Goal: Transaction & Acquisition: Book appointment/travel/reservation

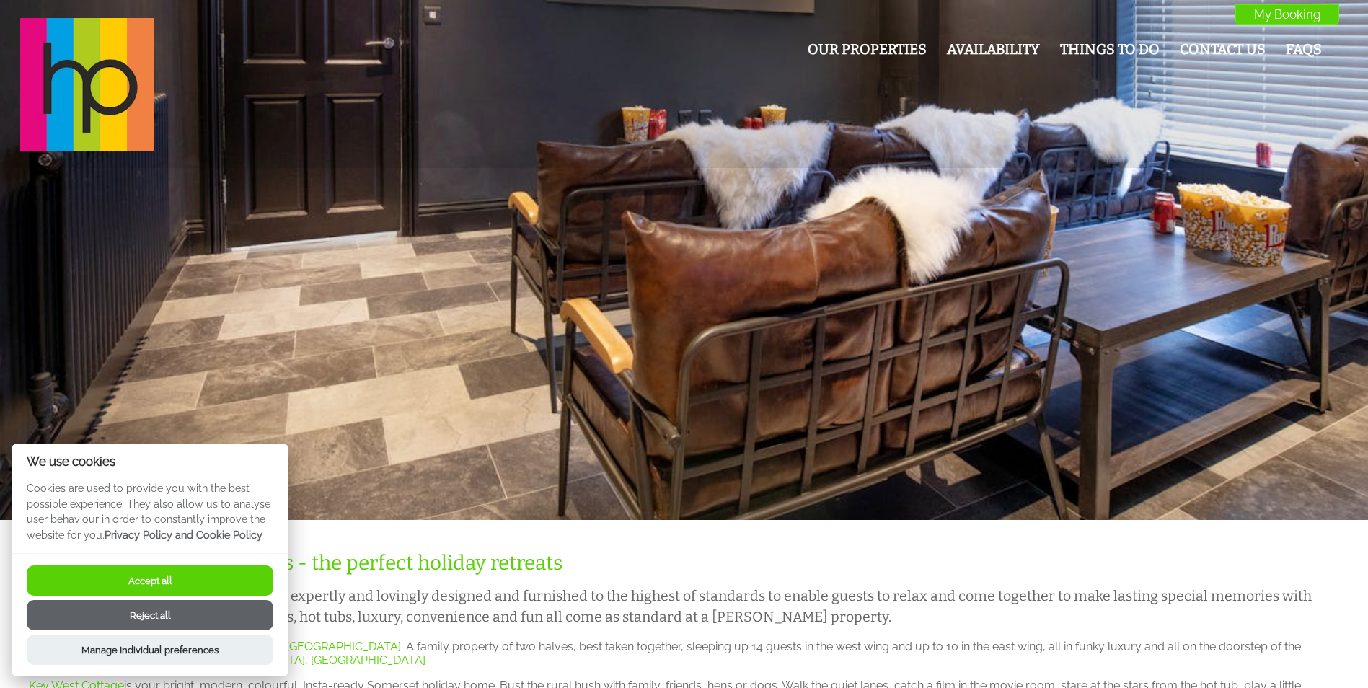
click at [154, 572] on button "Accept all" at bounding box center [150, 580] width 247 height 30
checkbox input "true"
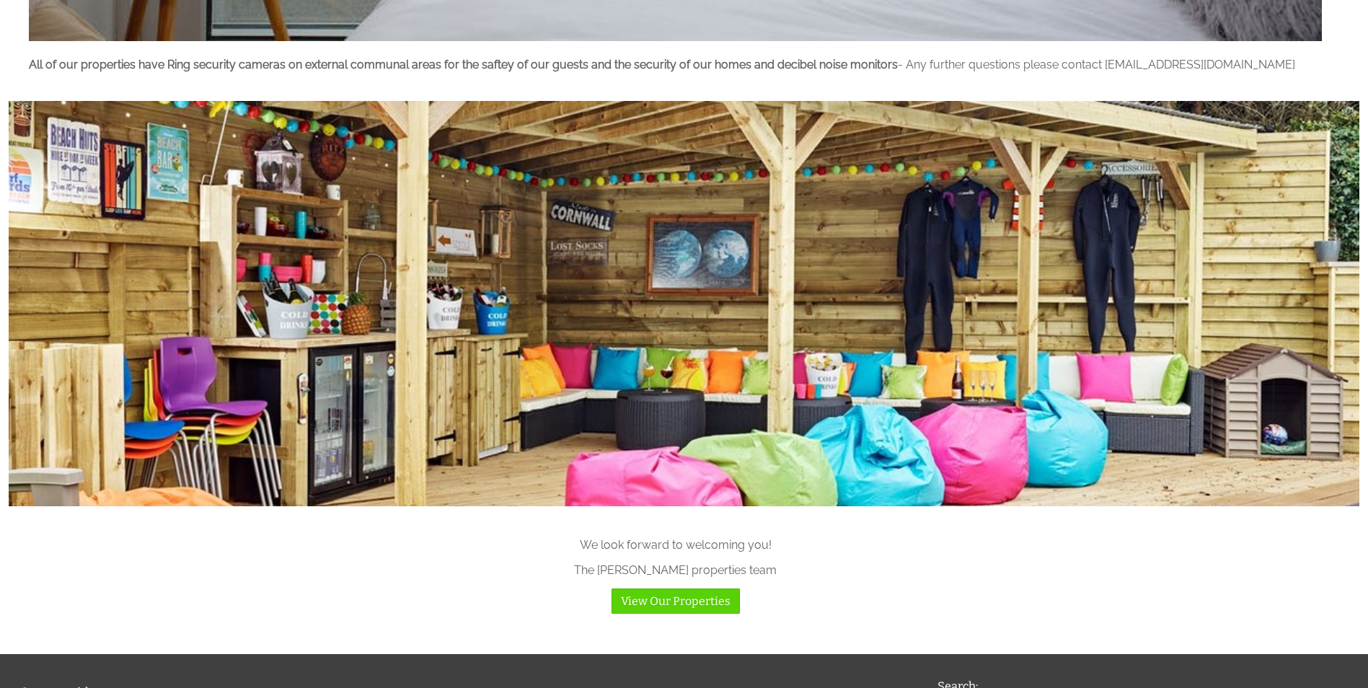
scroll to position [1737, 0]
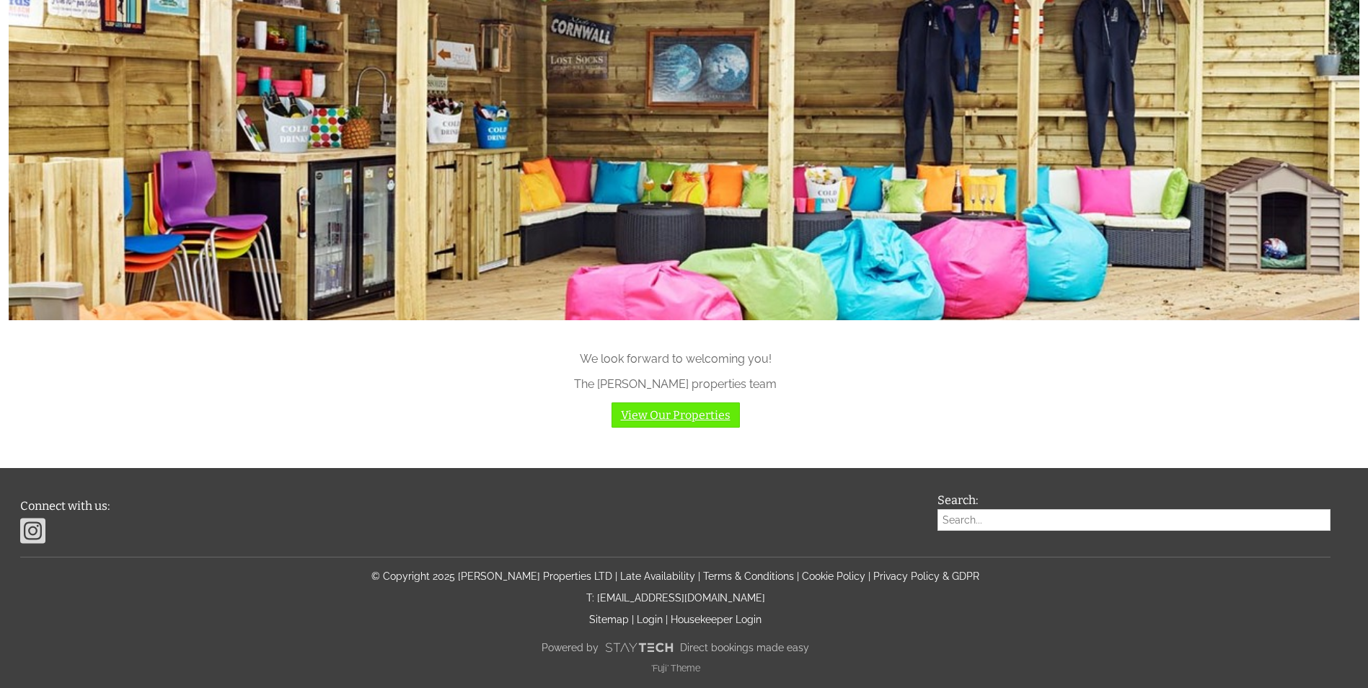
click at [712, 415] on link "View Our Properties" at bounding box center [676, 414] width 128 height 25
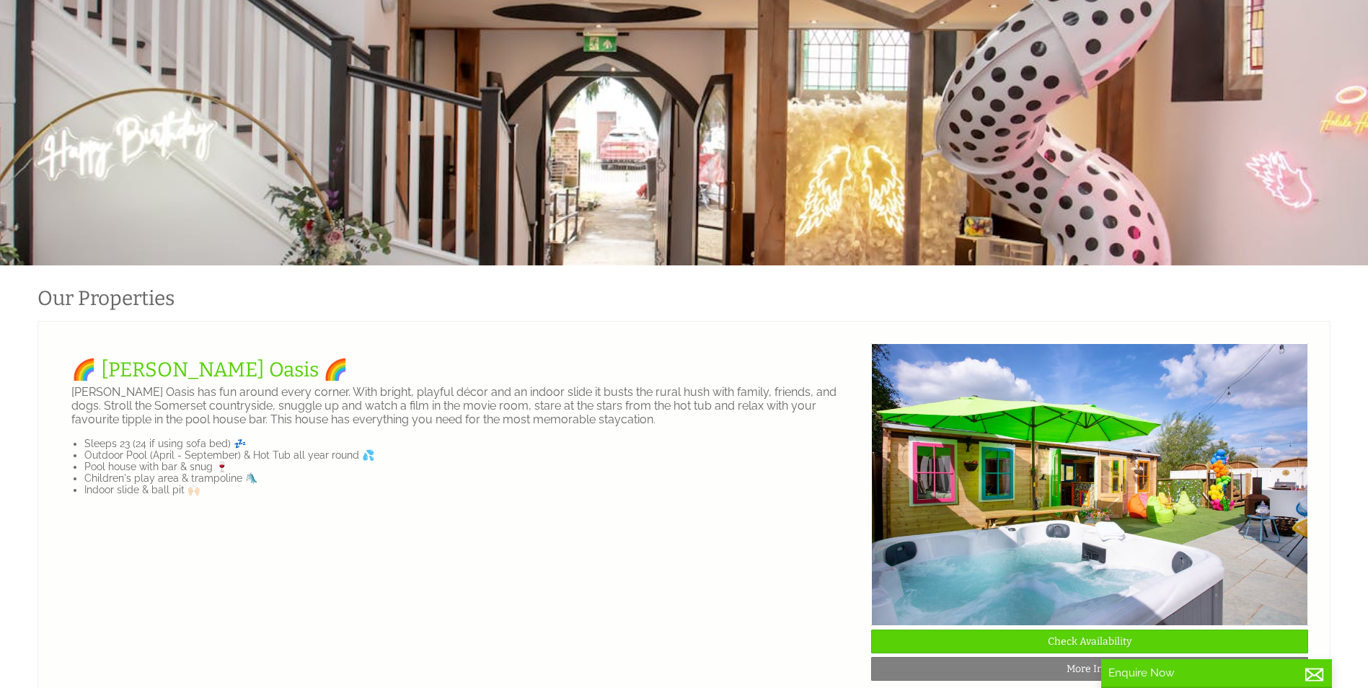
scroll to position [288, 0]
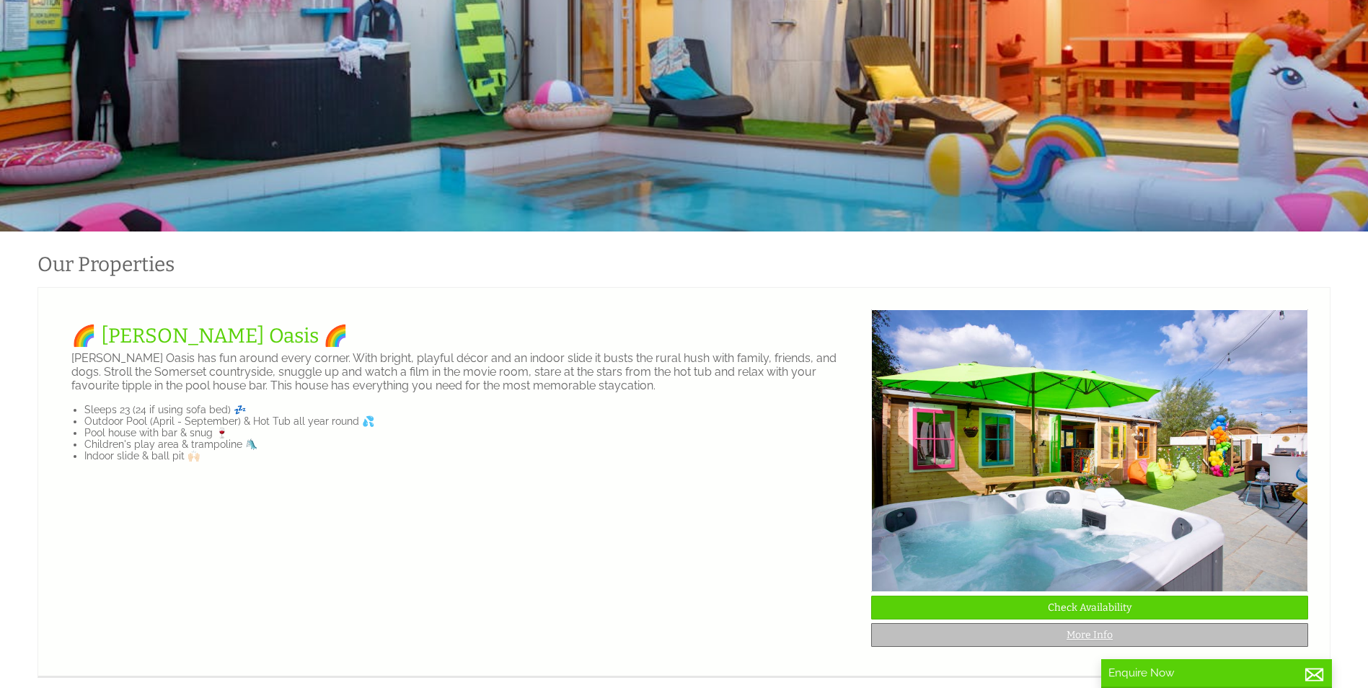
click at [1090, 643] on link "More Info" at bounding box center [1089, 635] width 437 height 24
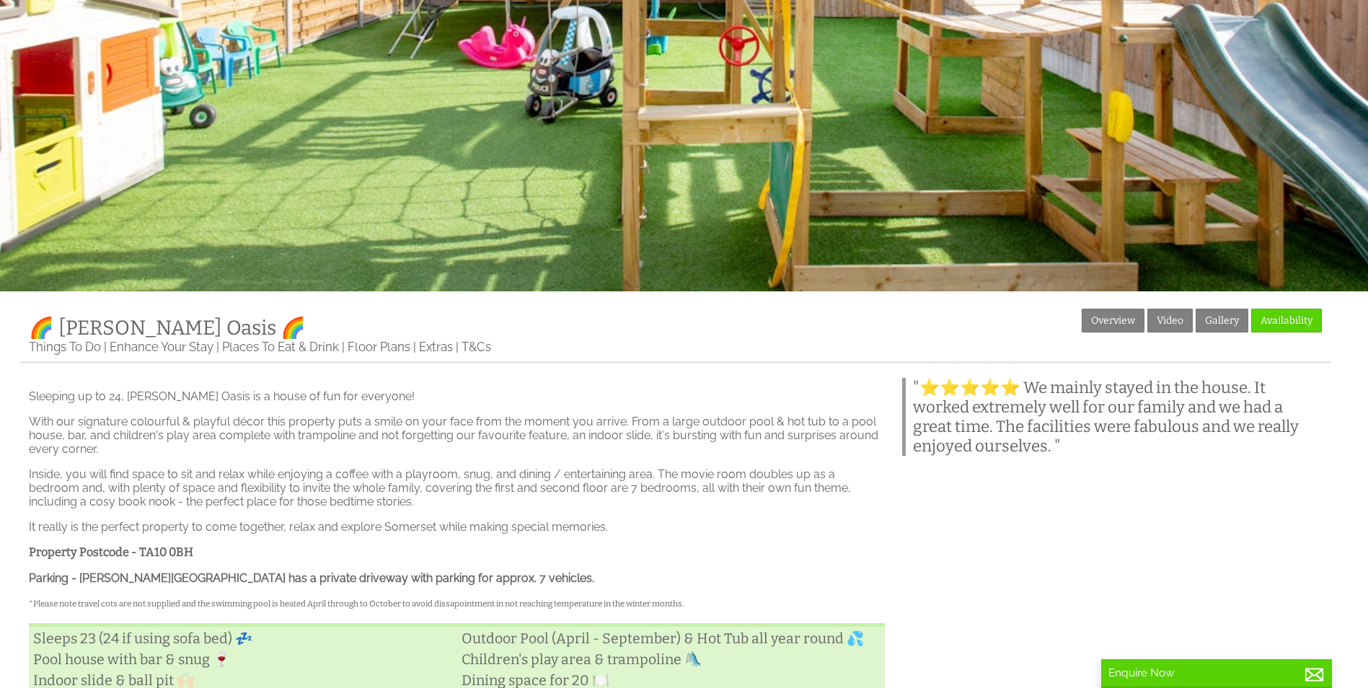
scroll to position [196, 0]
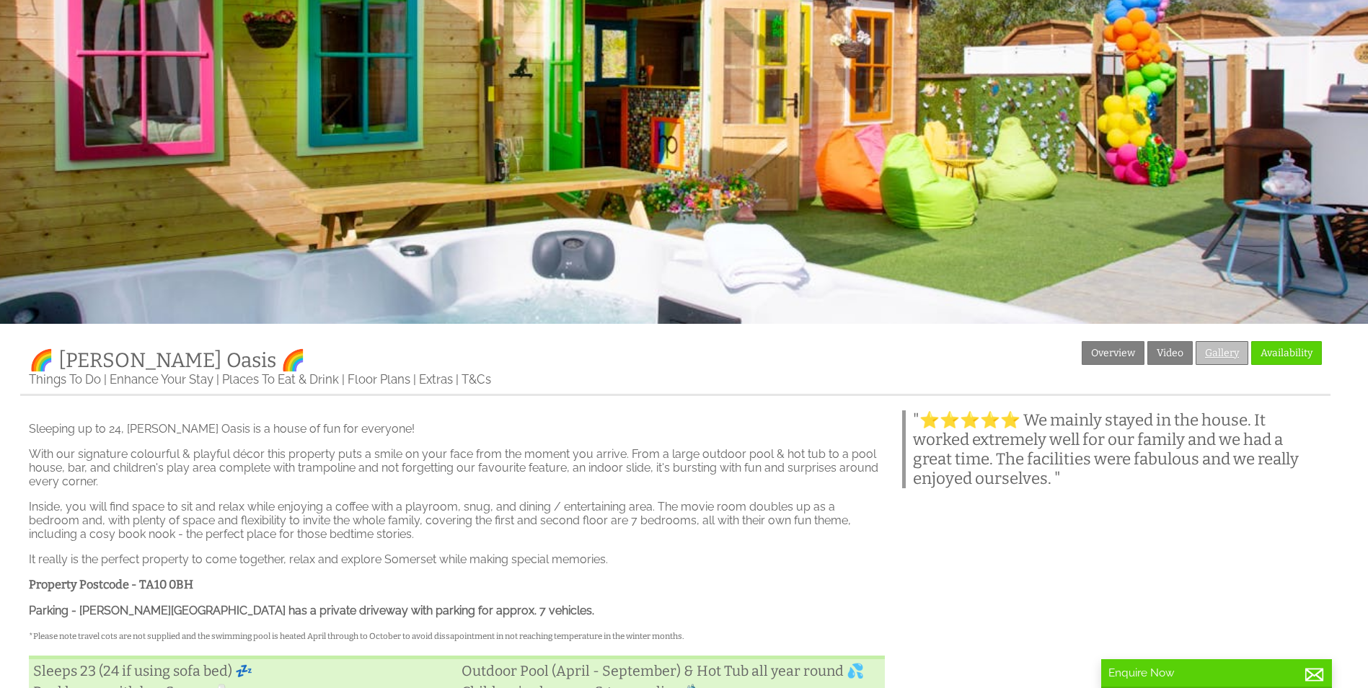
click at [1220, 353] on link "Gallery" at bounding box center [1222, 353] width 53 height 24
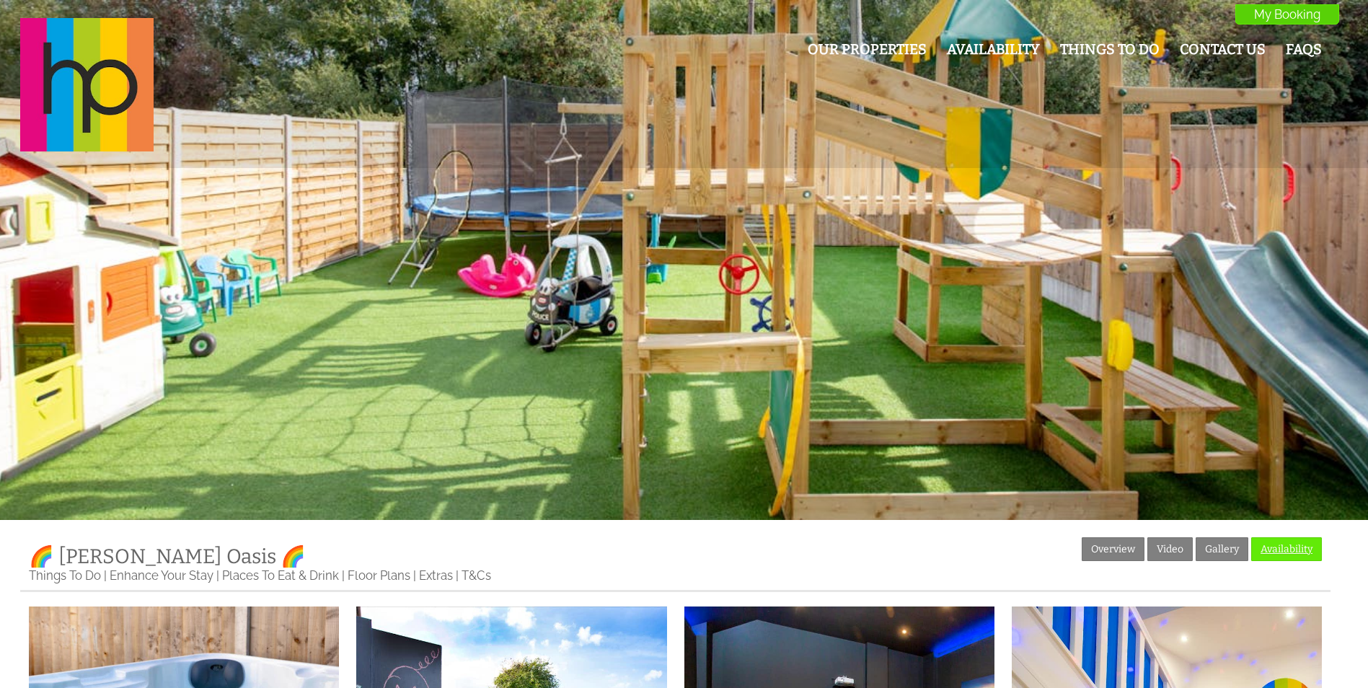
click at [1280, 549] on link "Availability" at bounding box center [1286, 549] width 71 height 24
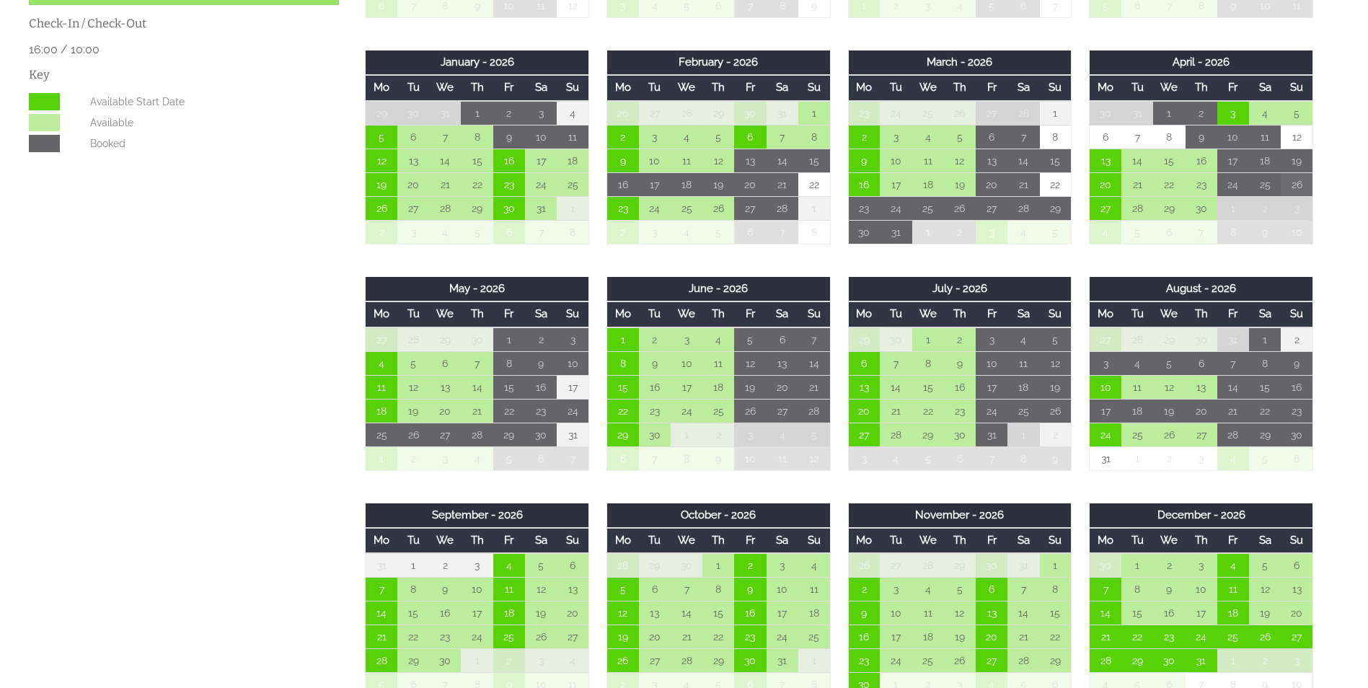
scroll to position [865, 0]
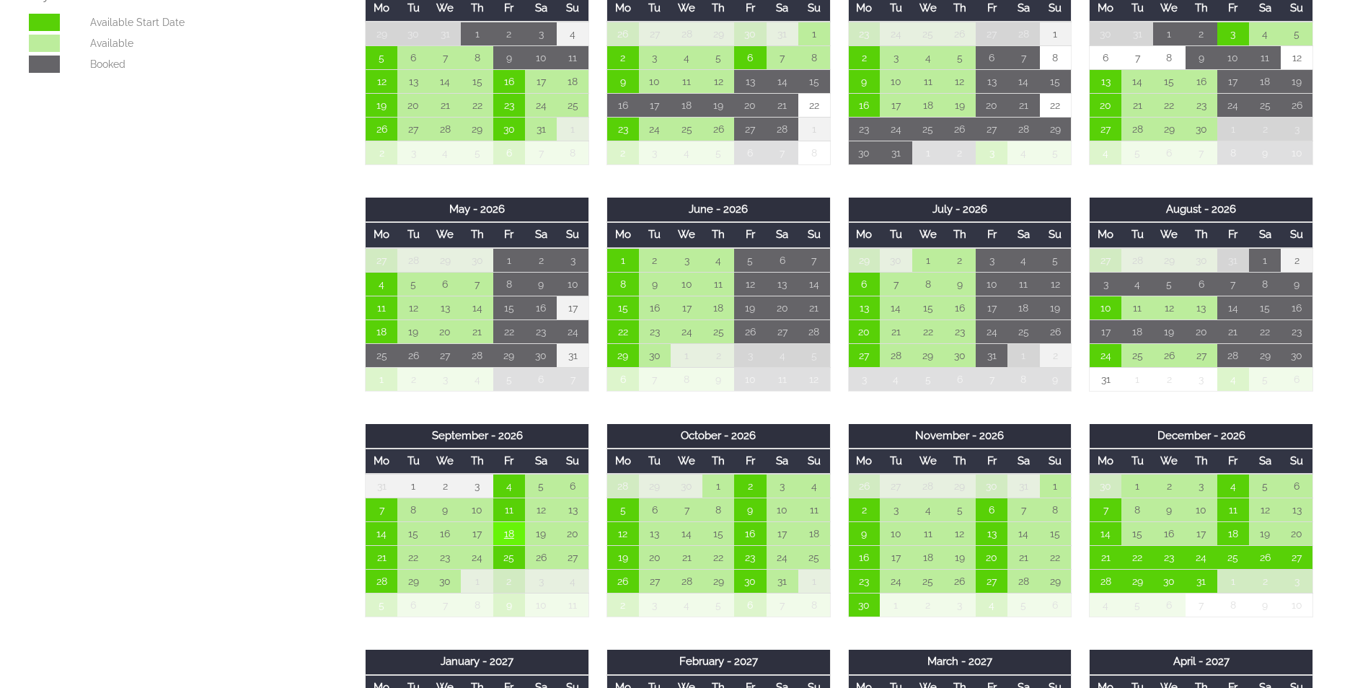
click at [508, 539] on td "18" at bounding box center [509, 534] width 32 height 24
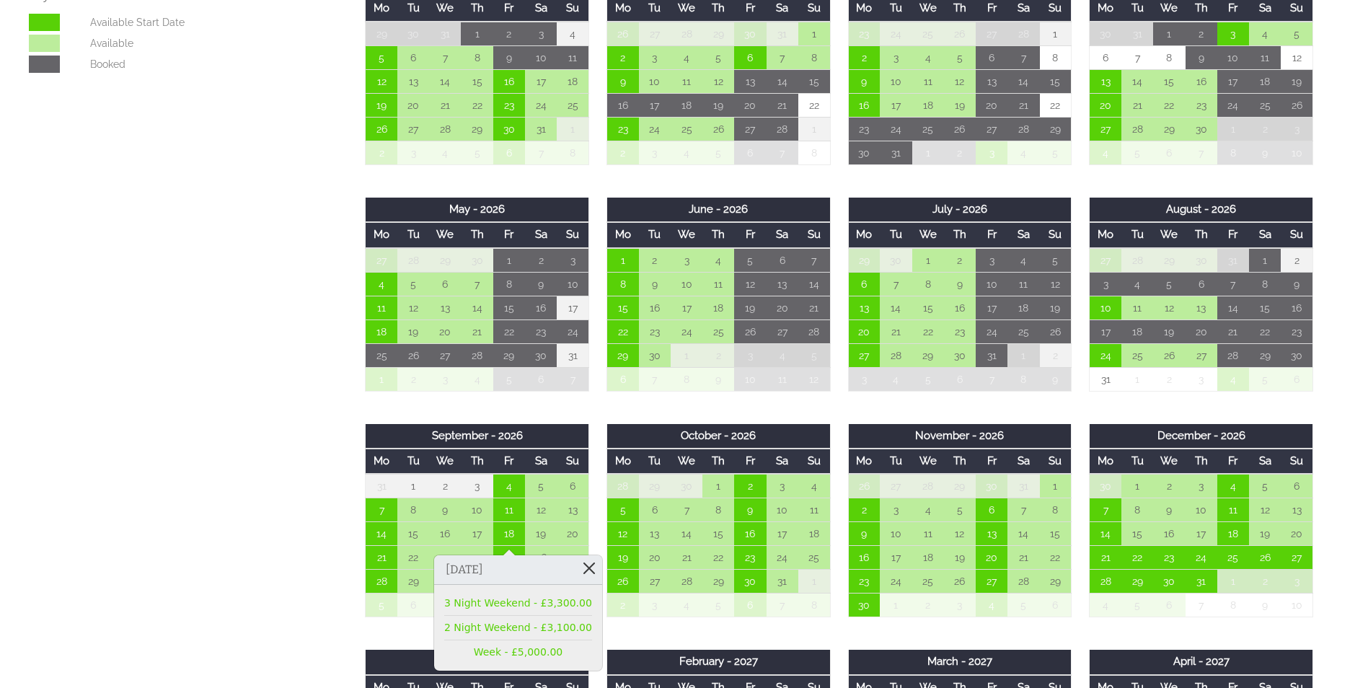
click at [577, 570] on link at bounding box center [589, 567] width 25 height 25
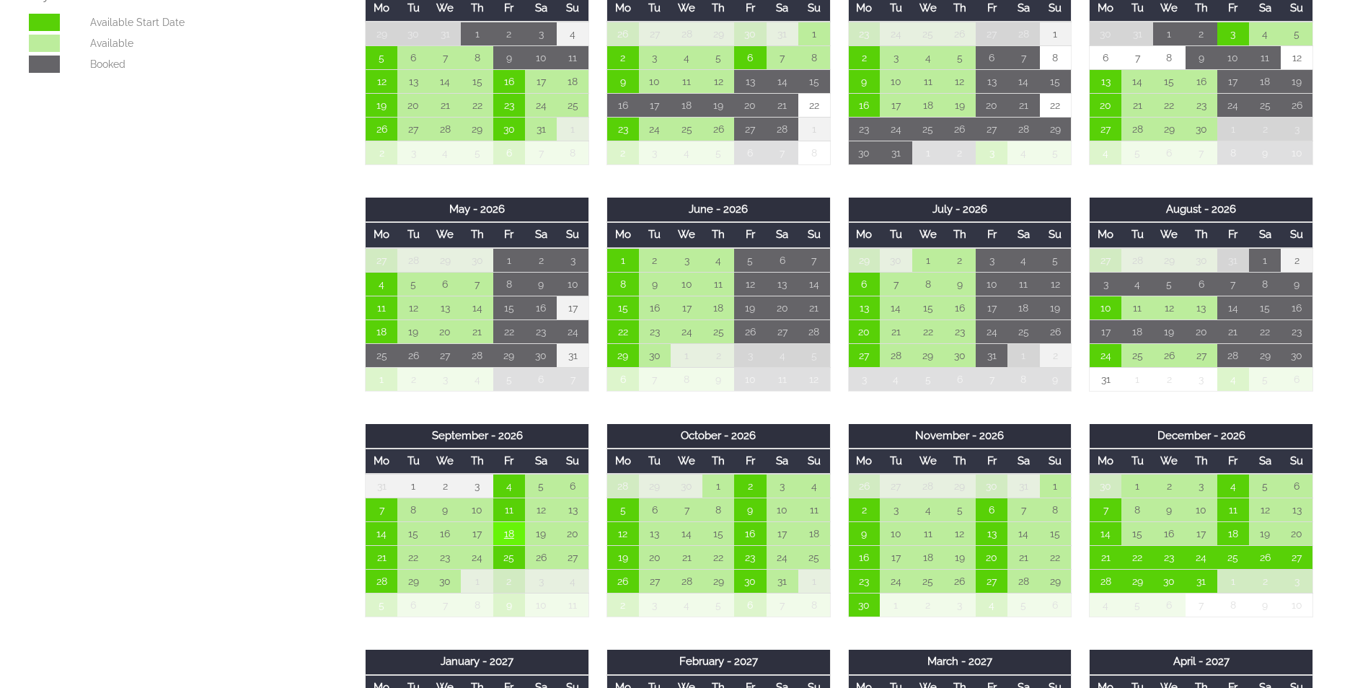
click at [509, 529] on td "18" at bounding box center [509, 534] width 32 height 24
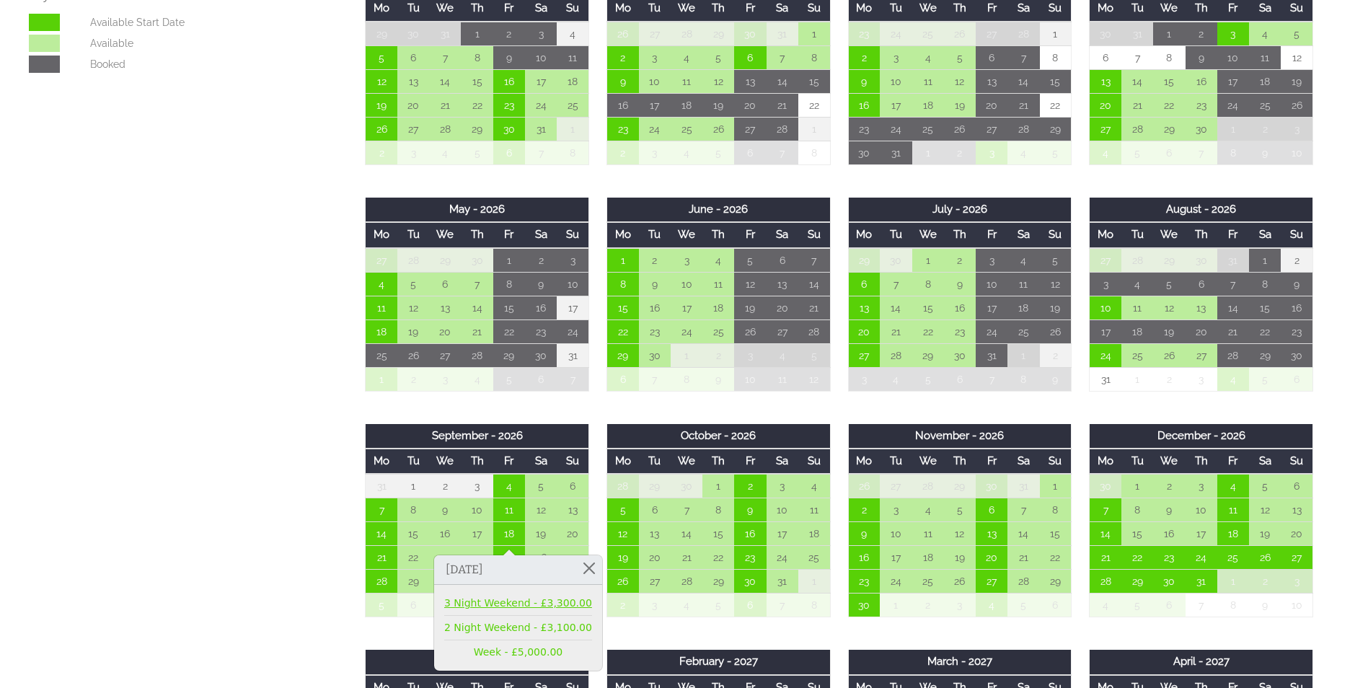
click at [518, 603] on link "3 Night Weekend - £3,300.00" at bounding box center [518, 603] width 148 height 15
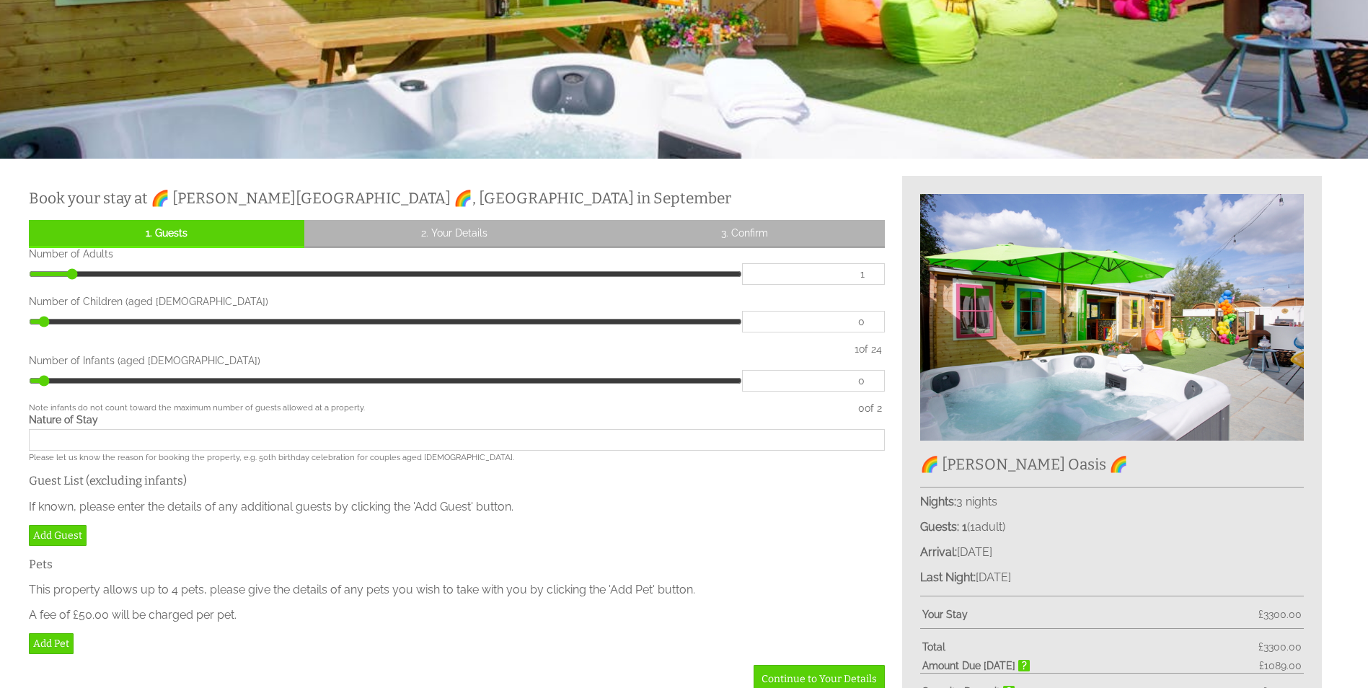
scroll to position [371, 0]
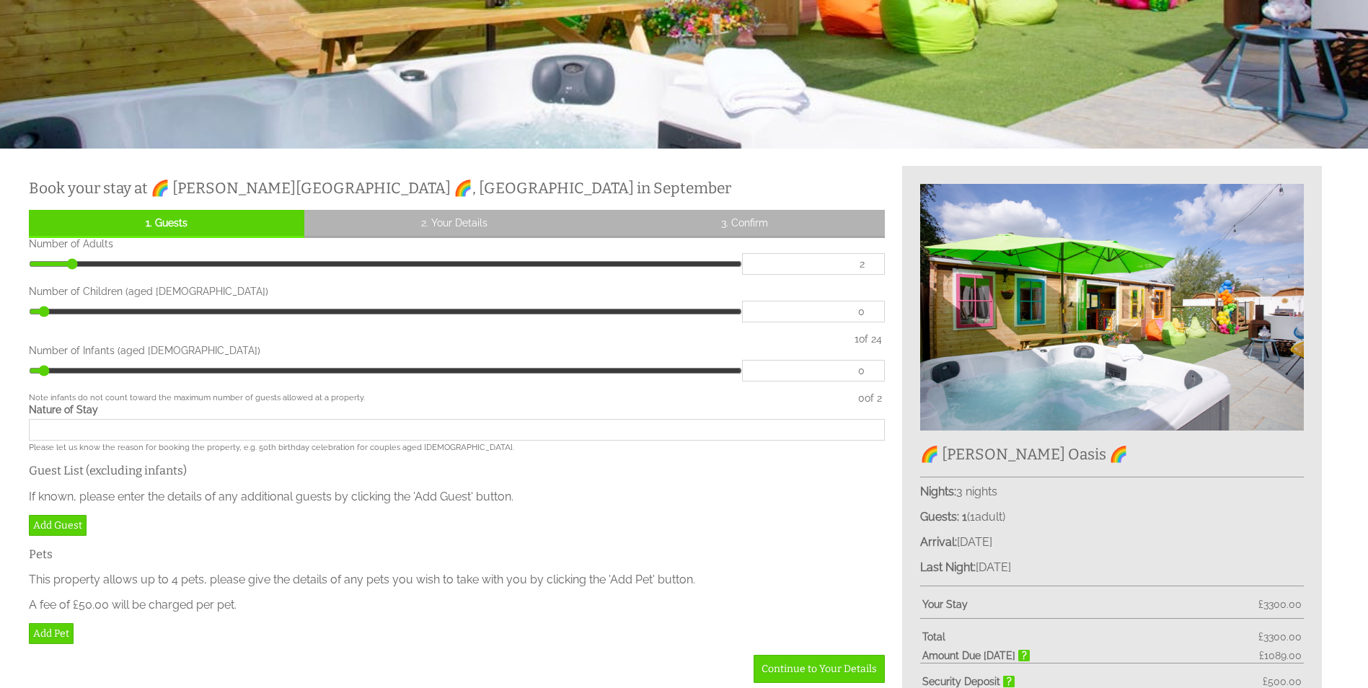
type input "2"
click at [868, 262] on input "2" at bounding box center [813, 264] width 143 height 22
type input "2"
type input "3"
click at [868, 262] on input "3" at bounding box center [813, 264] width 143 height 22
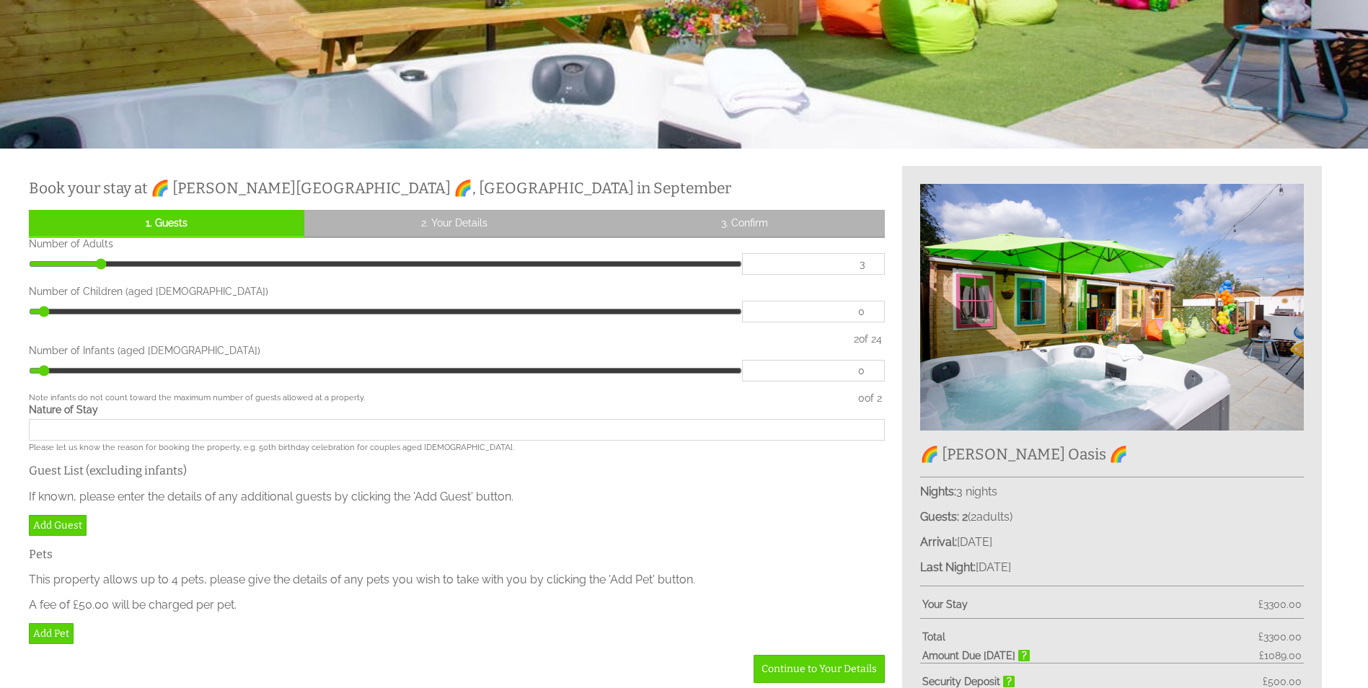
type input "3"
type input "4"
click at [869, 262] on input "4" at bounding box center [813, 264] width 143 height 22
type input "4"
type input "5"
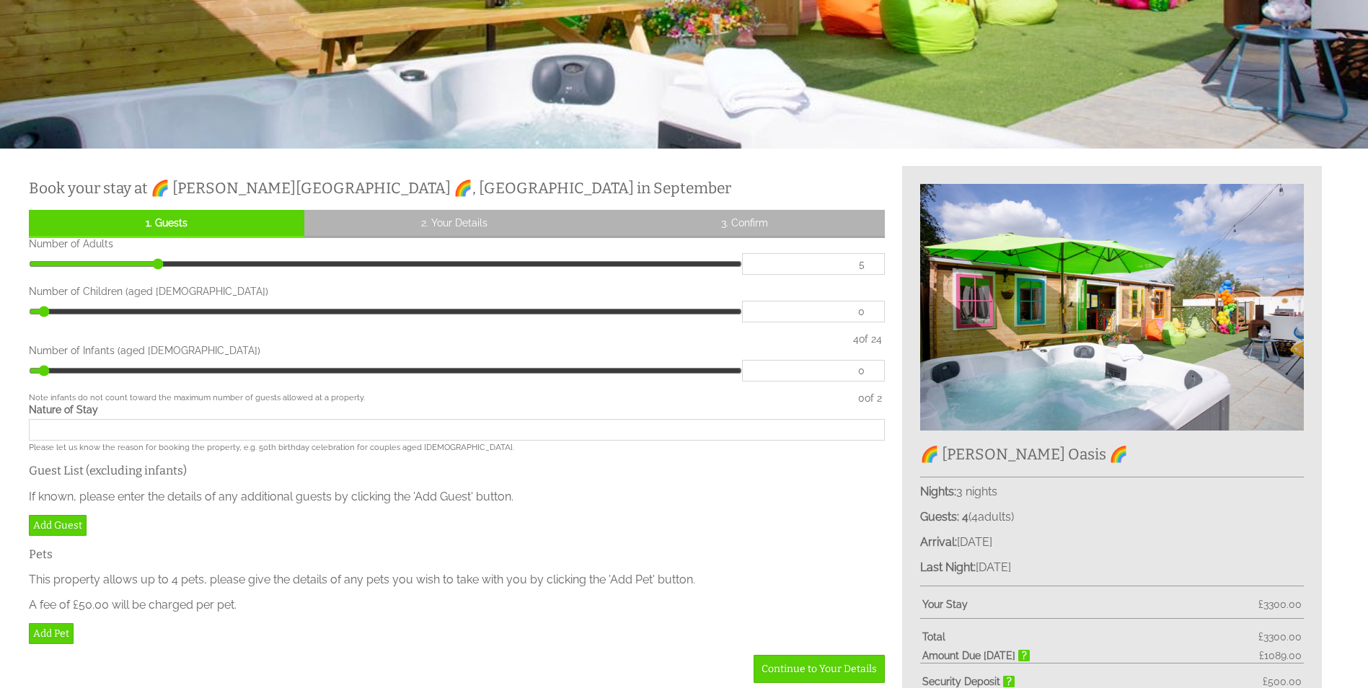
click at [869, 262] on input "5" at bounding box center [813, 264] width 143 height 22
type input "5"
type input "6"
click at [869, 262] on input "6" at bounding box center [813, 264] width 143 height 22
type input "6"
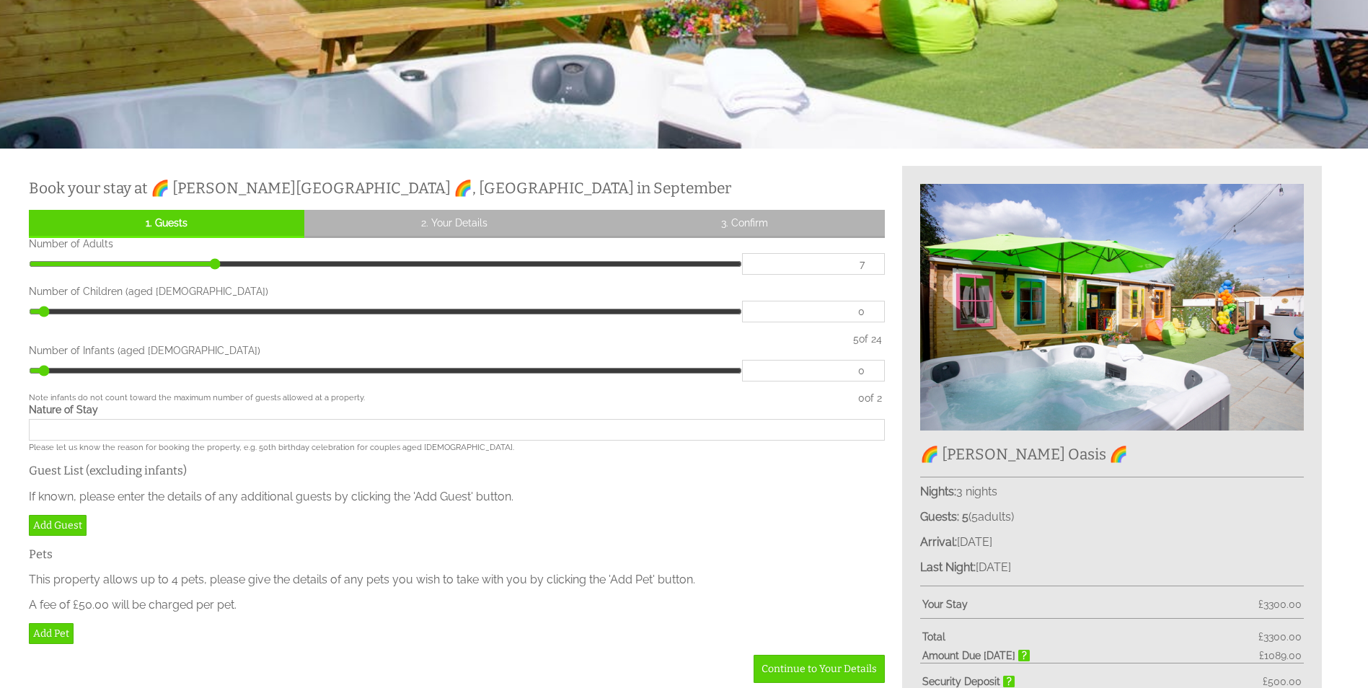
type input "7"
click at [869, 262] on input "7" at bounding box center [813, 264] width 143 height 22
type input "7"
type input "8"
click at [869, 262] on input "8" at bounding box center [813, 264] width 143 height 22
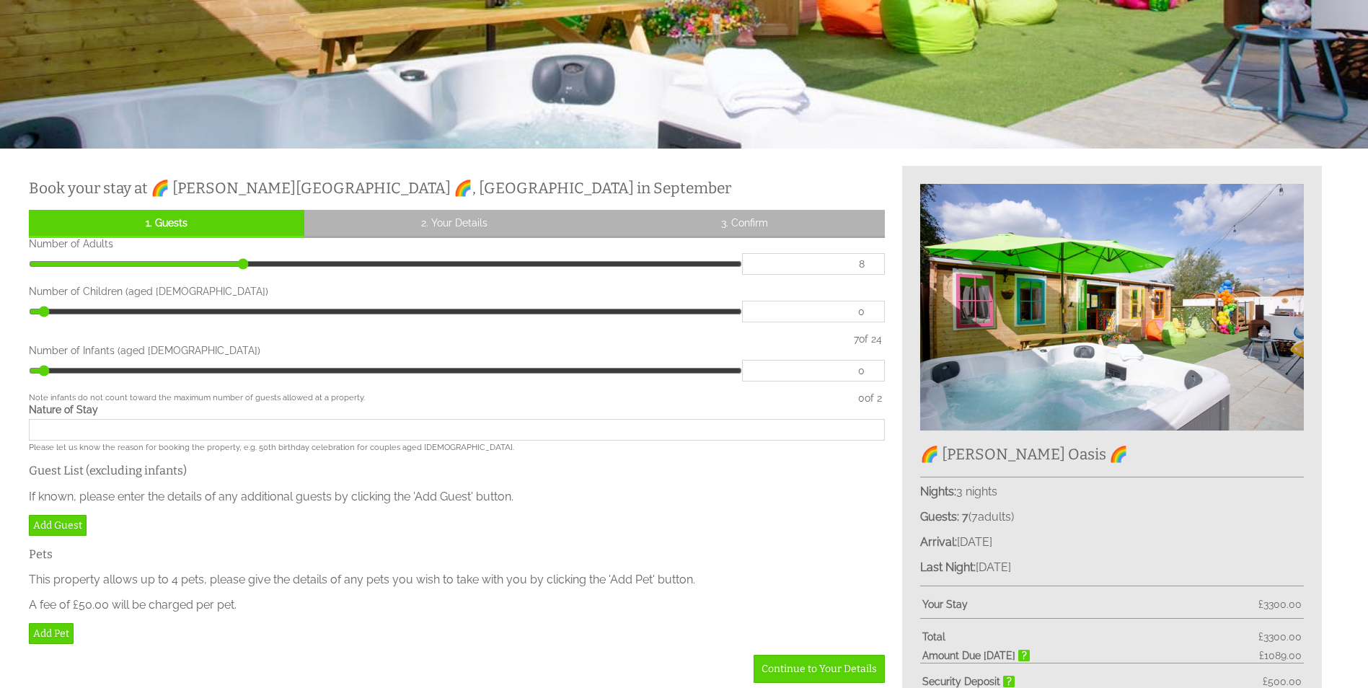
type input "8"
type input "9"
click at [869, 262] on input "9" at bounding box center [813, 264] width 143 height 22
type input "9"
type input "10"
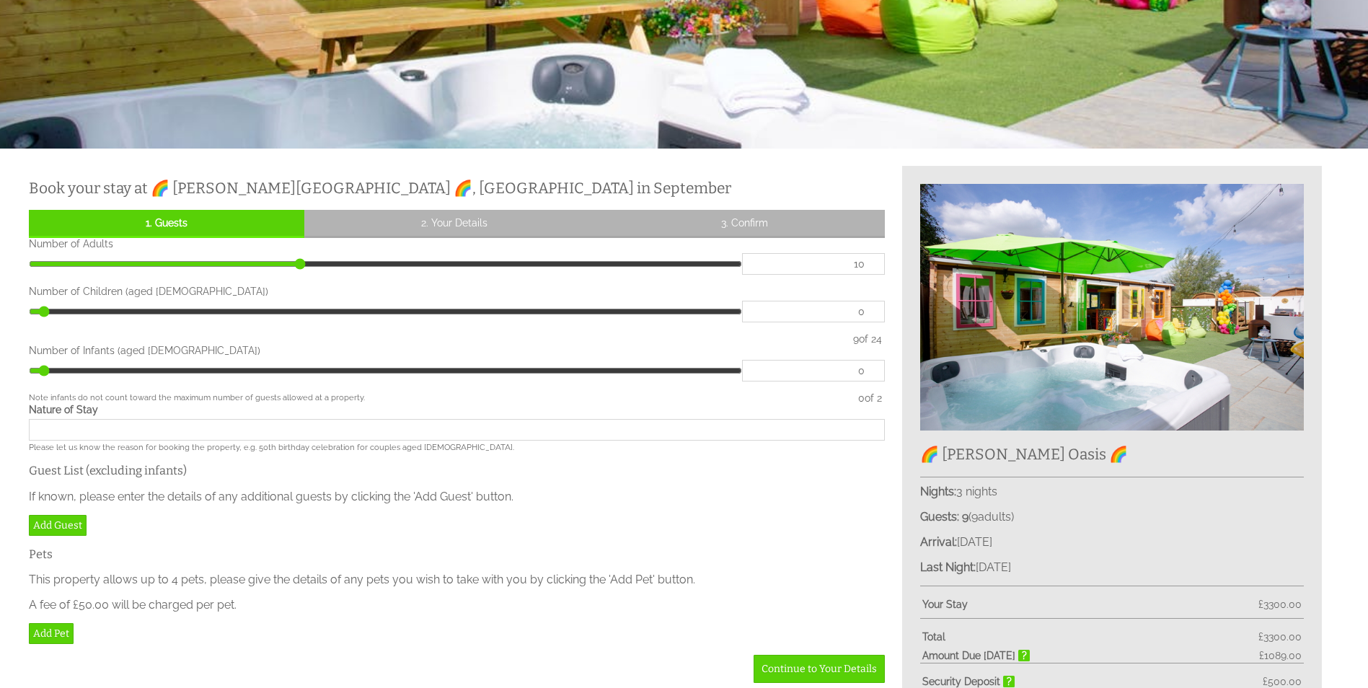
click at [869, 262] on input "10" at bounding box center [813, 264] width 143 height 22
type input "10"
type input "11"
click at [869, 262] on input "11" at bounding box center [813, 264] width 143 height 22
type input "11"
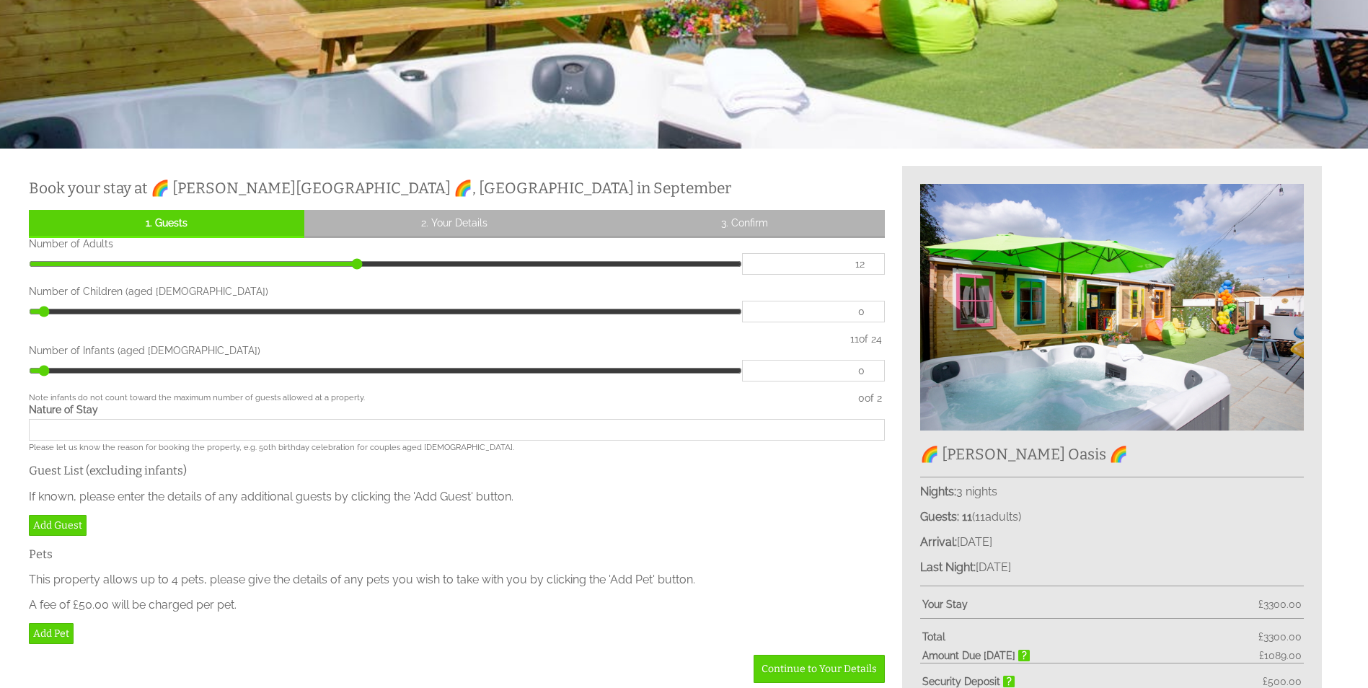
type input "12"
click at [869, 262] on input "12" at bounding box center [813, 264] width 143 height 22
type input "12"
type input "13"
click at [869, 262] on input "13" at bounding box center [813, 264] width 143 height 22
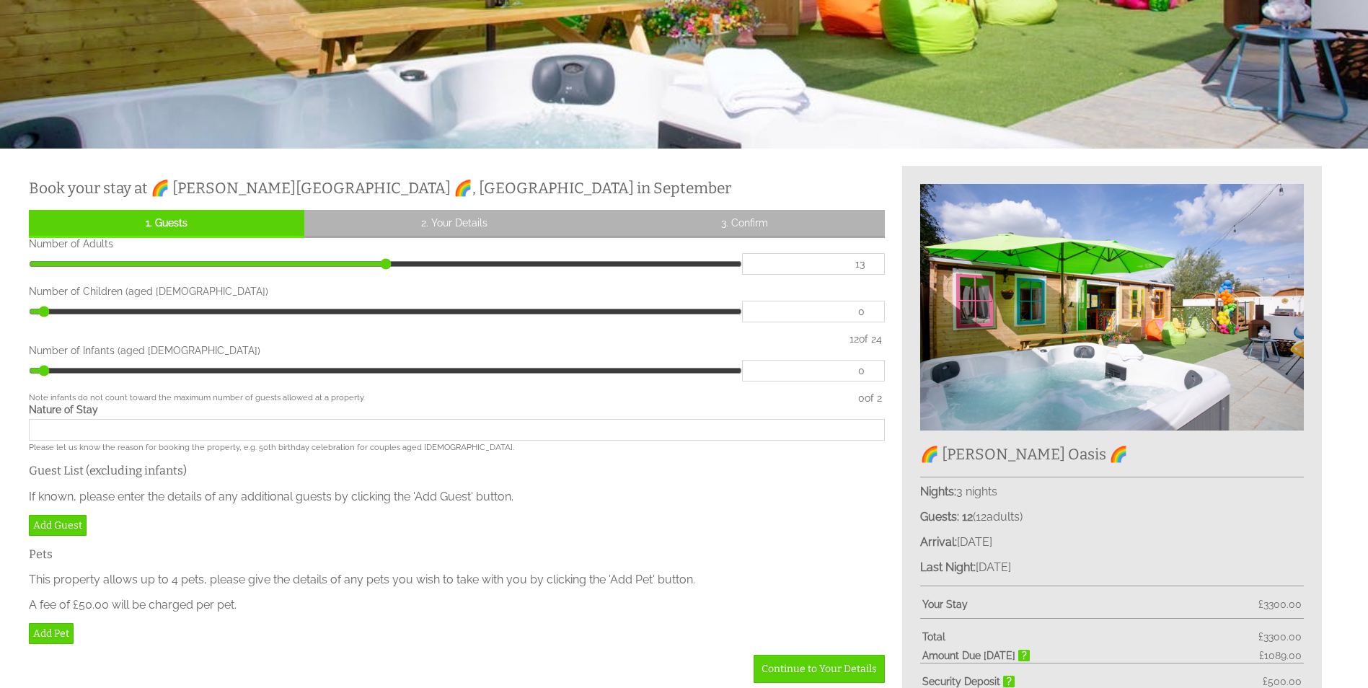
type input "13"
type input "14"
click at [869, 262] on input "14" at bounding box center [813, 264] width 143 height 22
type input "14"
type input "1"
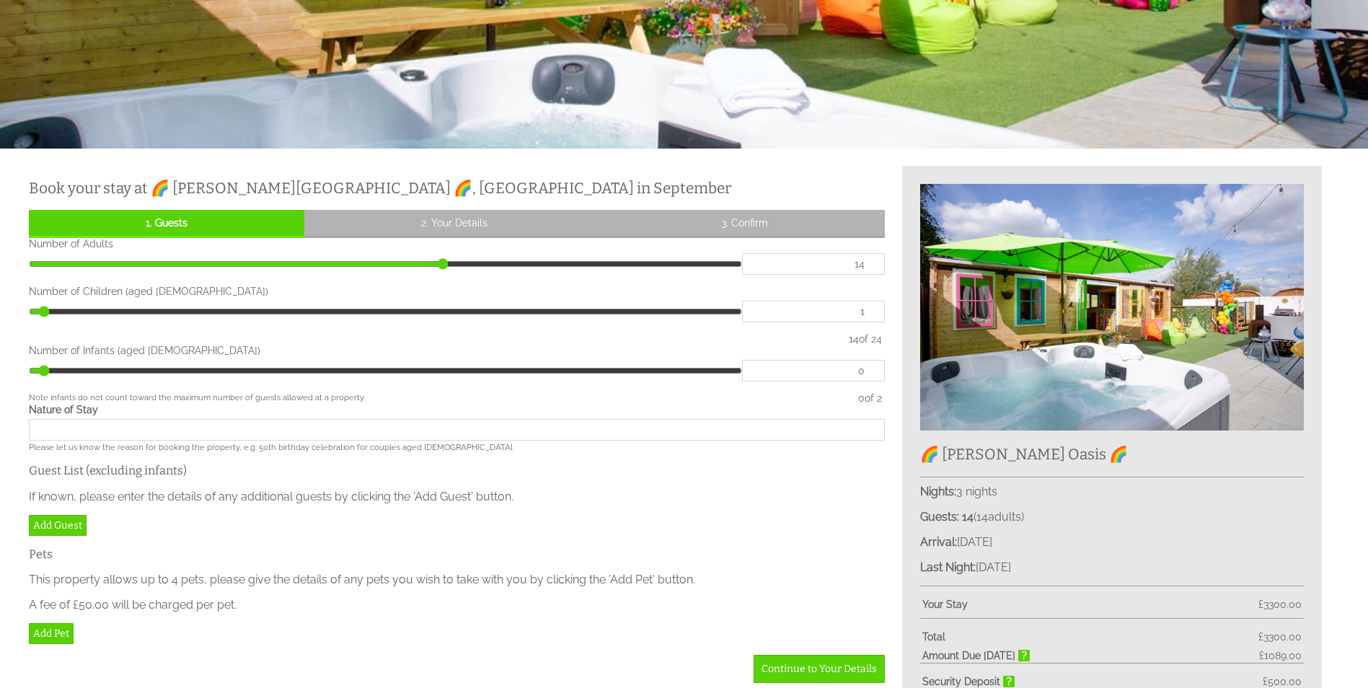
click at [866, 310] on input "1" at bounding box center [813, 312] width 143 height 22
type input "1"
type input "2"
click at [870, 311] on input "2" at bounding box center [813, 312] width 143 height 22
type input "2"
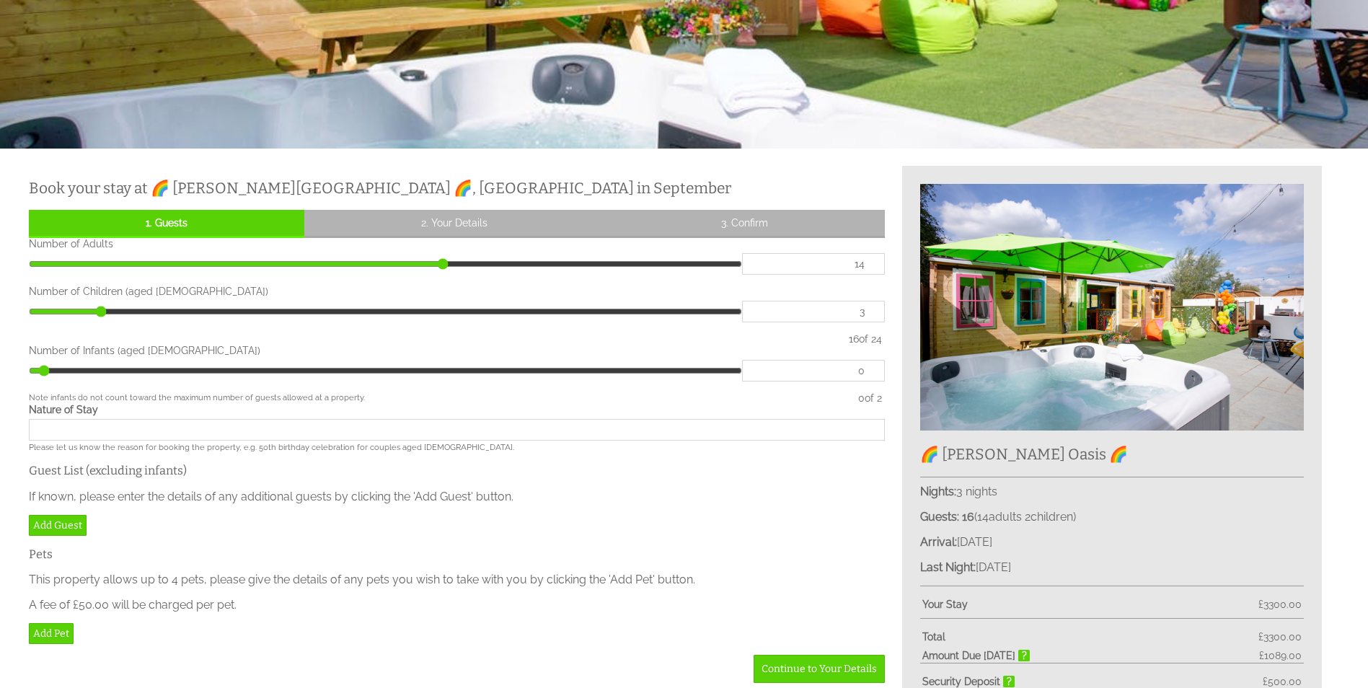
type input "3"
click at [870, 311] on input "3" at bounding box center [813, 312] width 143 height 22
type input "3"
type input "4"
click at [870, 311] on input "4" at bounding box center [813, 312] width 143 height 22
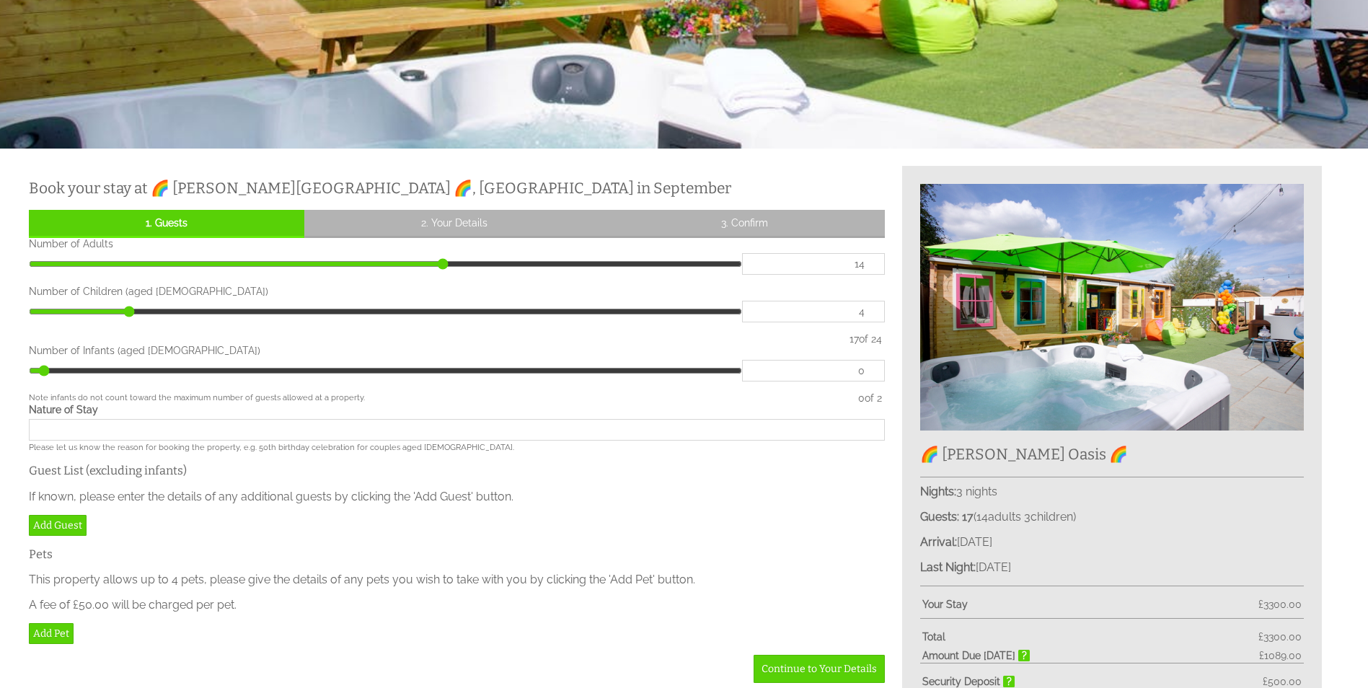
type input "4"
type input "5"
click at [870, 311] on input "5" at bounding box center [813, 312] width 143 height 22
type input "5"
type input "6"
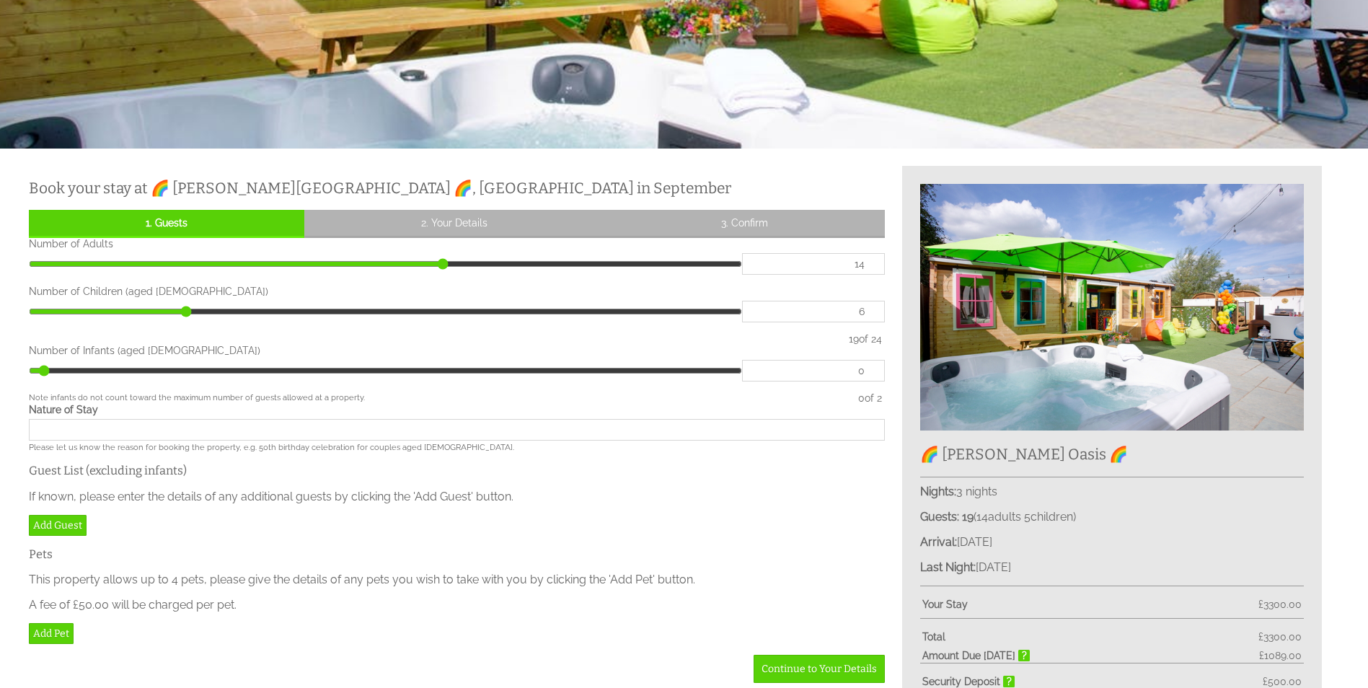
click at [870, 311] on input "6" at bounding box center [813, 312] width 143 height 22
type input "6"
type input "7"
click at [870, 311] on input "7" at bounding box center [813, 312] width 143 height 22
type input "7"
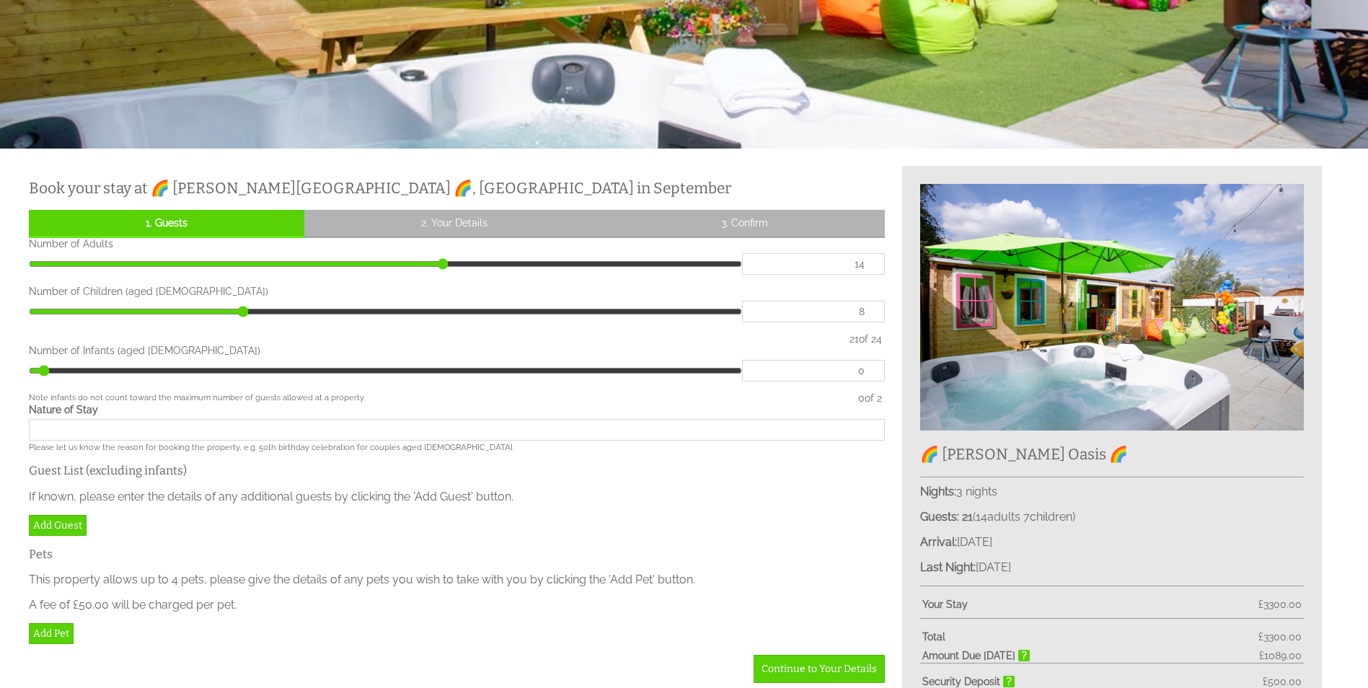
type input "8"
click at [870, 311] on input "8" at bounding box center [813, 312] width 143 height 22
type input "8"
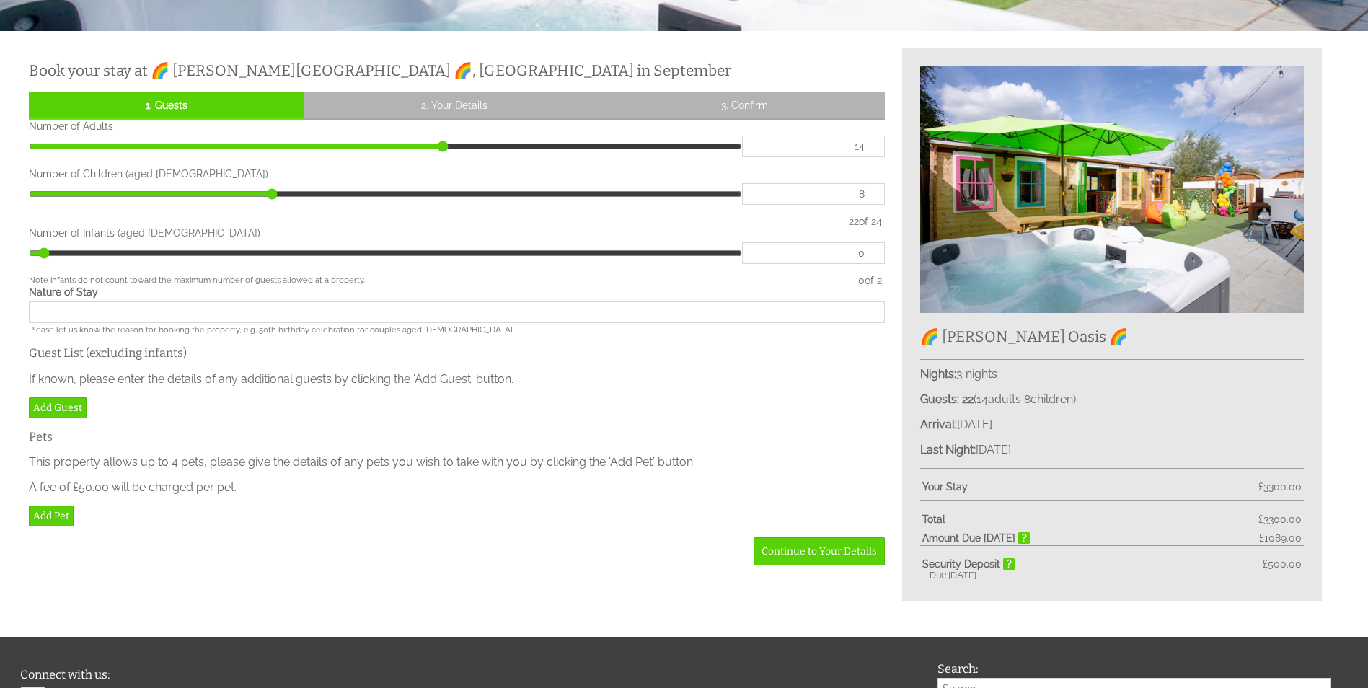
scroll to position [516, 0]
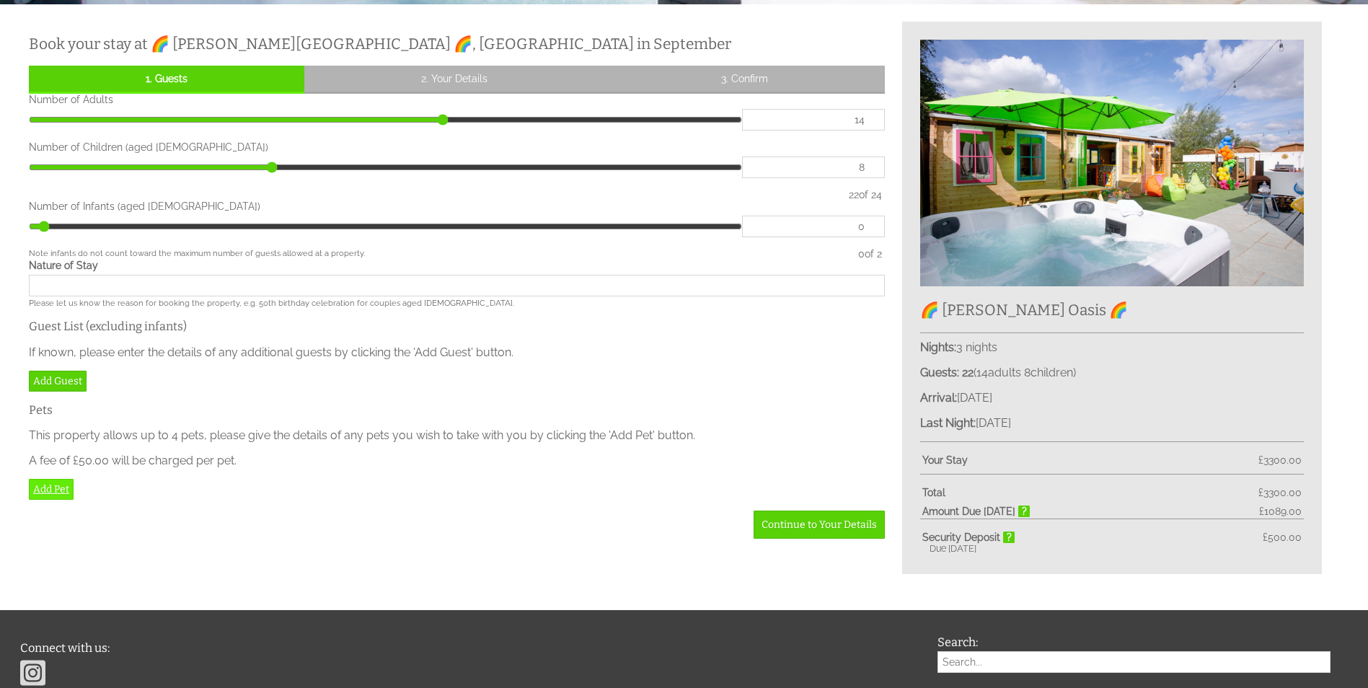
click at [50, 494] on link "Add Pet" at bounding box center [51, 489] width 45 height 21
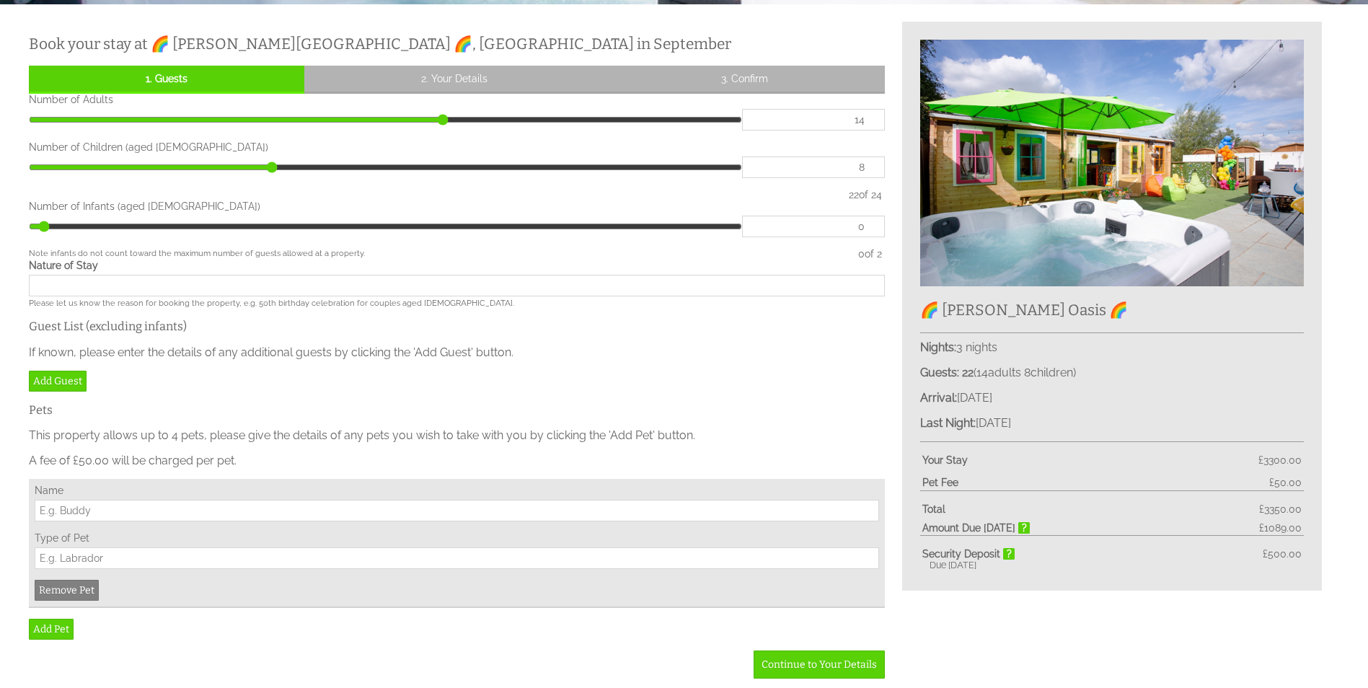
click at [99, 511] on input "Name" at bounding box center [457, 511] width 844 height 22
type input "[PERSON_NAME]"
click at [79, 558] on input "Type of Pet" at bounding box center [457, 558] width 844 height 22
type input "Labradour"
click at [39, 627] on link "Add Pet" at bounding box center [51, 629] width 45 height 21
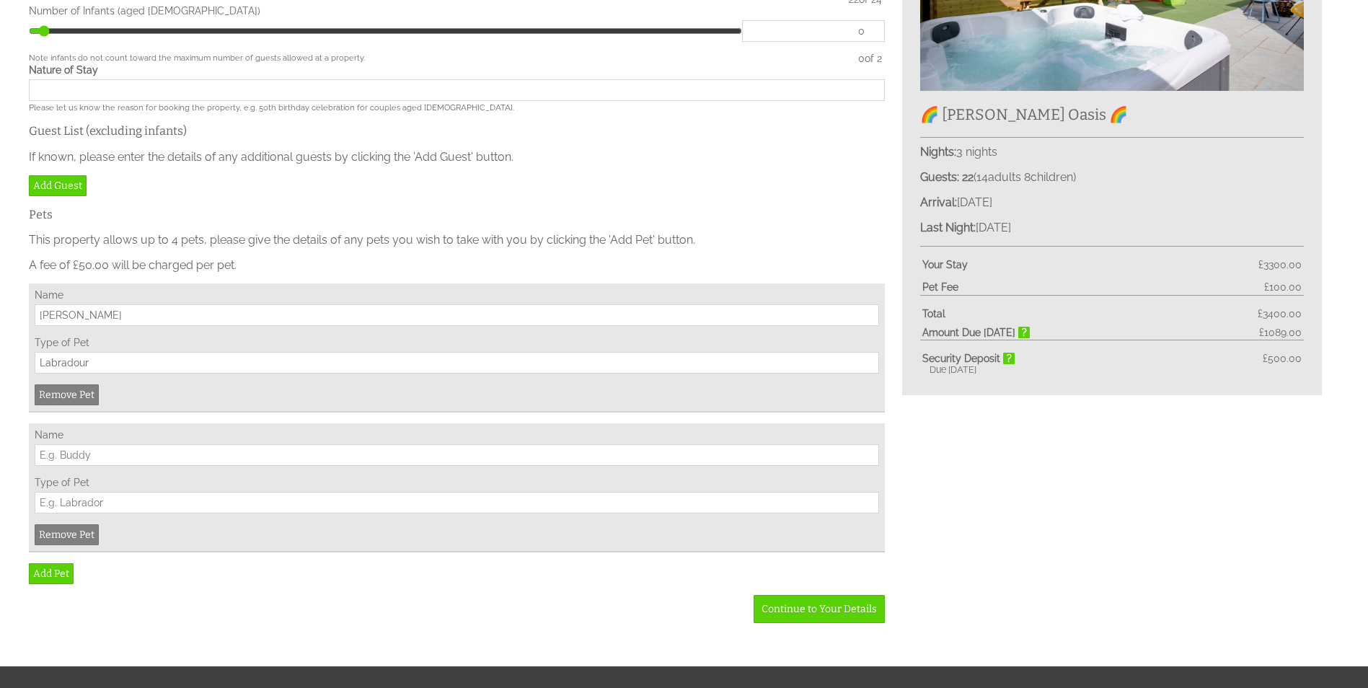
scroll to position [732, 0]
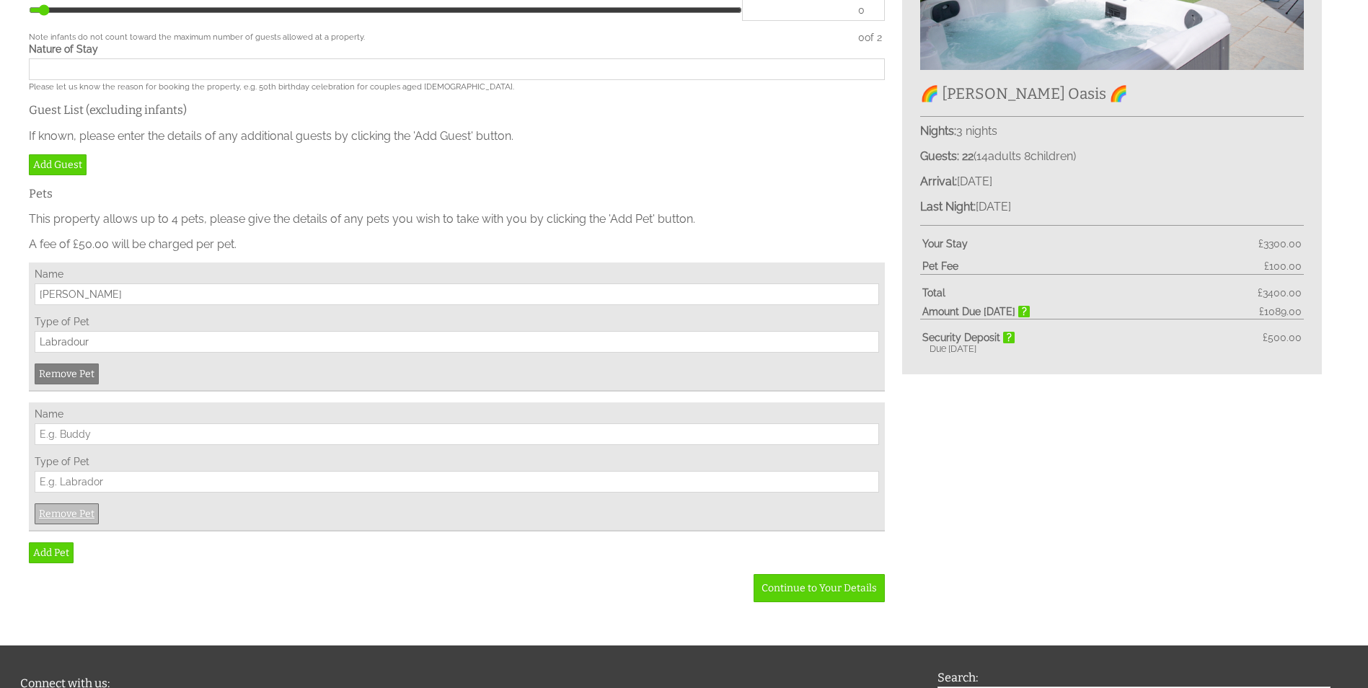
click at [66, 523] on link "Remove Pet" at bounding box center [67, 513] width 64 height 21
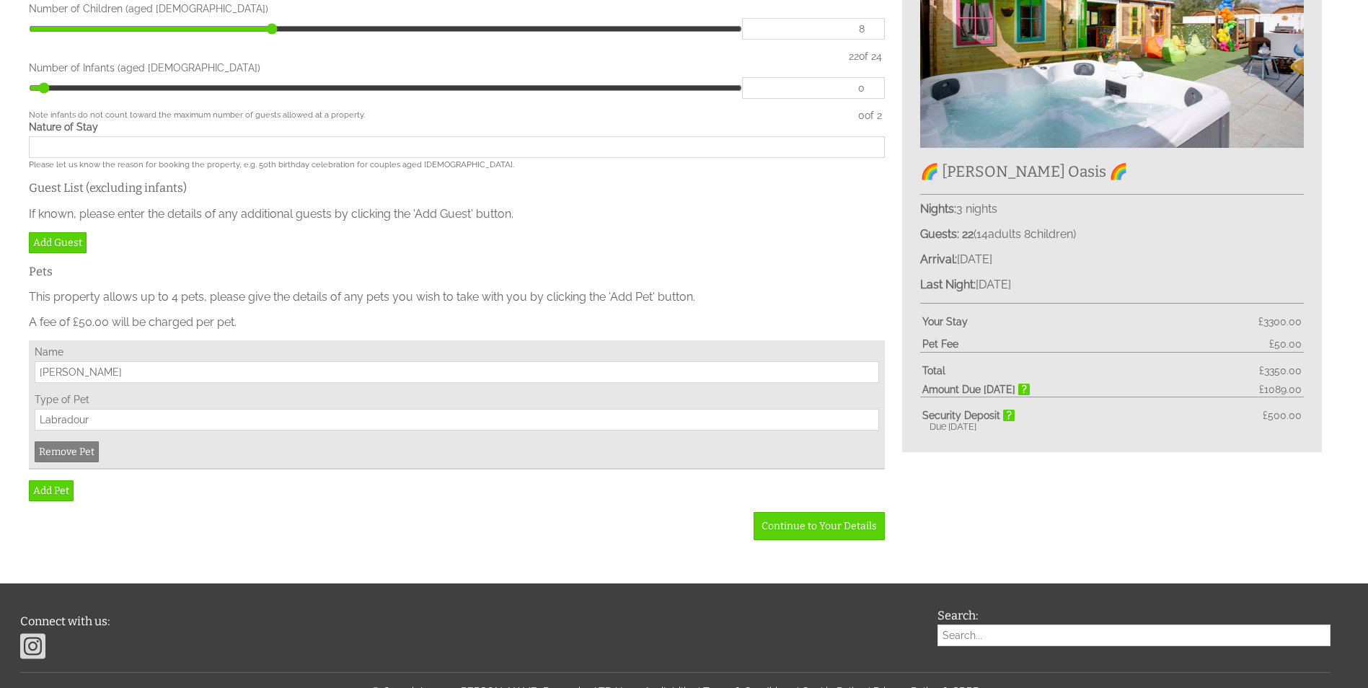
scroll to position [516, 0]
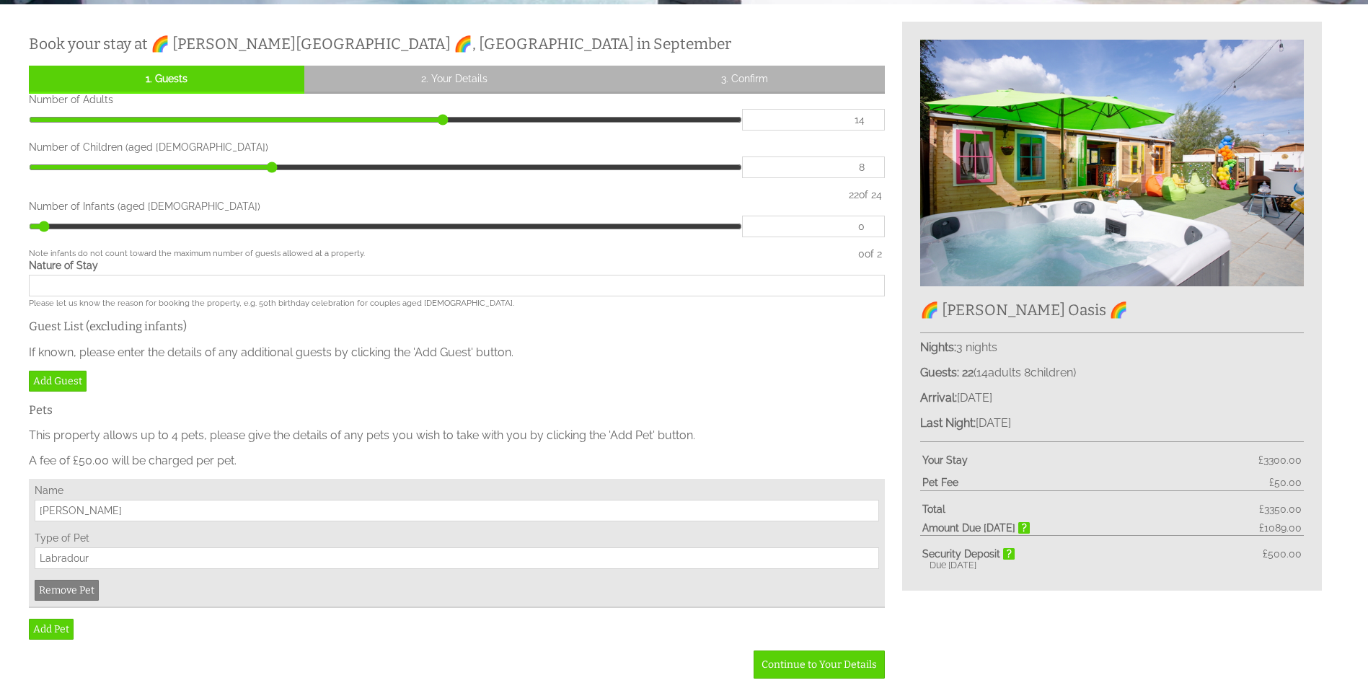
click at [385, 284] on input "Nature of Stay" at bounding box center [457, 286] width 856 height 22
type input "Family Birthday - 50th"
click at [852, 665] on link "Continue to Your Details" at bounding box center [819, 664] width 131 height 28
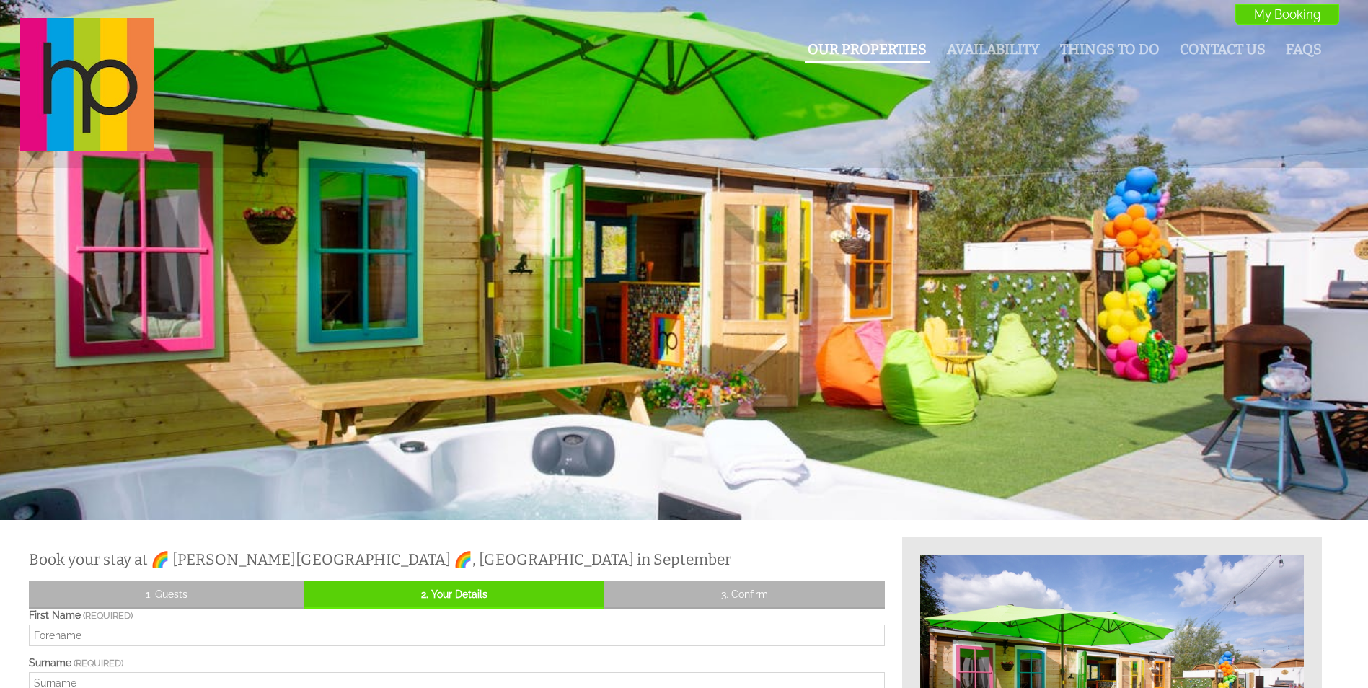
click at [899, 58] on li "Our Properties" at bounding box center [867, 50] width 125 height 25
click at [849, 50] on link "Our Properties" at bounding box center [867, 49] width 119 height 17
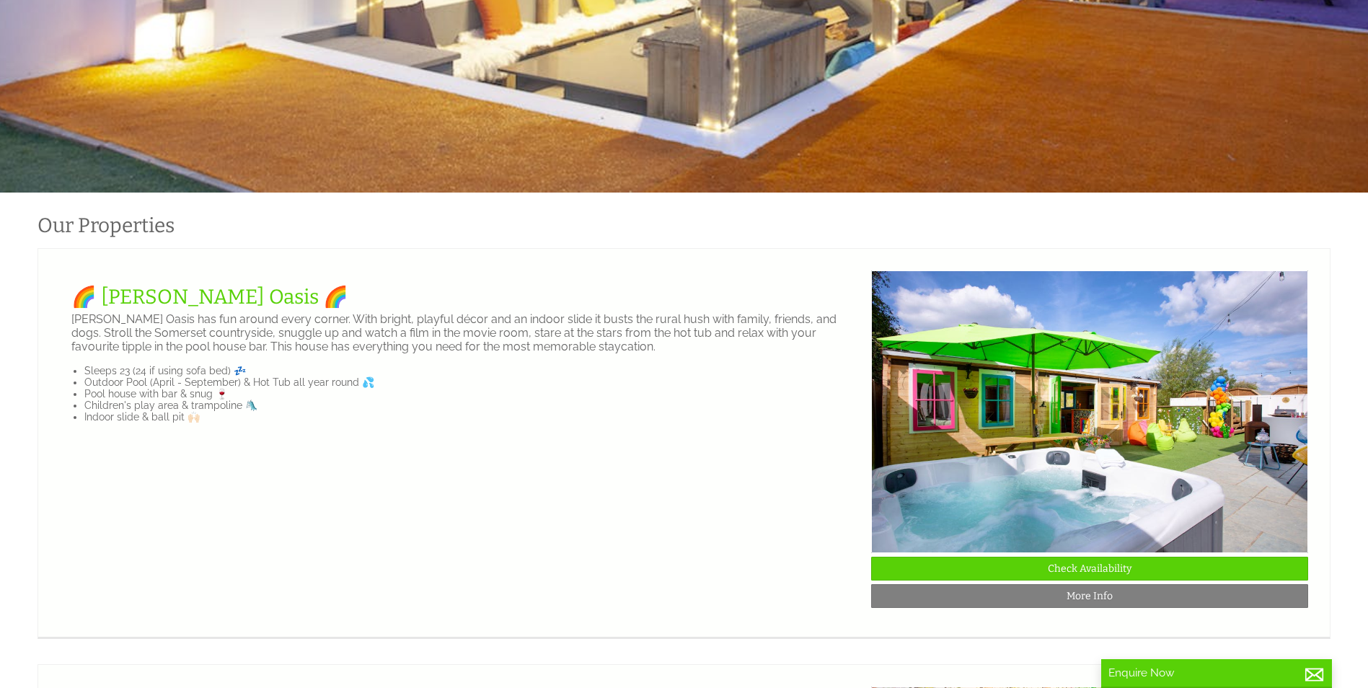
scroll to position [433, 0]
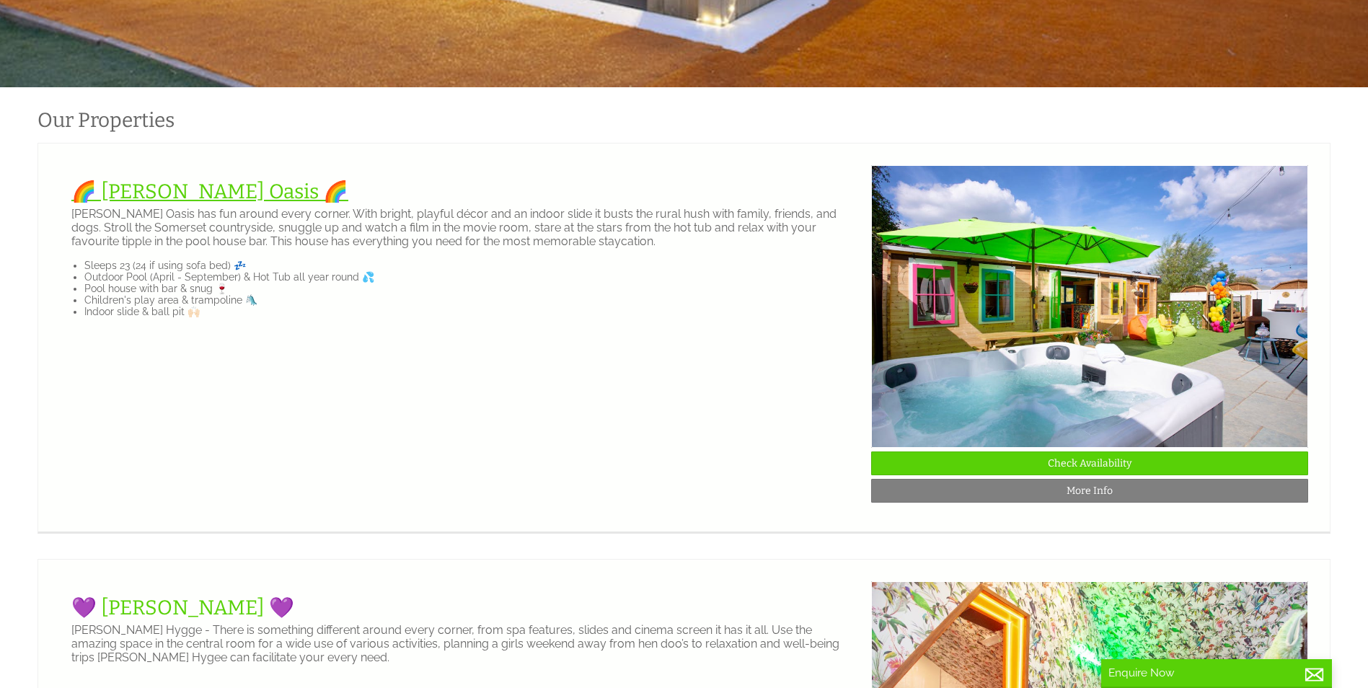
click at [167, 200] on link "🌈 [PERSON_NAME] Oasis 🌈" at bounding box center [209, 192] width 277 height 24
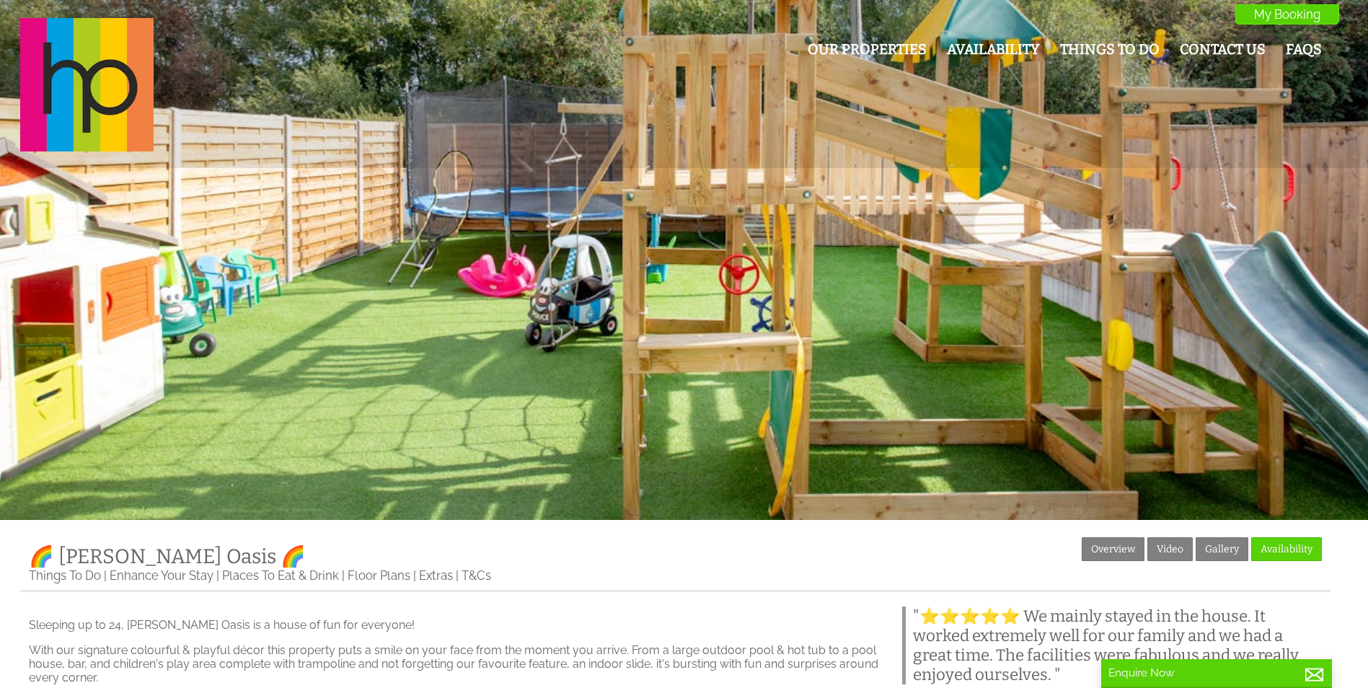
scroll to position [144, 0]
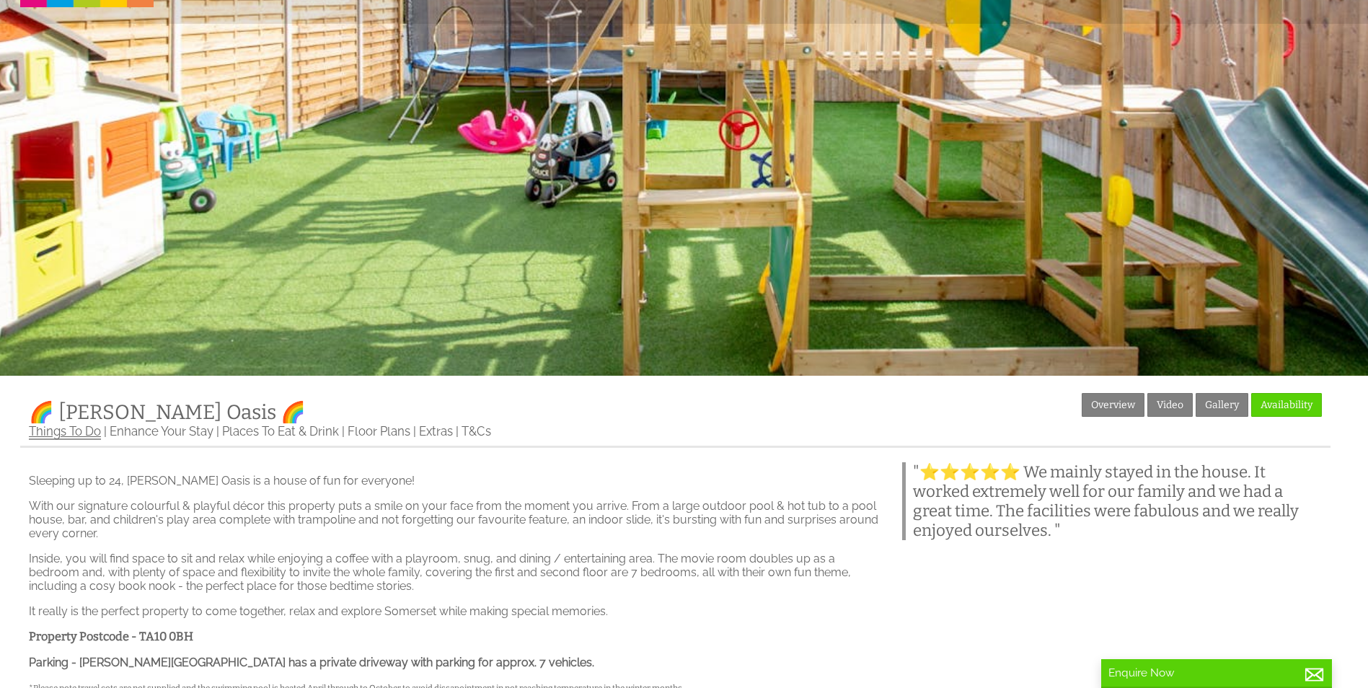
click at [83, 435] on link "Things To Do" at bounding box center [65, 432] width 72 height 16
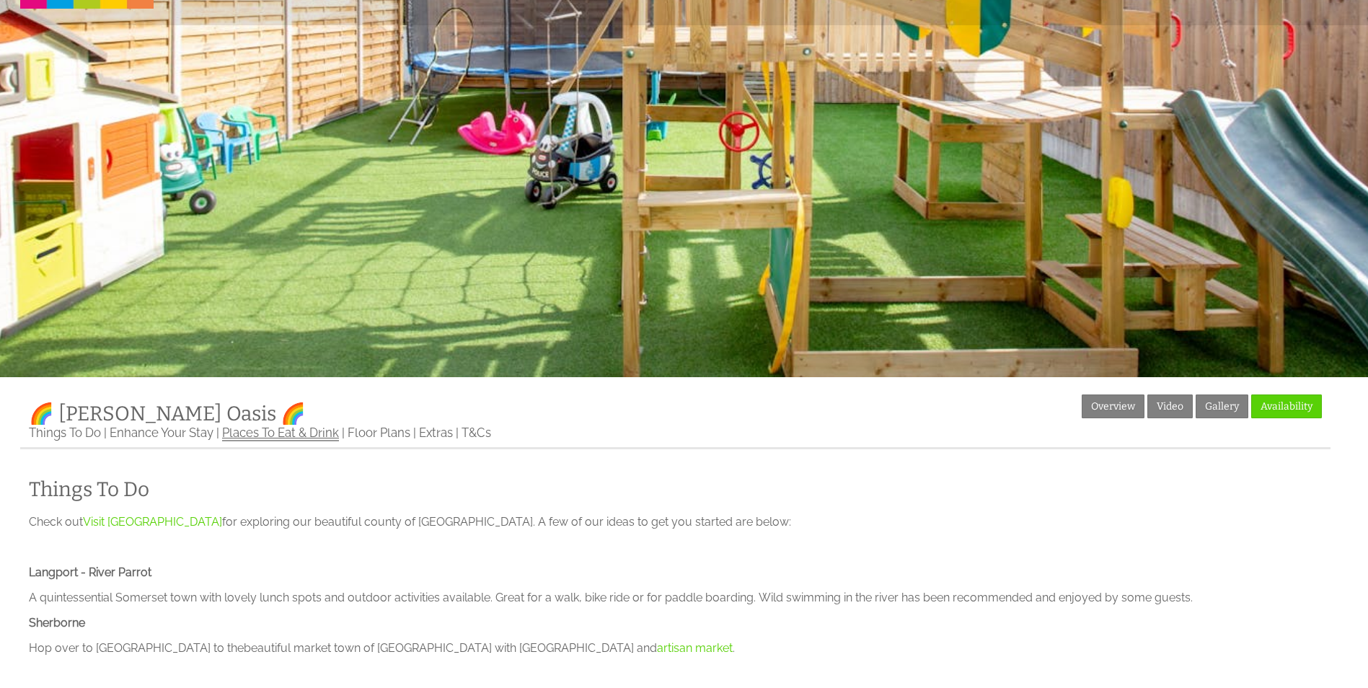
scroll to position [144, 0]
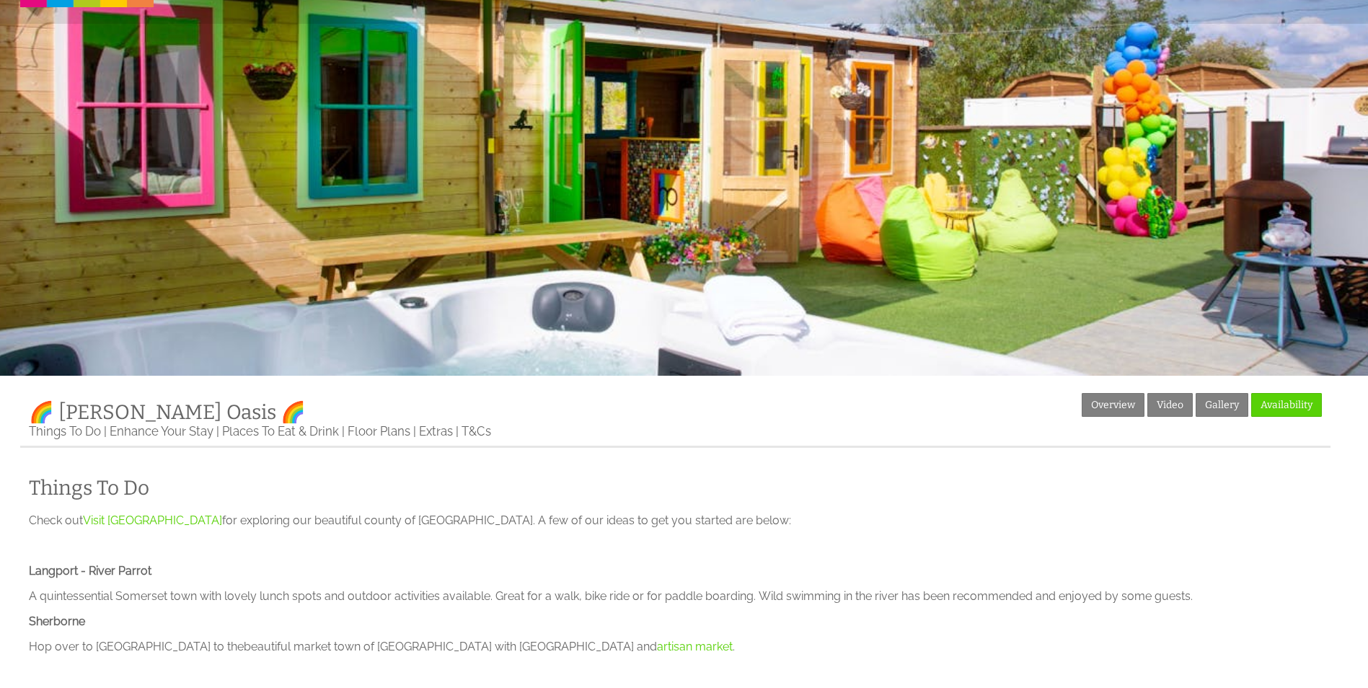
click at [374, 438] on link "Floor Plans" at bounding box center [379, 431] width 63 height 14
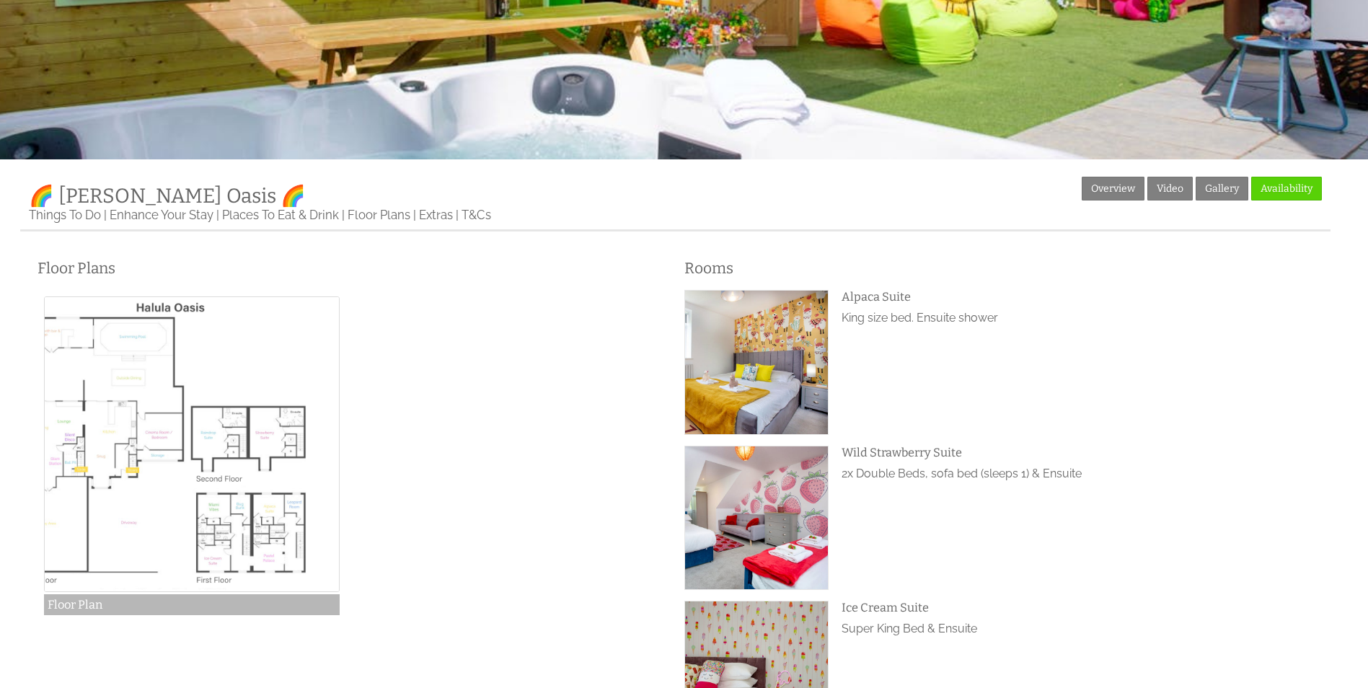
click at [131, 499] on img at bounding box center [192, 444] width 296 height 296
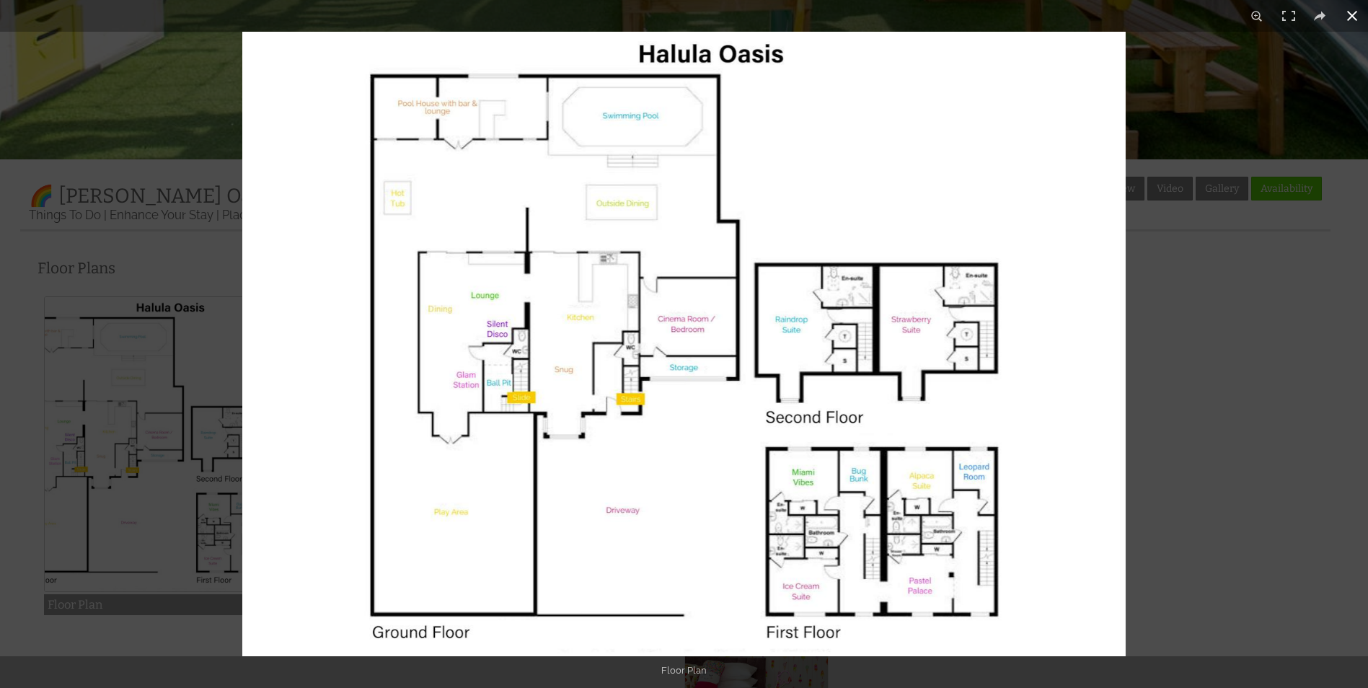
click at [1350, 12] on button at bounding box center [1352, 16] width 32 height 32
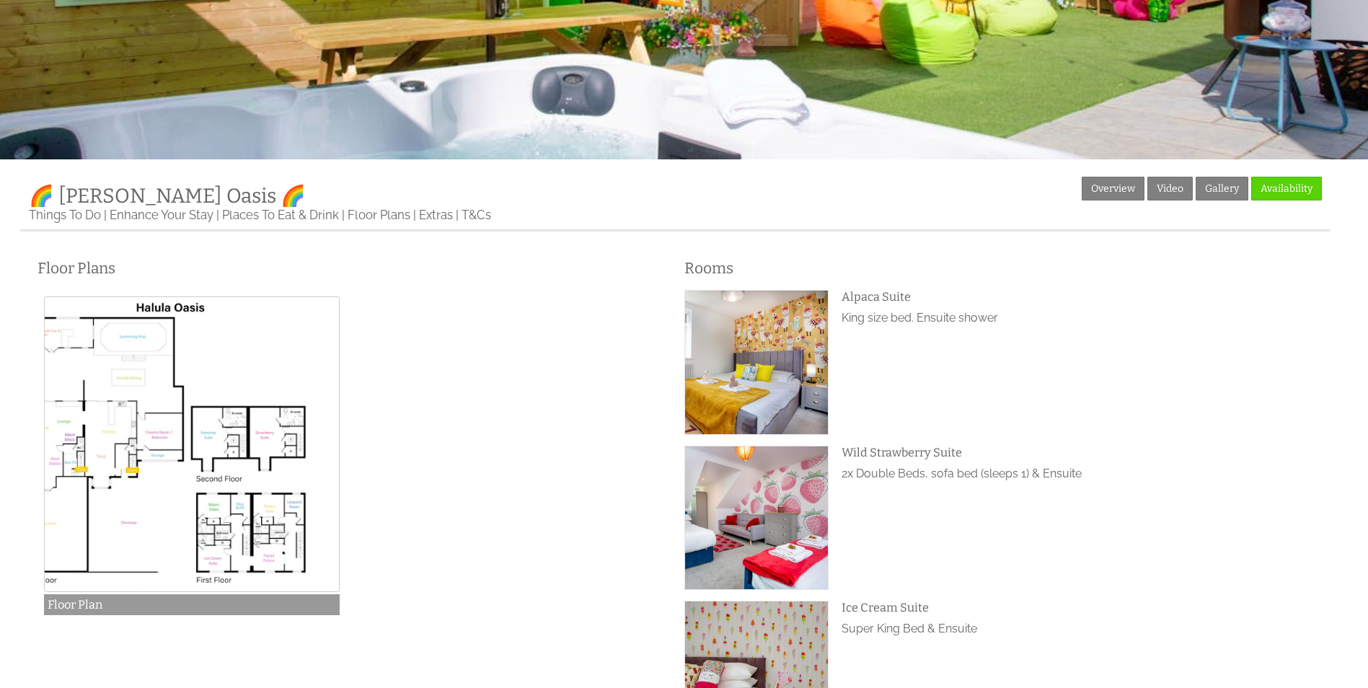
click at [992, 410] on li "Alpaca Suite Alpaca Suite King size bed. Ensuite shower" at bounding box center [999, 362] width 630 height 145
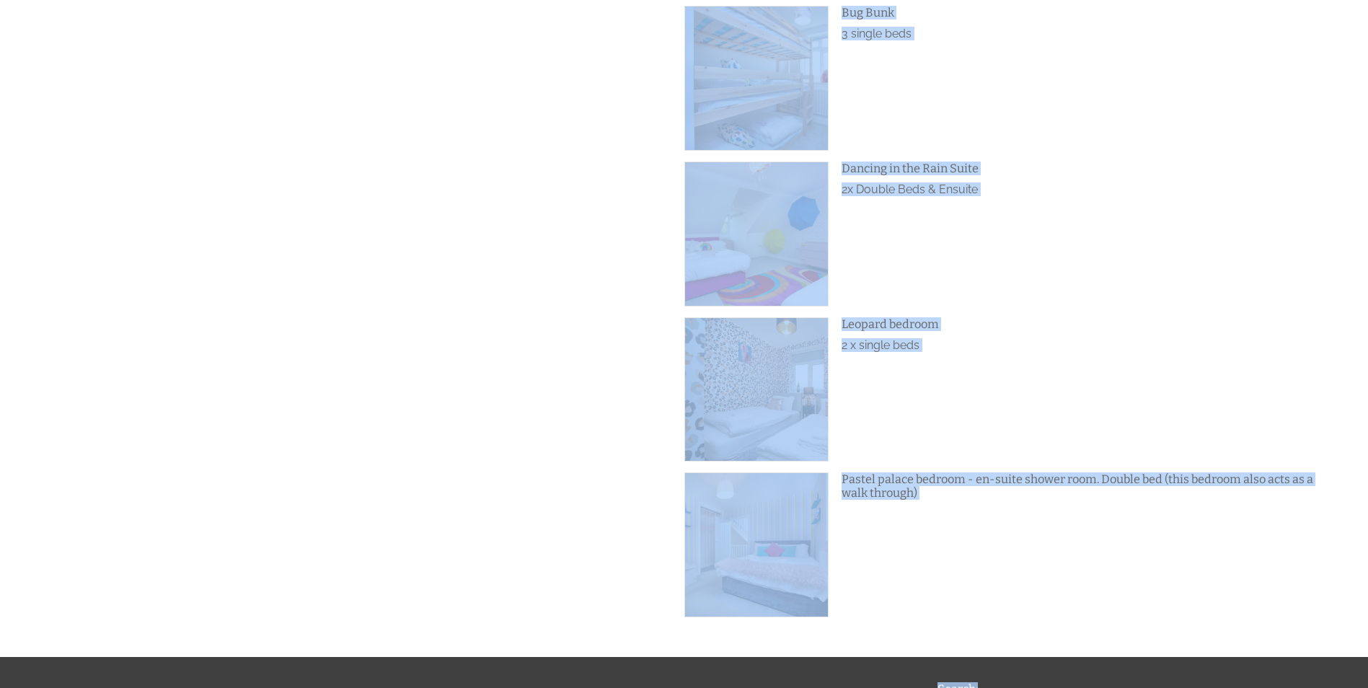
scroll to position [1614, 0]
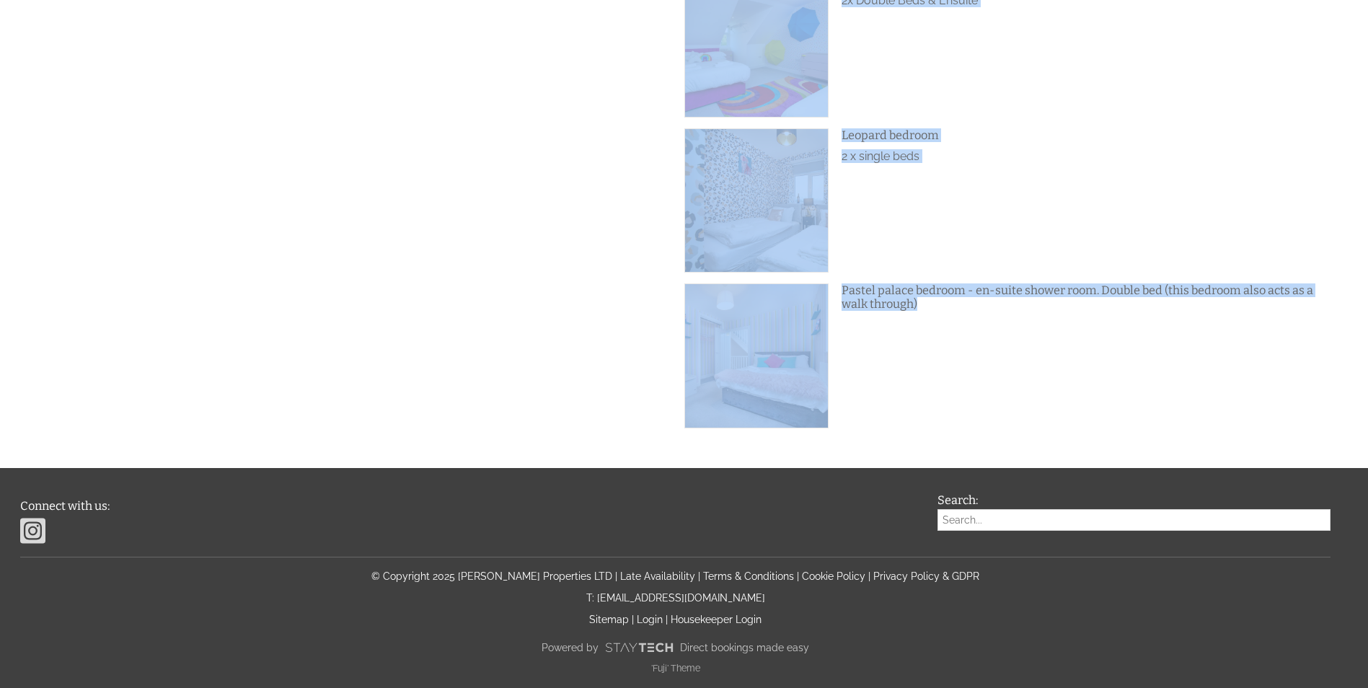
drag, startPoint x: 676, startPoint y: 340, endPoint x: 1300, endPoint y: 300, distance: 625.8
copy div "Lorem Ipsumd Sitam Consec Adipi Elit sedd eiu. Tempori utlabo Etdo Magnaaliqu E…"
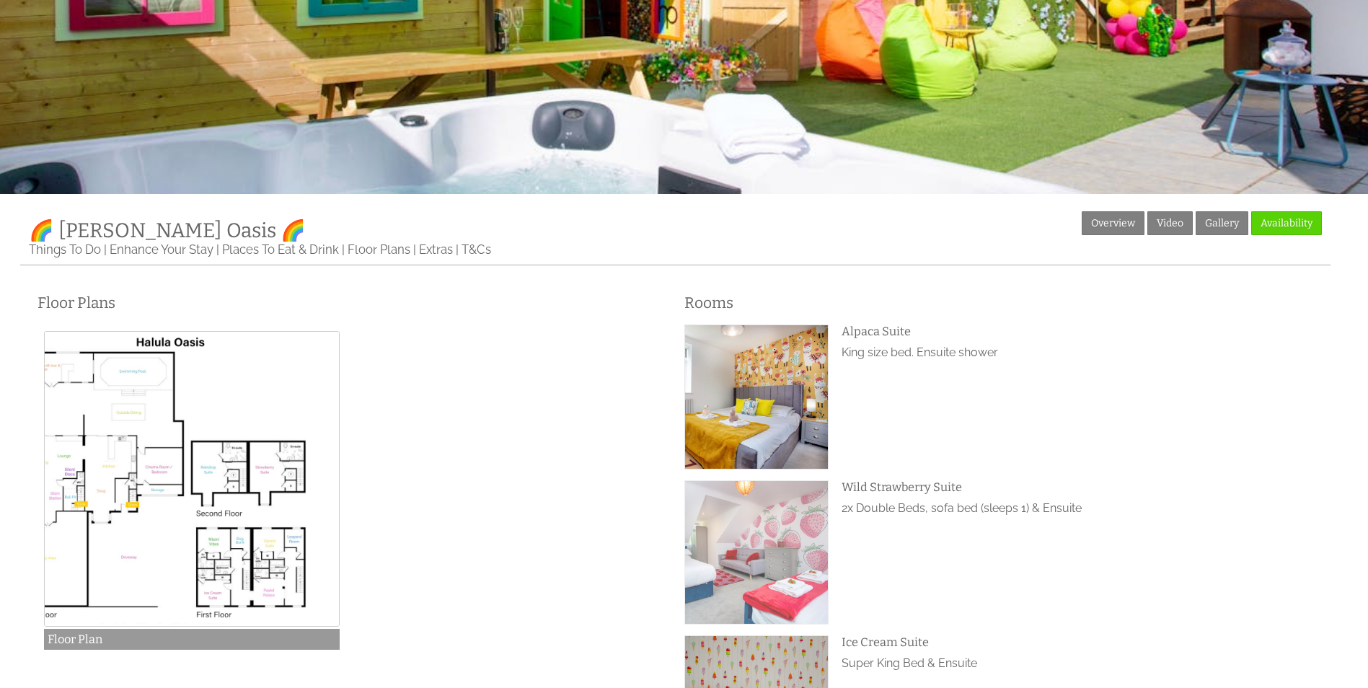
scroll to position [316, 0]
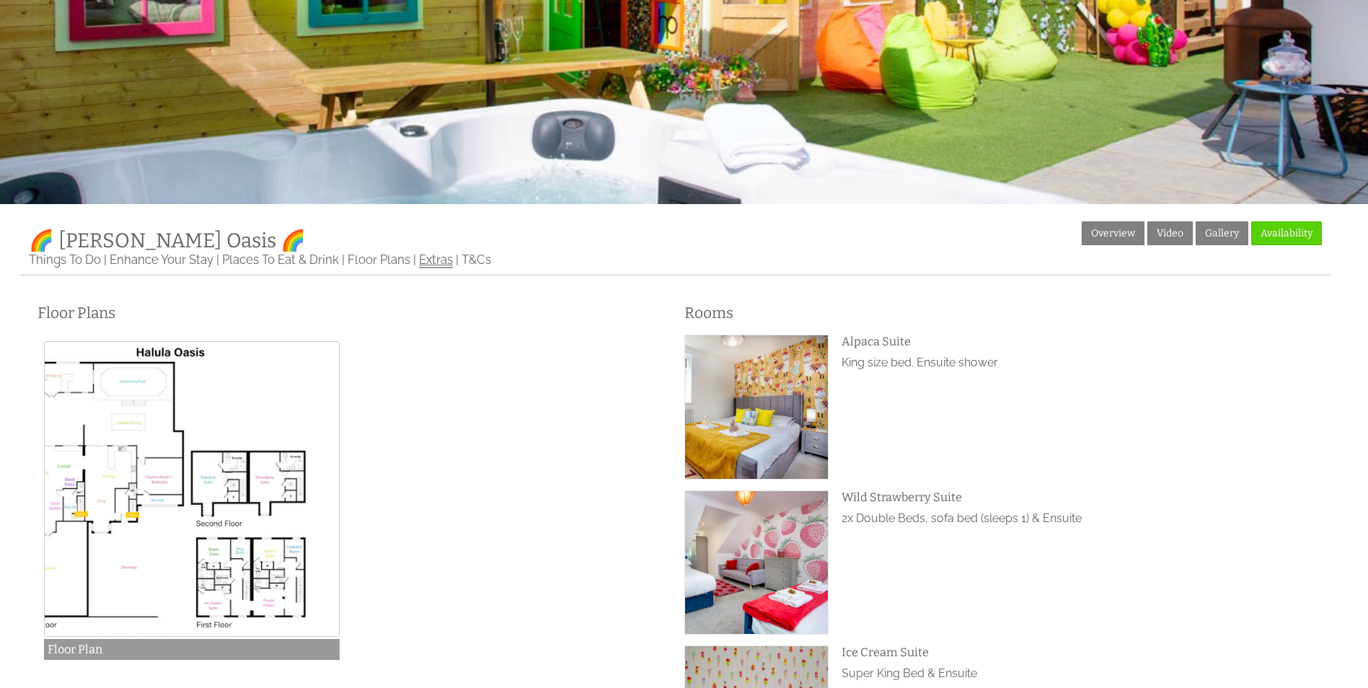
click at [439, 259] on link "Extras" at bounding box center [436, 260] width 34 height 16
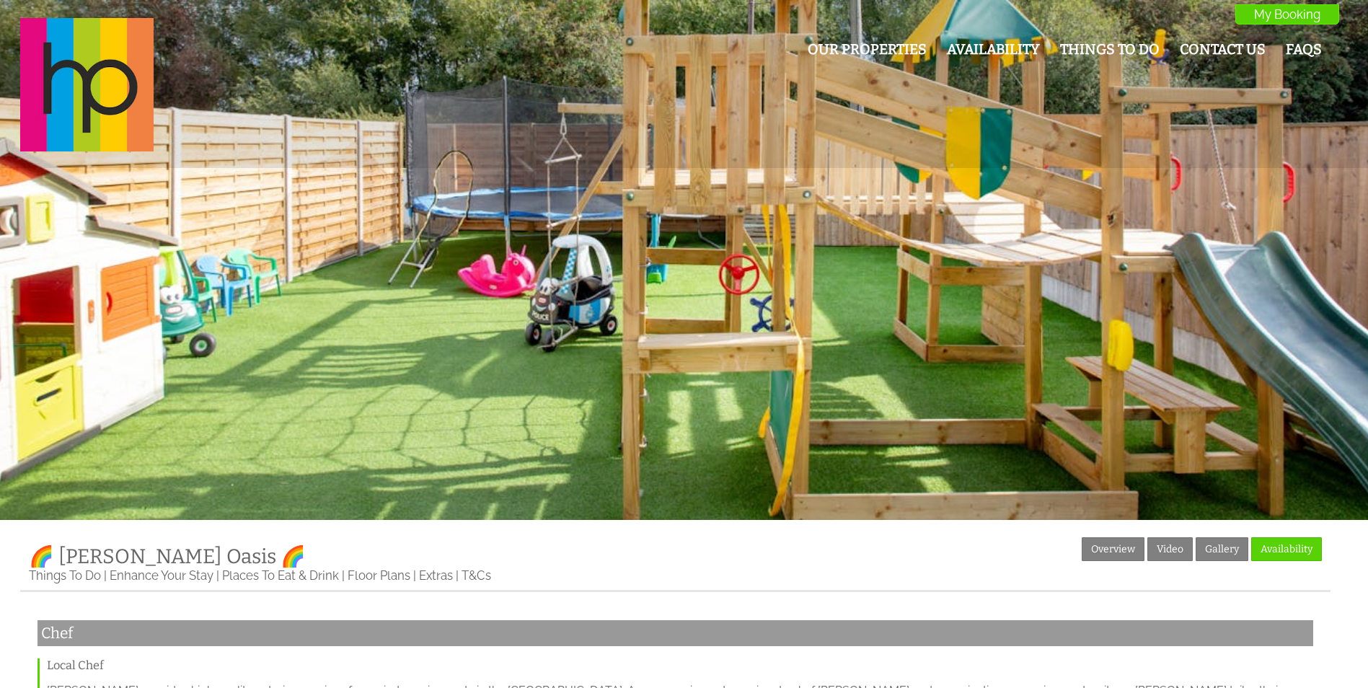
scroll to position [316, 0]
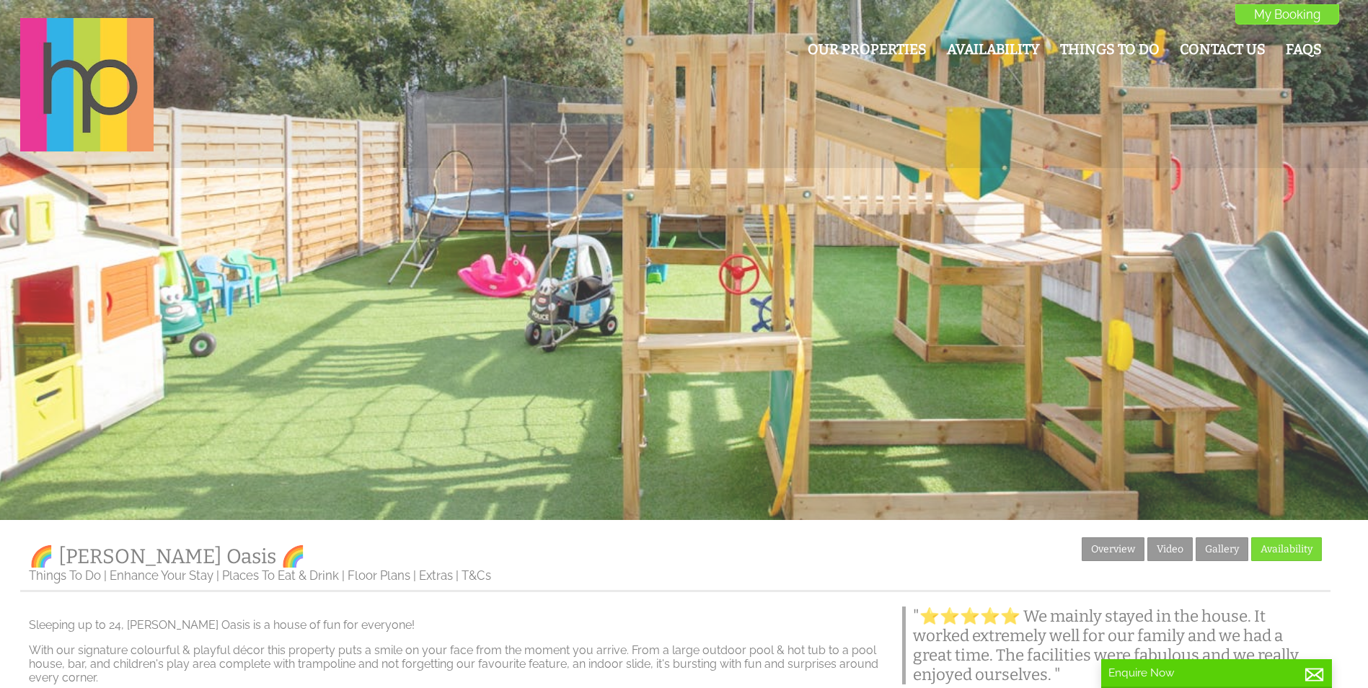
scroll to position [144, 0]
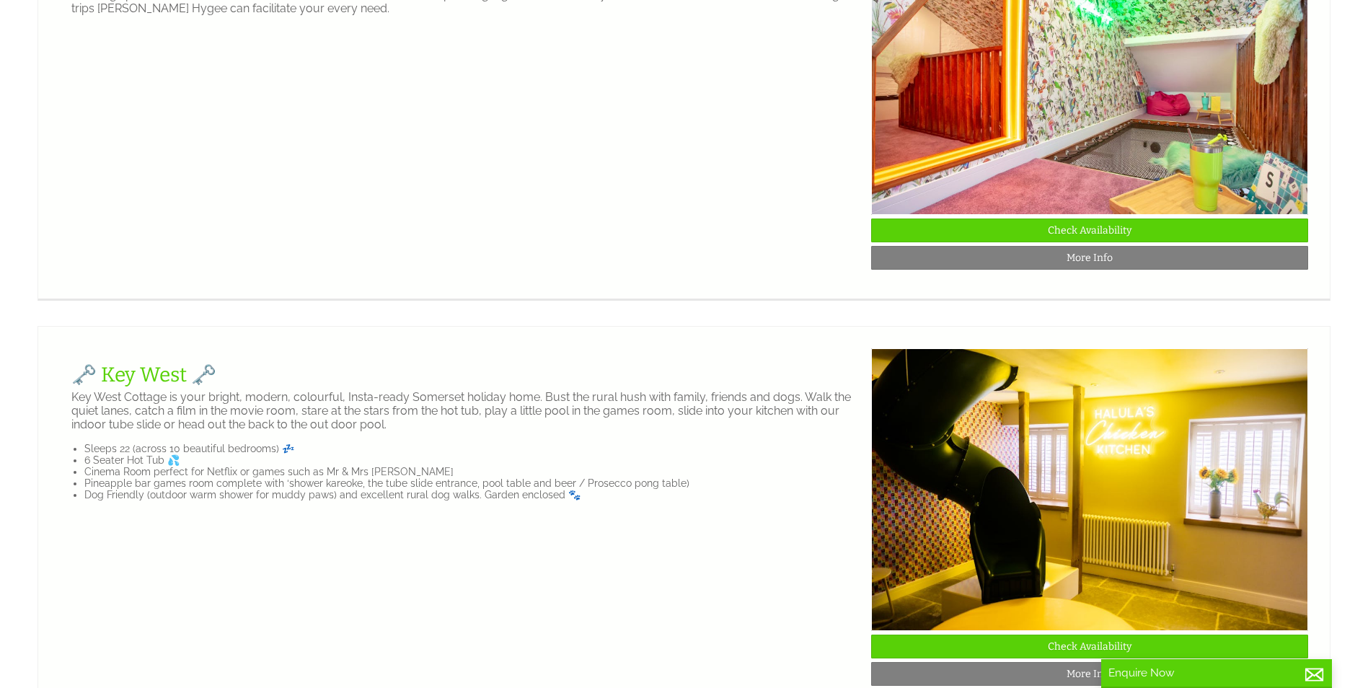
scroll to position [1154, 0]
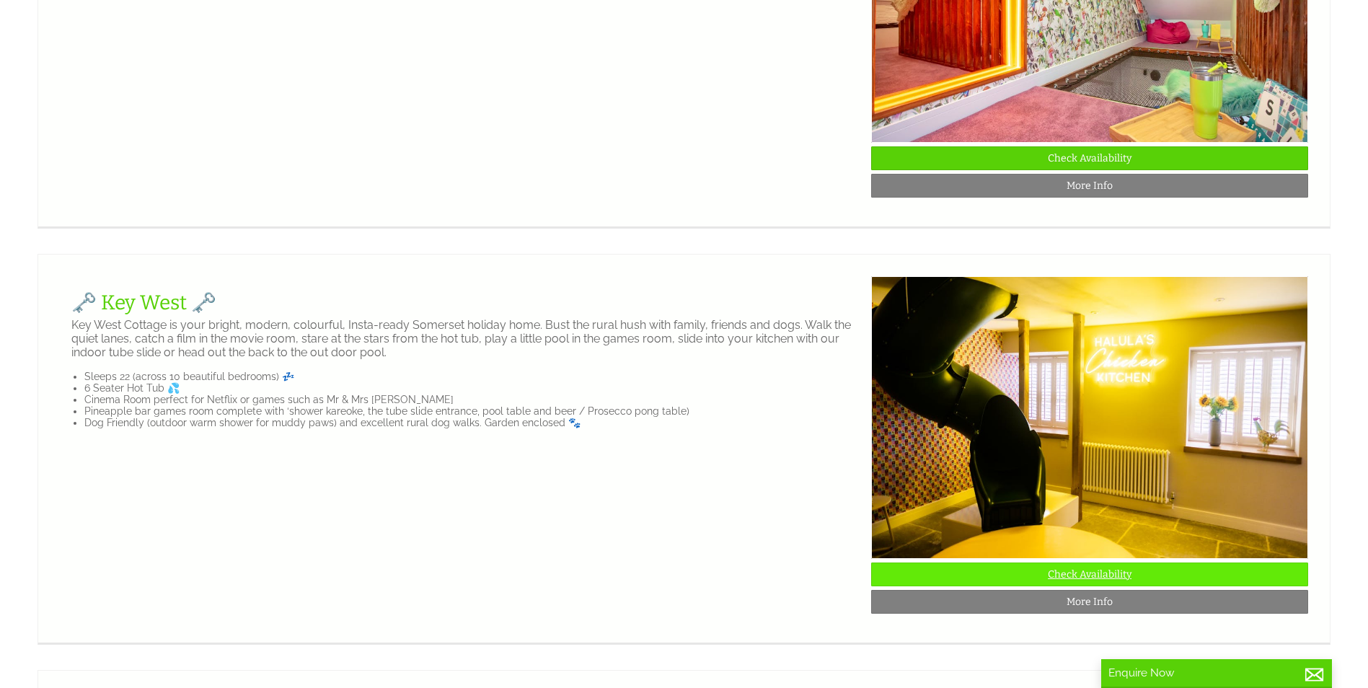
click at [1138, 586] on link "Check Availability" at bounding box center [1089, 574] width 437 height 24
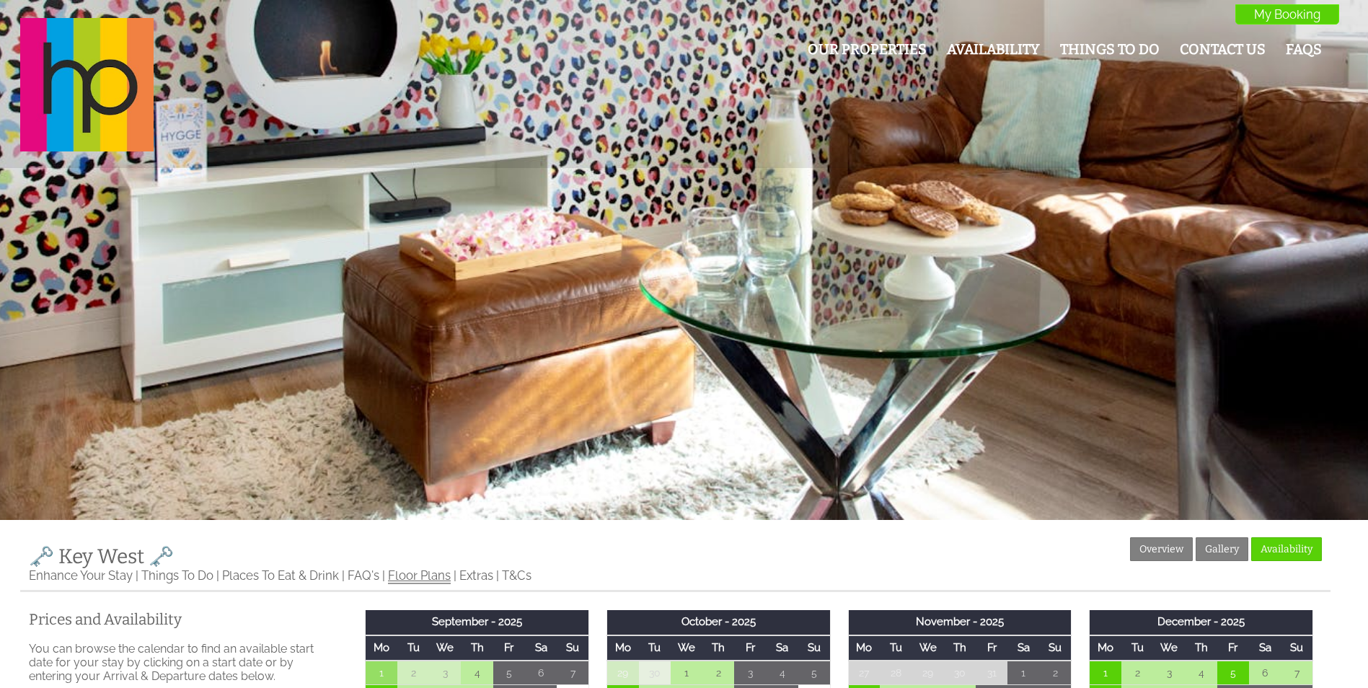
click at [436, 577] on link "Floor Plans" at bounding box center [419, 576] width 63 height 16
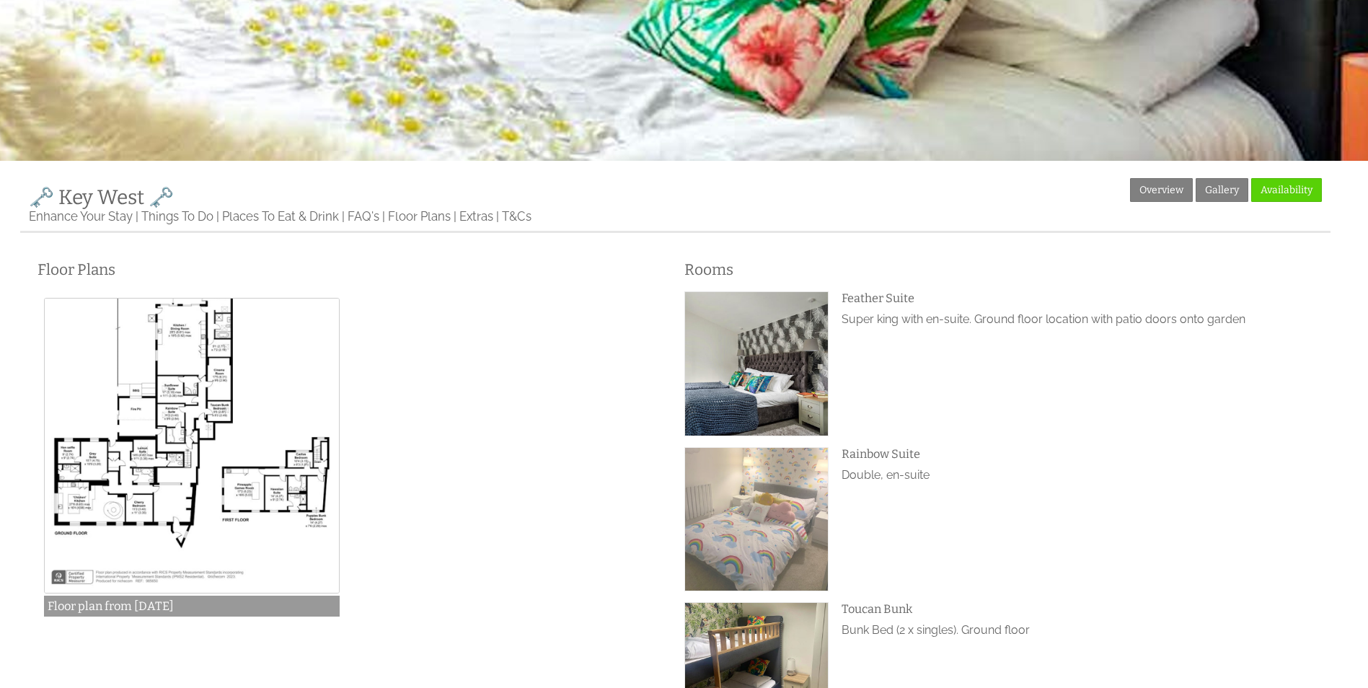
scroll to position [361, 0]
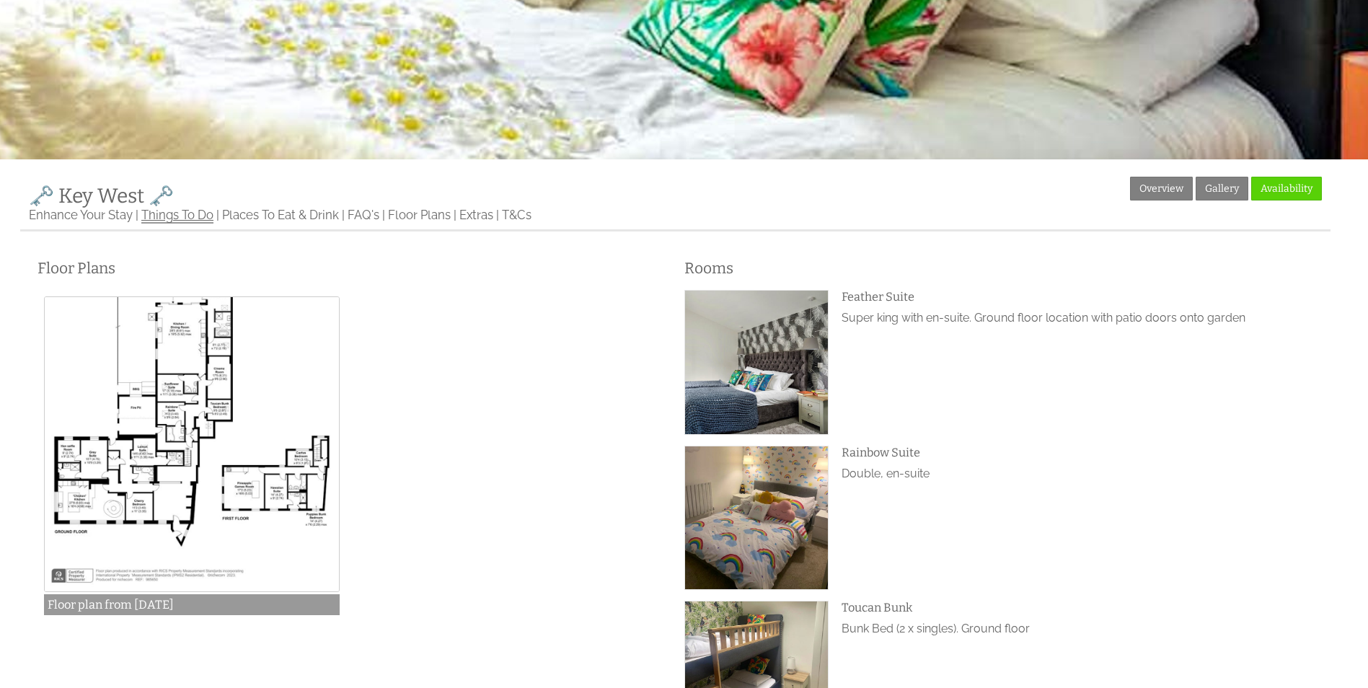
click at [166, 216] on link "Things To Do" at bounding box center [177, 216] width 72 height 16
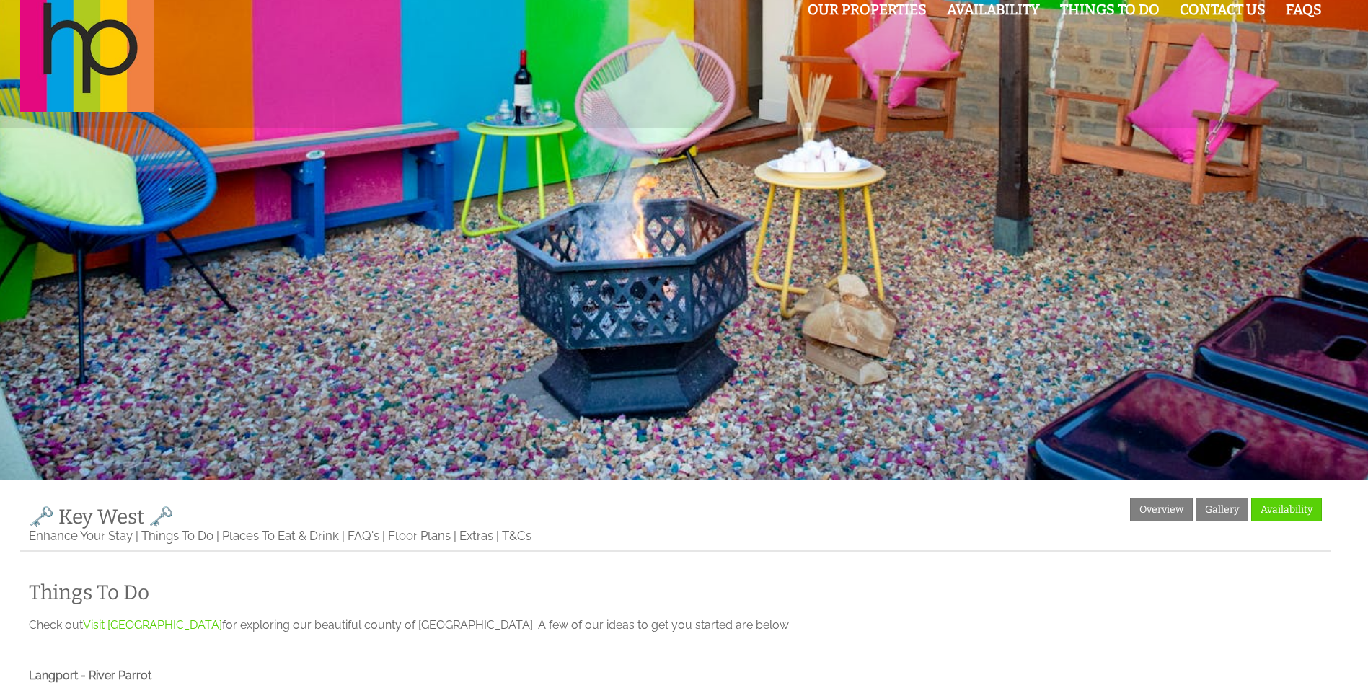
scroll to position [144, 0]
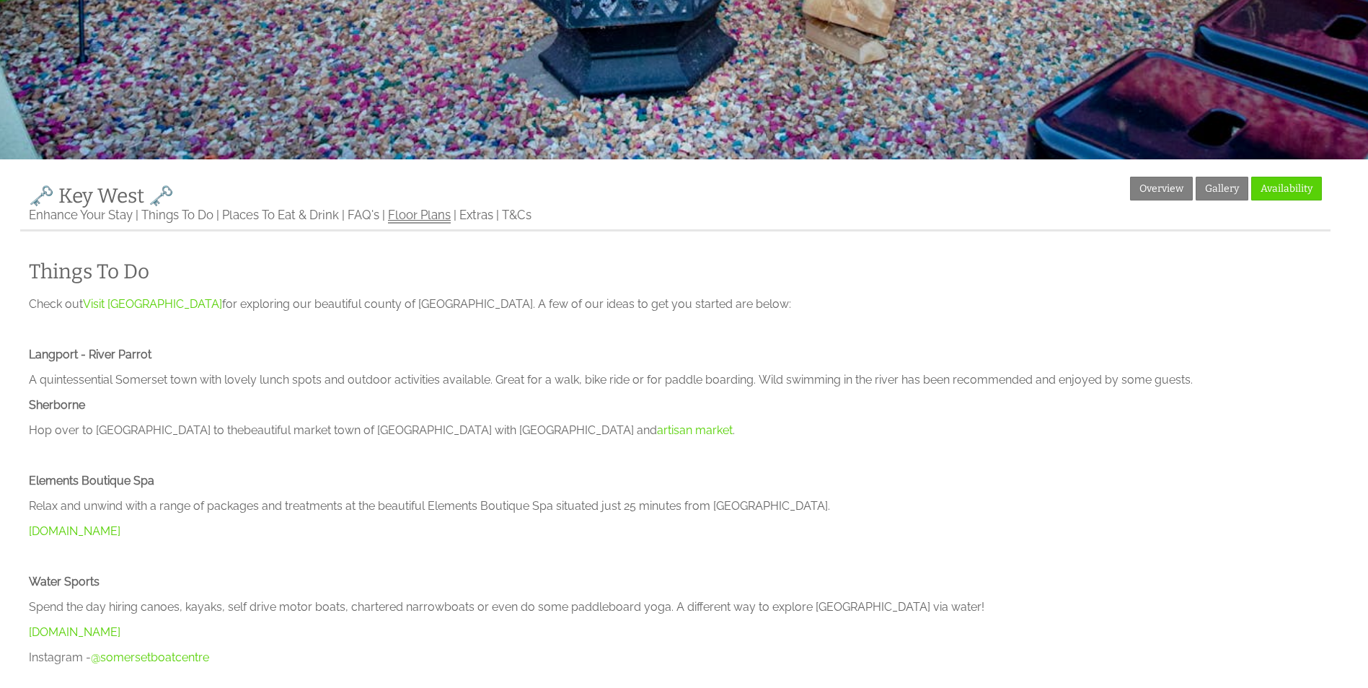
click at [420, 221] on link "Floor Plans" at bounding box center [419, 216] width 63 height 16
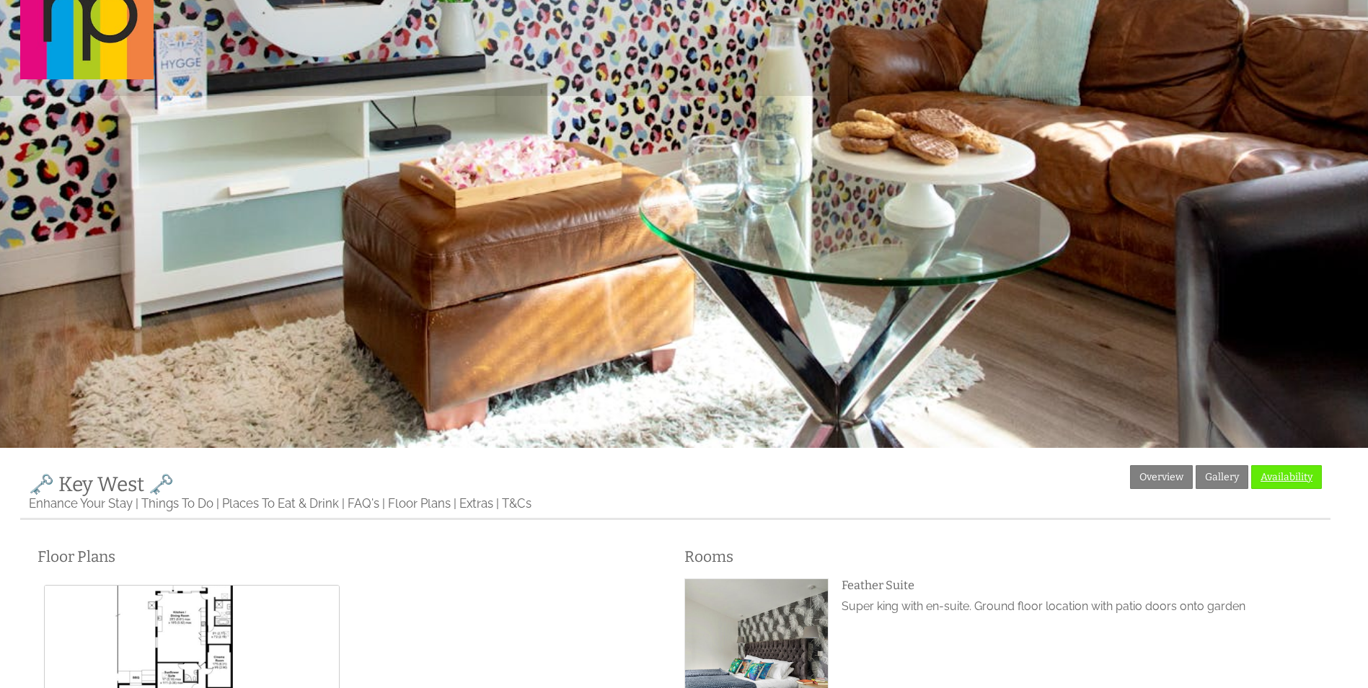
click at [1287, 477] on link "Availability" at bounding box center [1286, 477] width 71 height 24
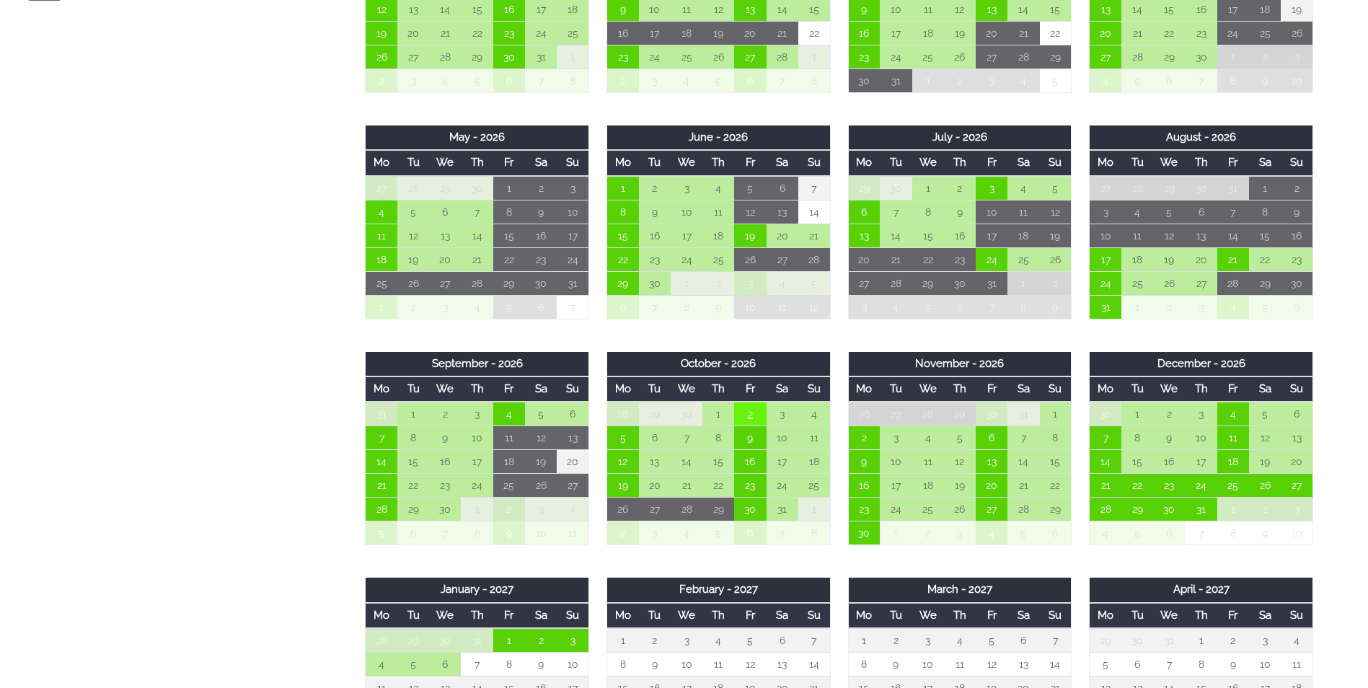
click at [752, 414] on td "2" at bounding box center [750, 414] width 32 height 25
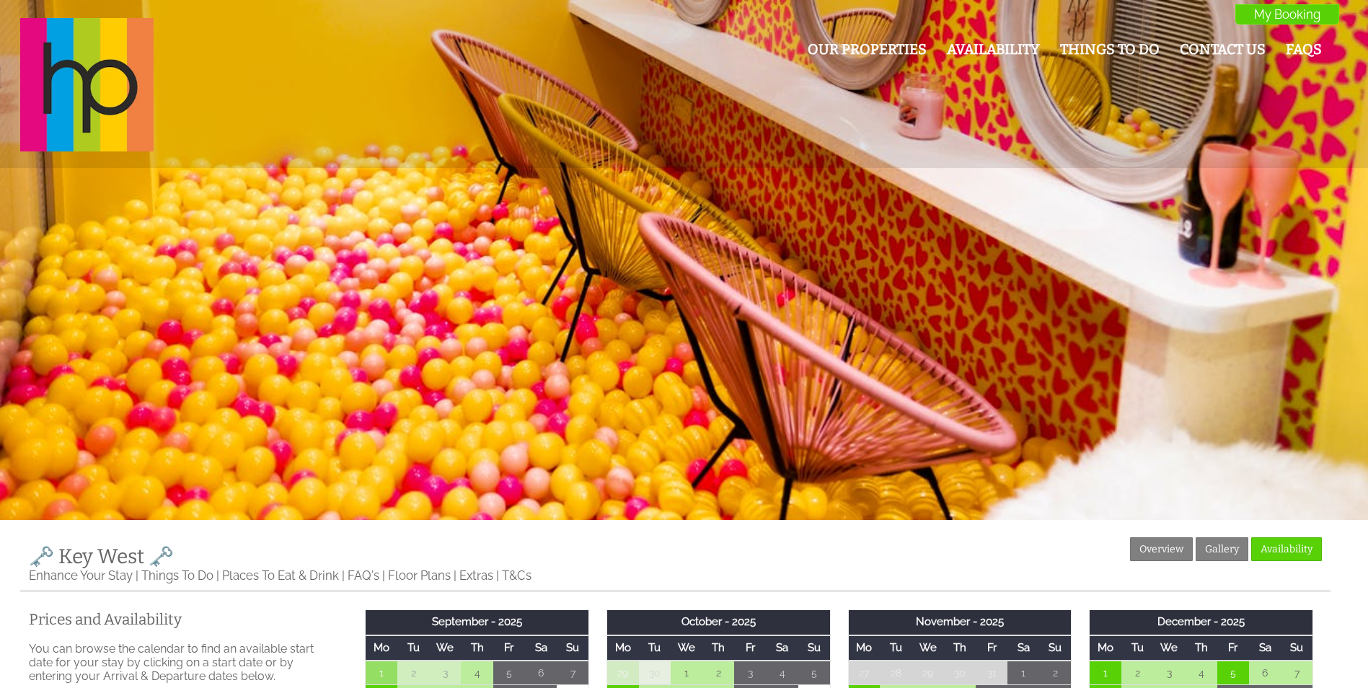
scroll to position [72, 0]
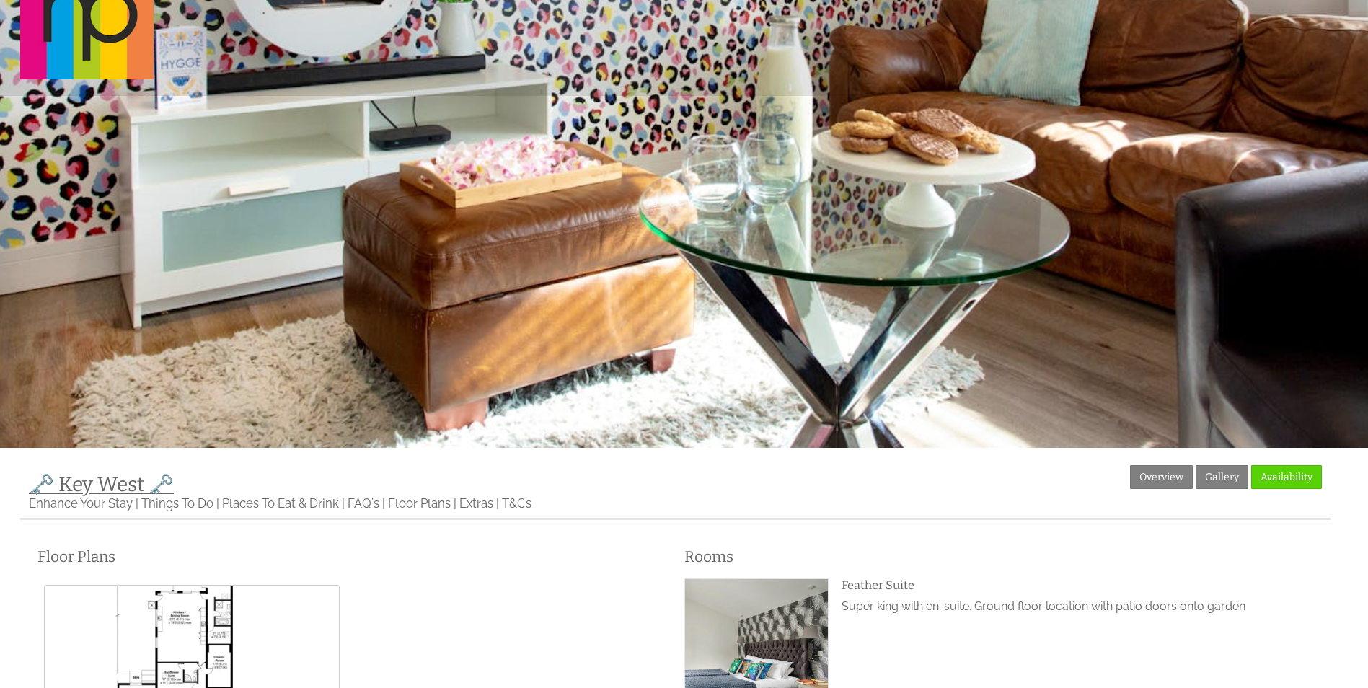
click at [100, 477] on span "🗝️ Key West 🗝️" at bounding box center [101, 484] width 145 height 24
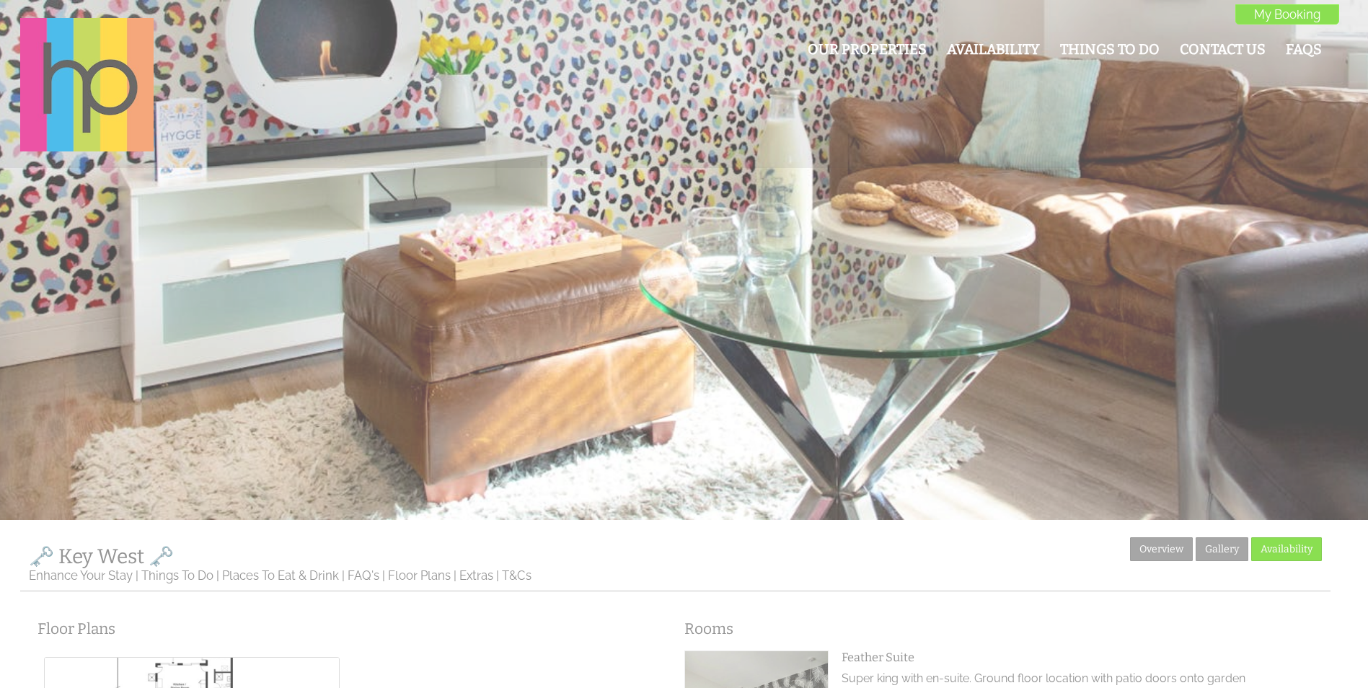
scroll to position [72, 0]
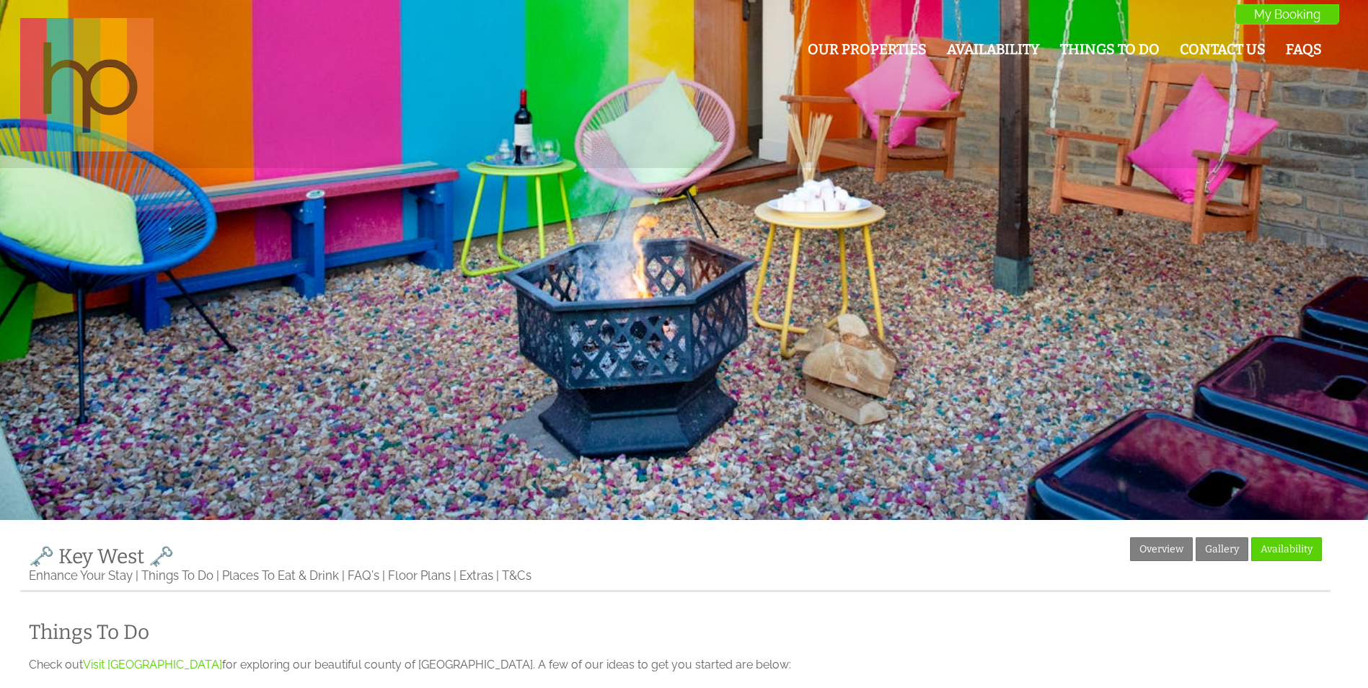
click at [105, 89] on img at bounding box center [86, 84] width 133 height 133
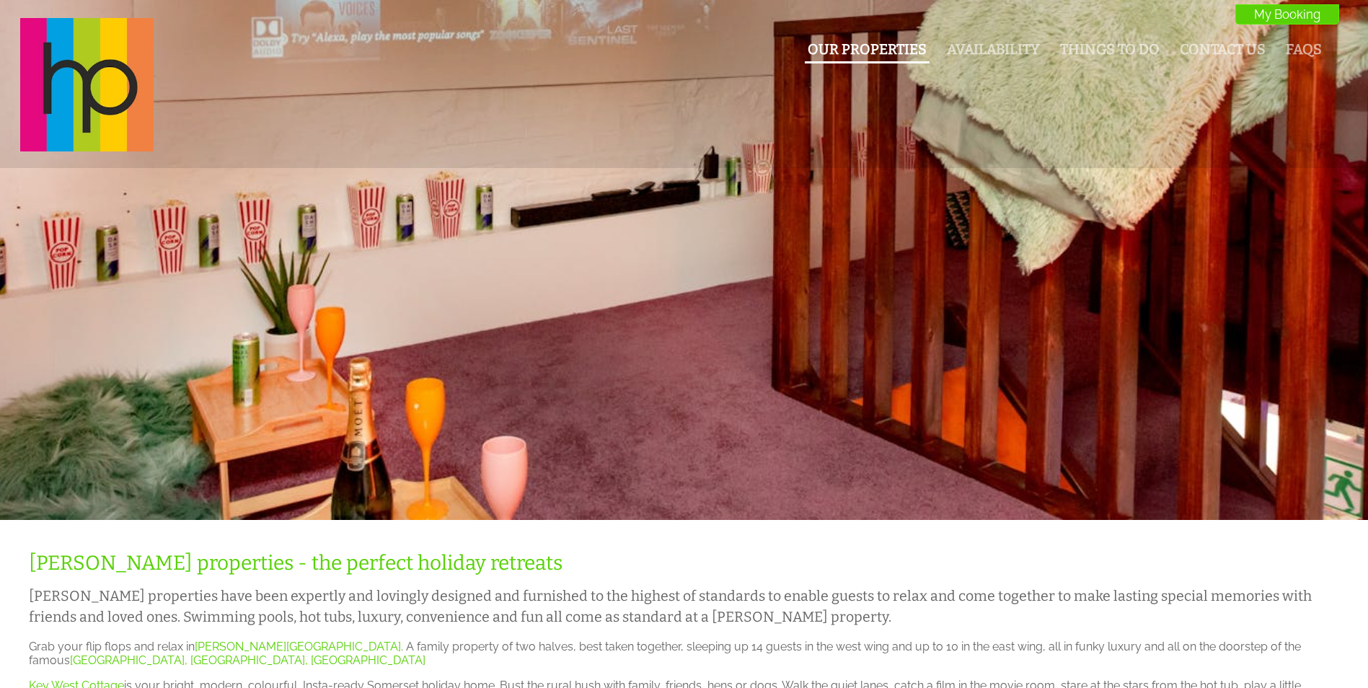
click at [886, 45] on link "Our Properties" at bounding box center [867, 49] width 119 height 17
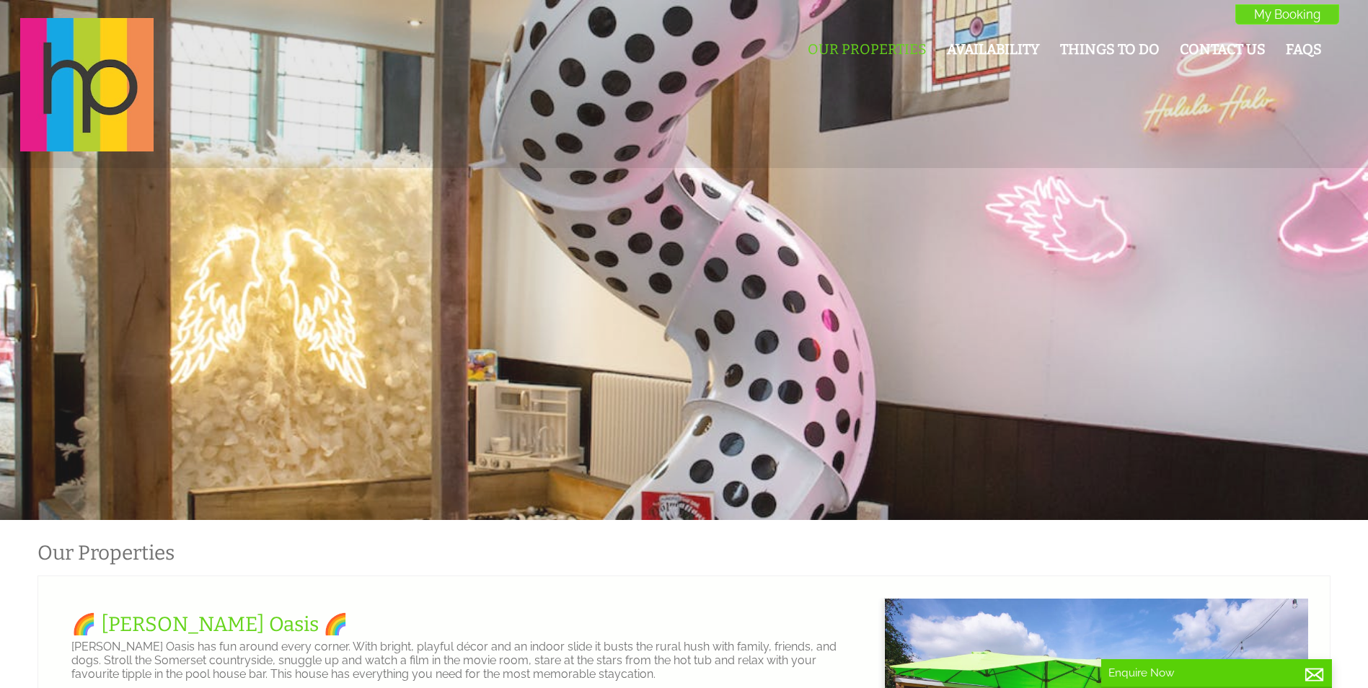
scroll to position [0, 13]
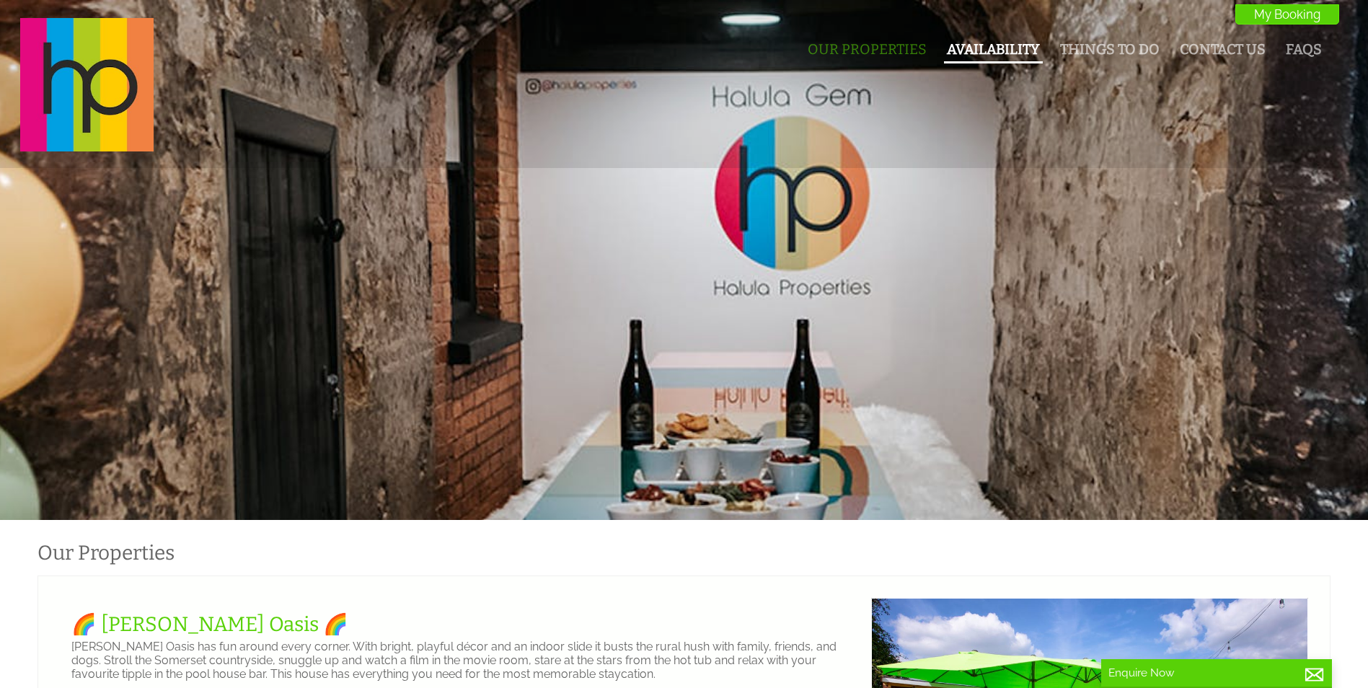
click at [1028, 50] on link "Availability" at bounding box center [993, 49] width 93 height 17
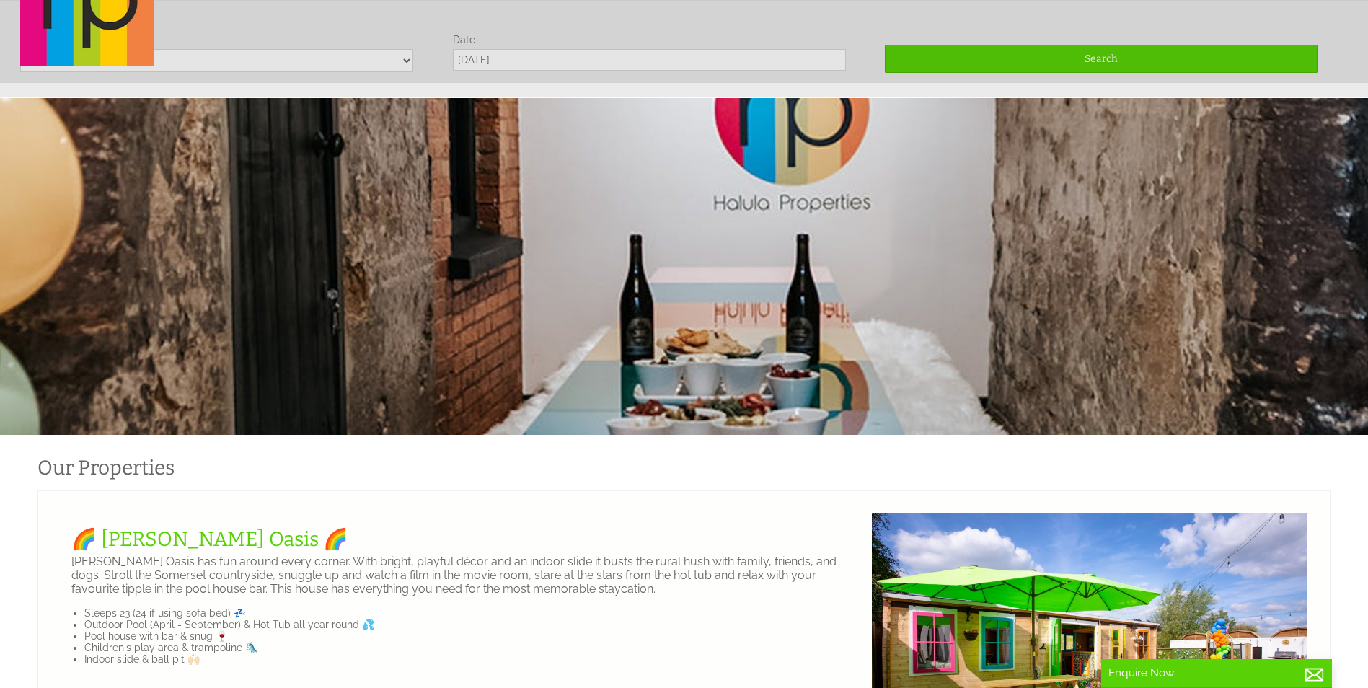
click at [267, 55] on div "Our Properties Availability Things To Do Contact Us FAQs My Booking My Booking" at bounding box center [676, 1] width 1328 height 136
click at [277, 65] on div "Our Properties Availability Things To Do Contact Us FAQs My Booking My Booking" at bounding box center [676, 1] width 1328 height 136
click at [357, 68] on div "Our Properties Availability Things To Do Contact Us FAQs My Booking My Booking" at bounding box center [676, 1] width 1328 height 136
click at [415, 66] on div "Our Properties Availability Things To Do Contact Us FAQs My Booking My Booking" at bounding box center [676, 1] width 1328 height 136
click at [591, 61] on div "Our Properties Availability Things To Do Contact Us FAQs My Booking My Booking" at bounding box center [676, 1] width 1328 height 136
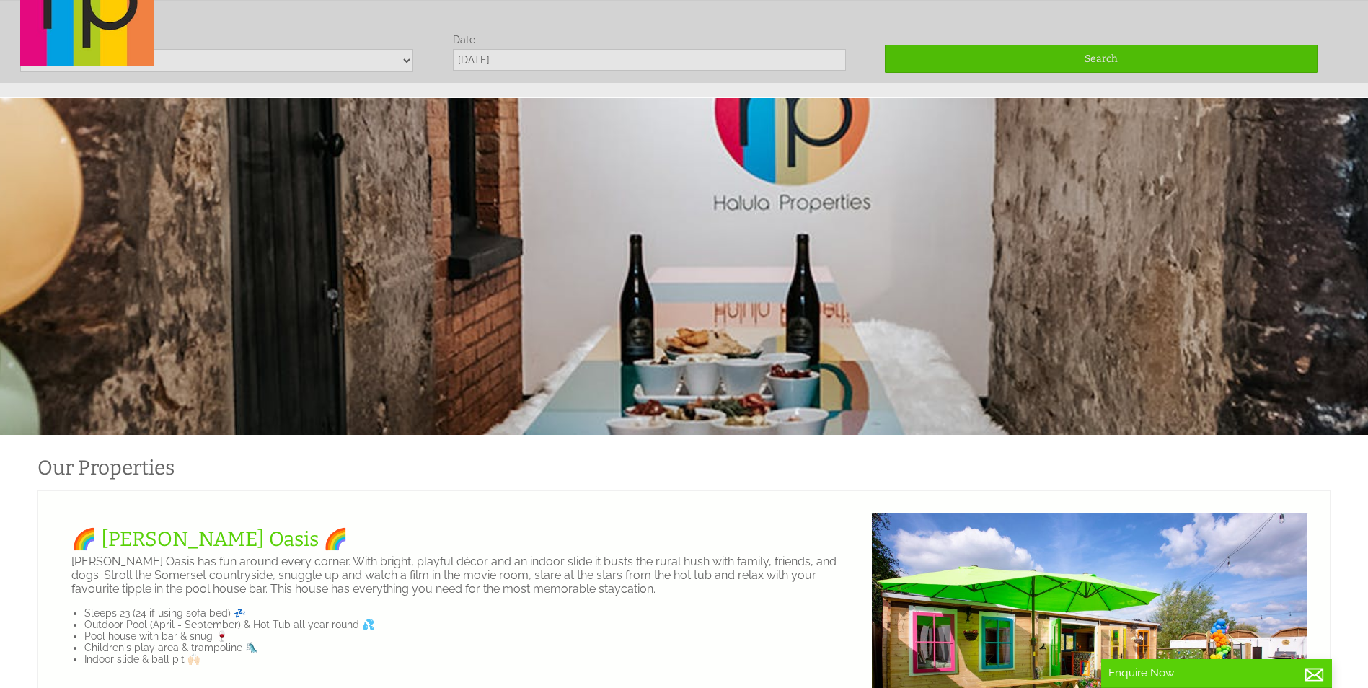
click at [1092, 56] on div "Our Properties Availability Things To Do Contact Us FAQs My Booking My Booking" at bounding box center [676, 1] width 1328 height 136
click at [1114, 68] on div "Our Properties Availability Things To Do Contact Us FAQs My Booking My Booking" at bounding box center [676, 1] width 1328 height 136
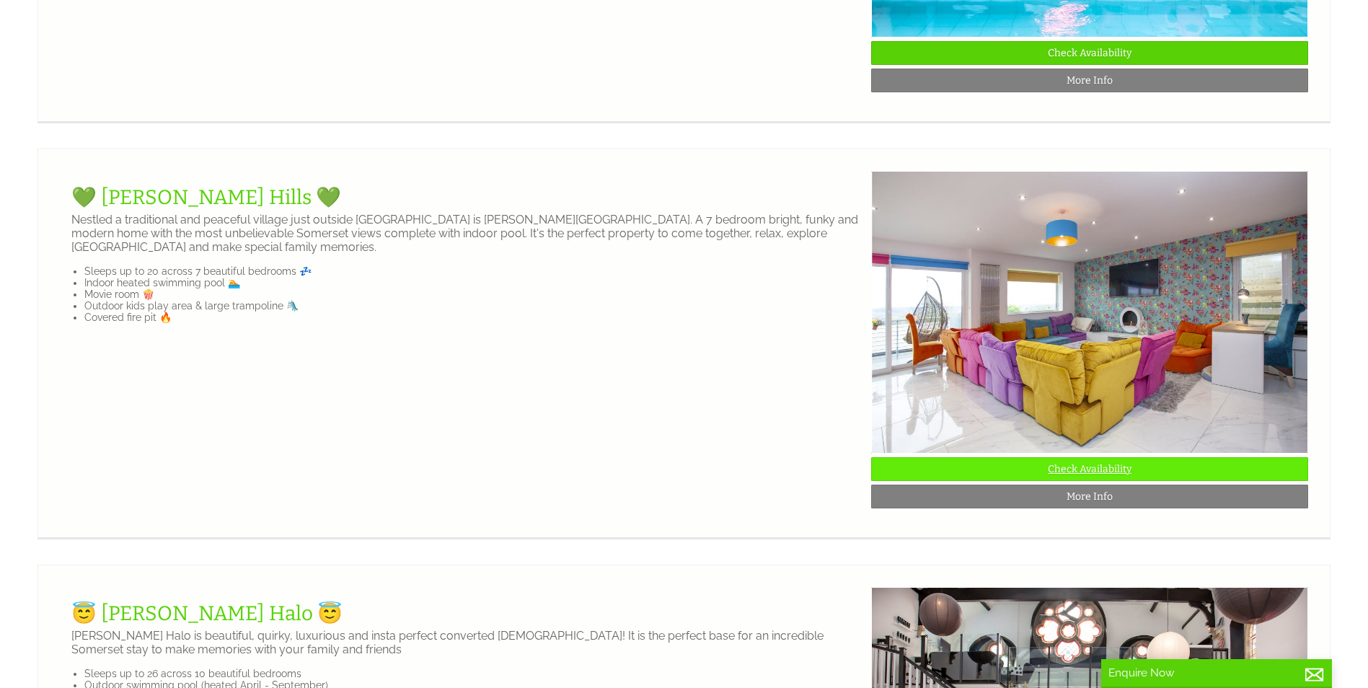
click at [1033, 481] on link "Check Availability" at bounding box center [1089, 469] width 437 height 24
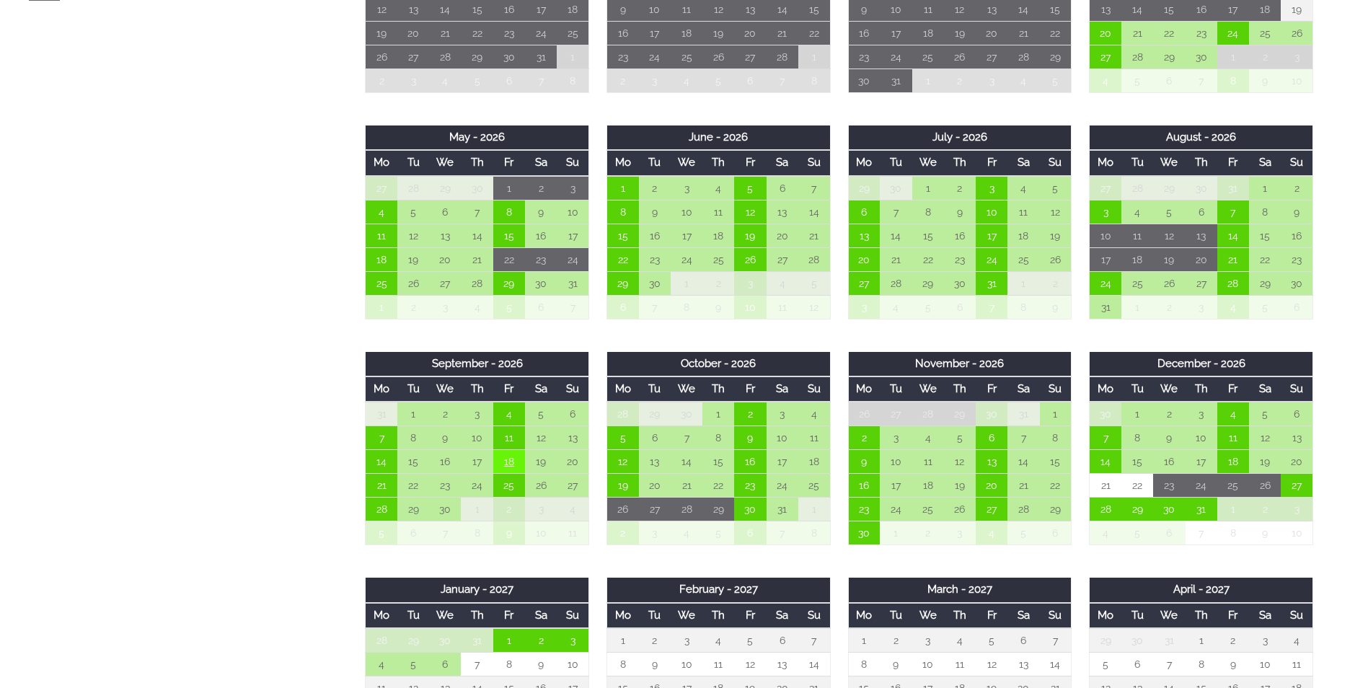
click at [504, 462] on td "18" at bounding box center [509, 462] width 32 height 24
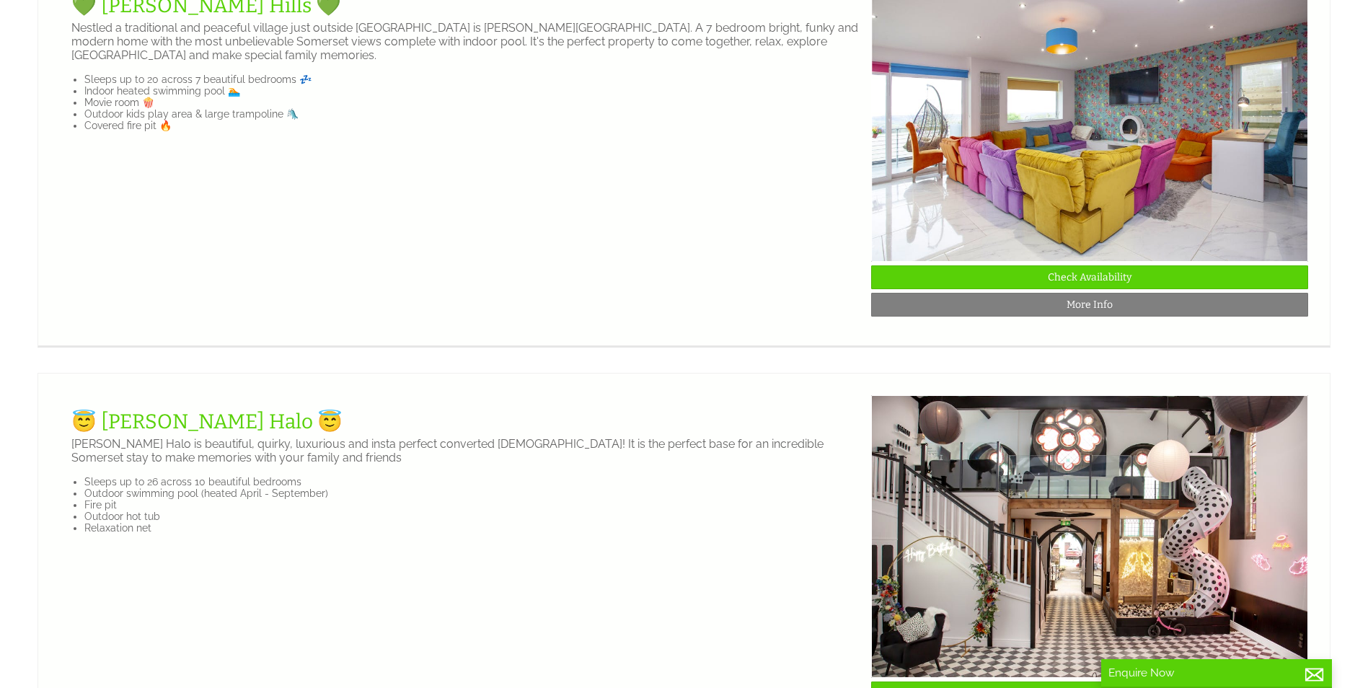
scroll to position [2596, 0]
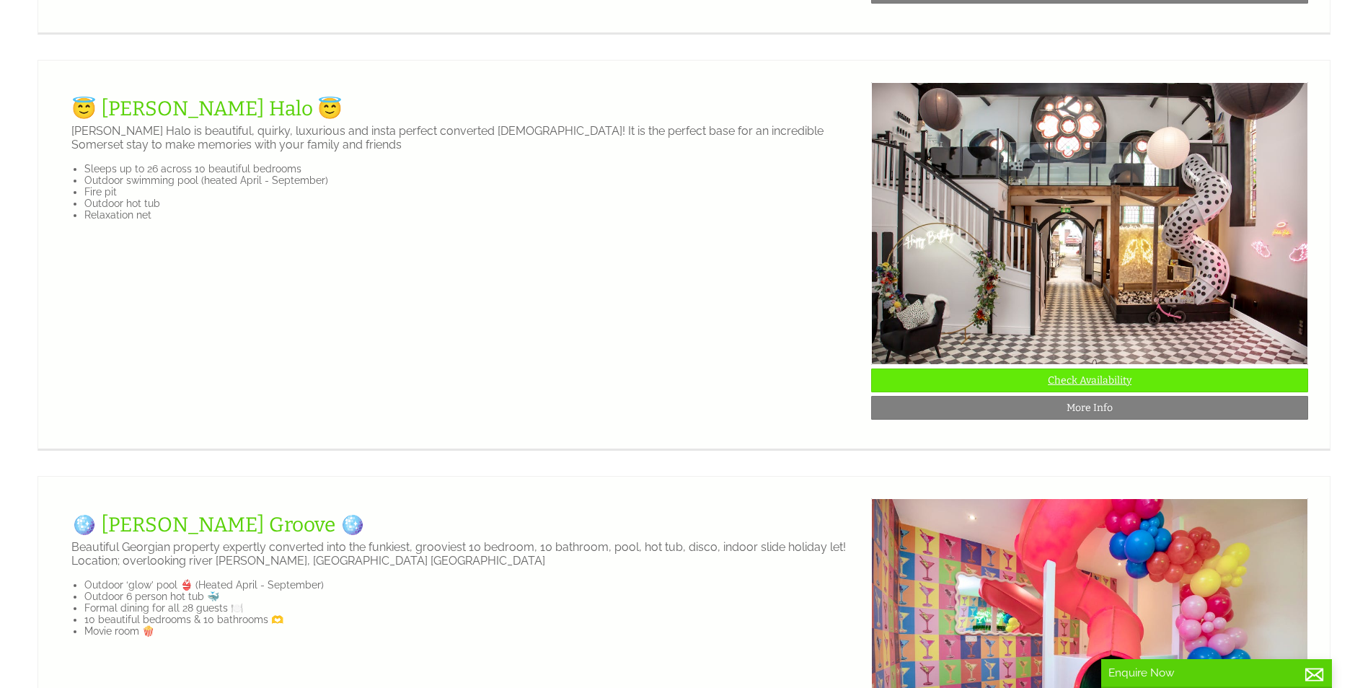
click at [1099, 392] on link "Check Availability" at bounding box center [1089, 380] width 437 height 24
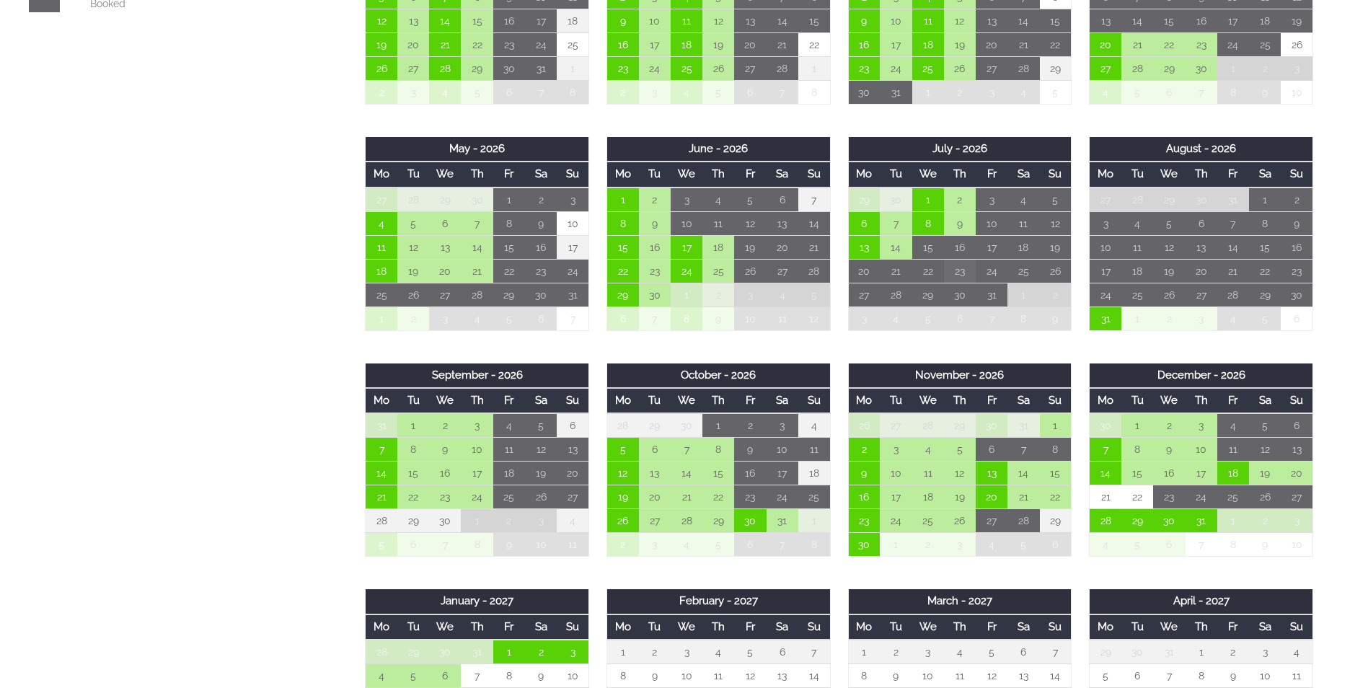
scroll to position [937, 0]
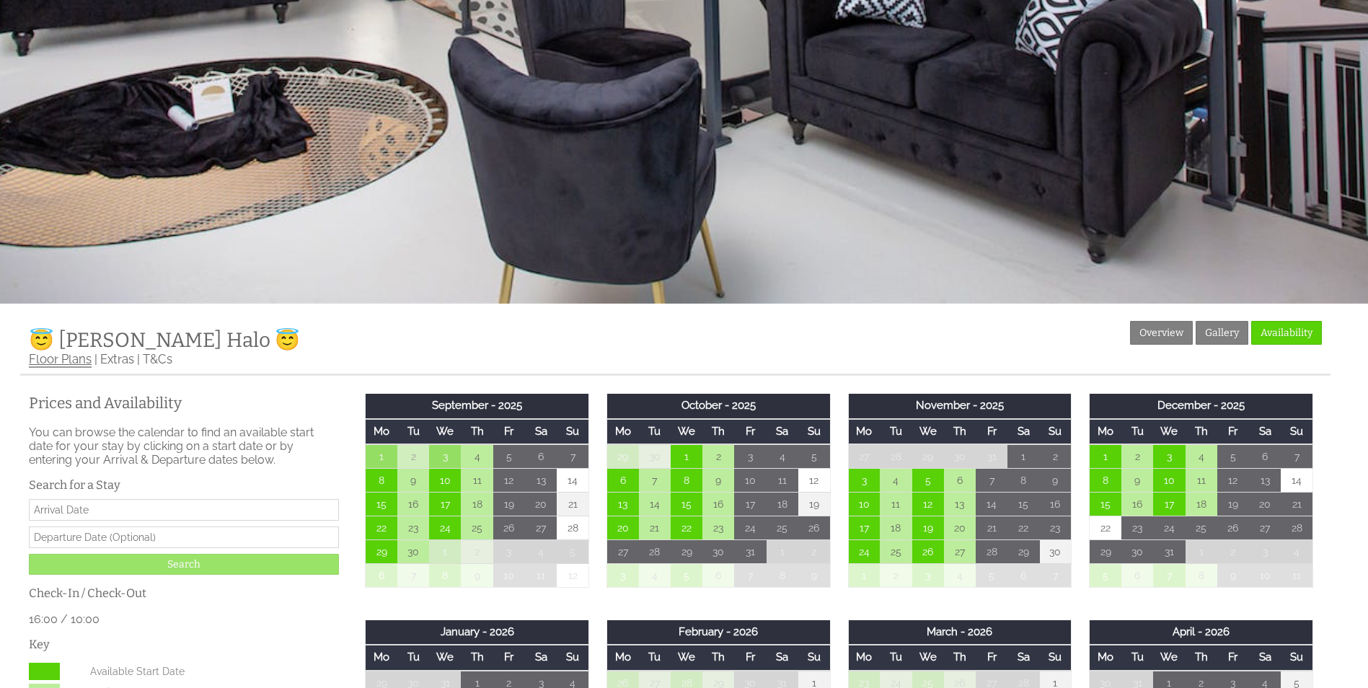
click at [73, 358] on link "Floor Plans" at bounding box center [60, 360] width 63 height 16
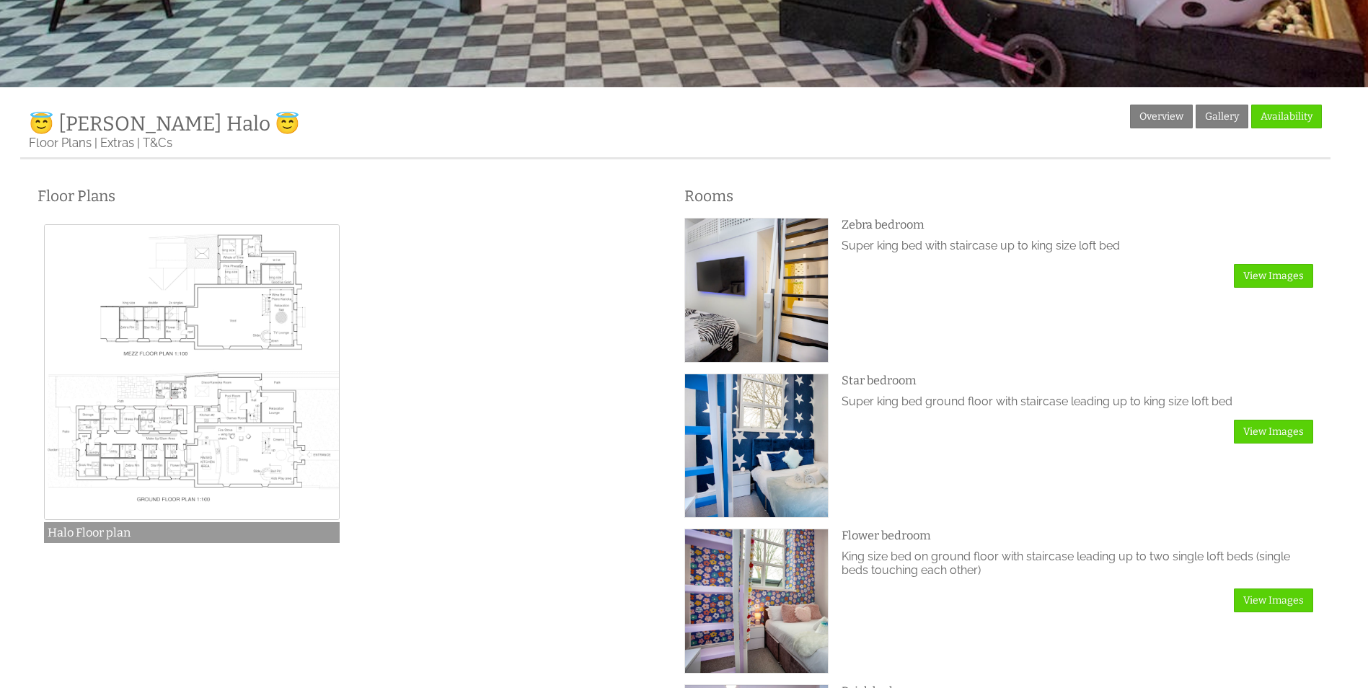
scroll to position [121, 0]
